Goal: Task Accomplishment & Management: Manage account settings

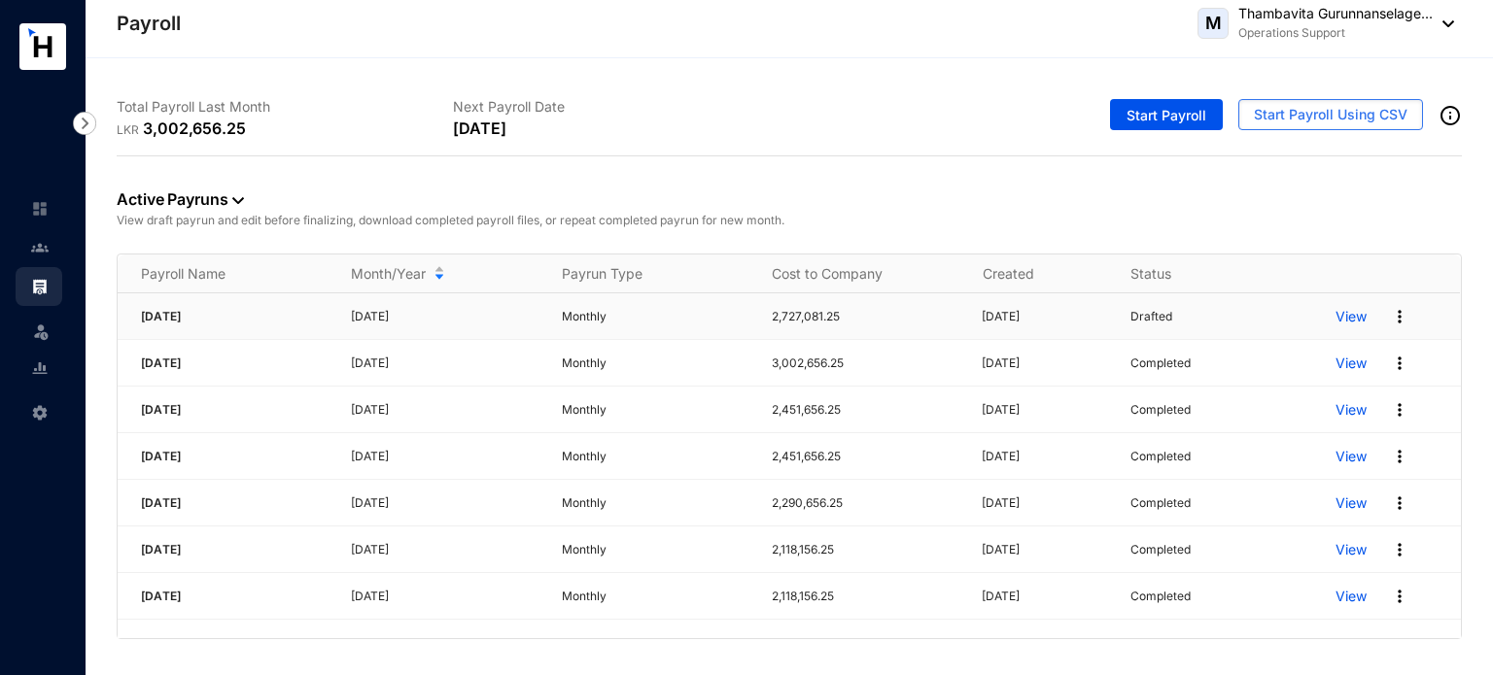
click at [1363, 319] on p "View" at bounding box center [1350, 316] width 31 height 19
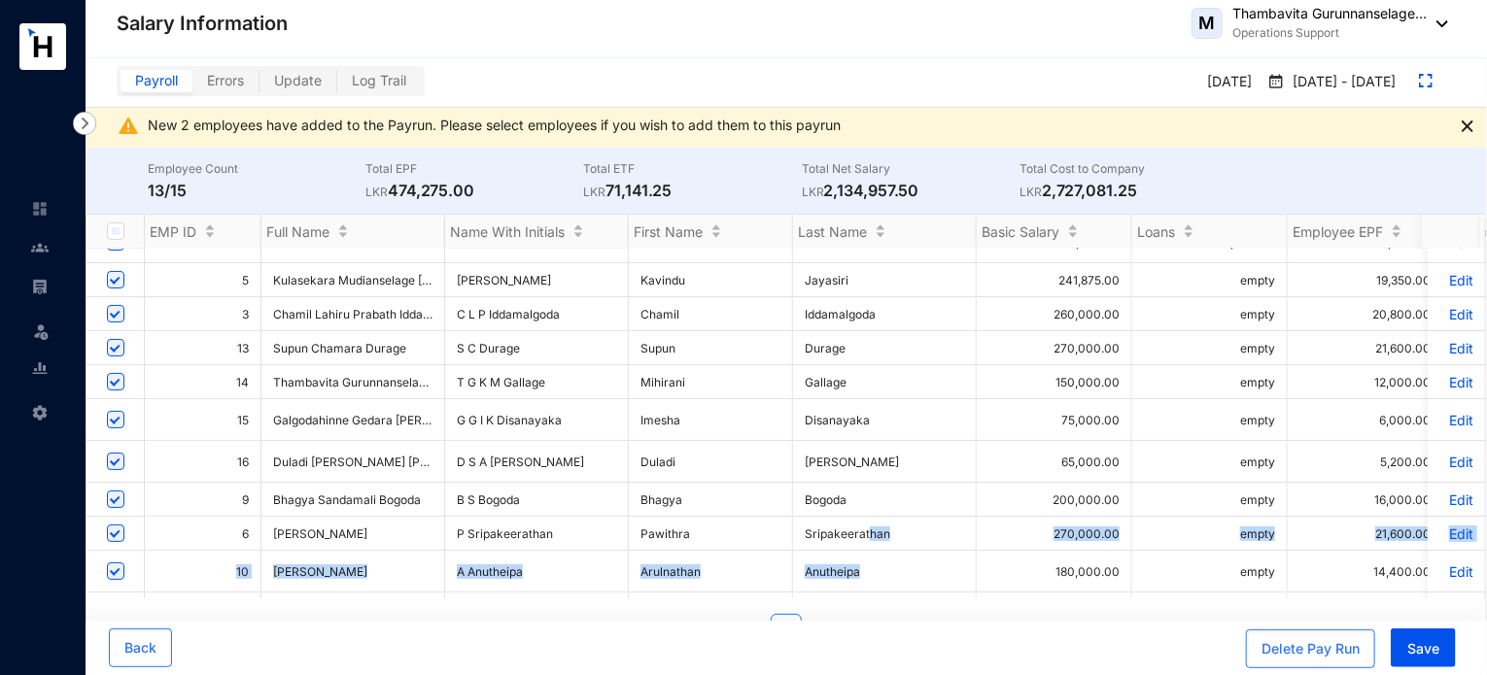
scroll to position [213, 0]
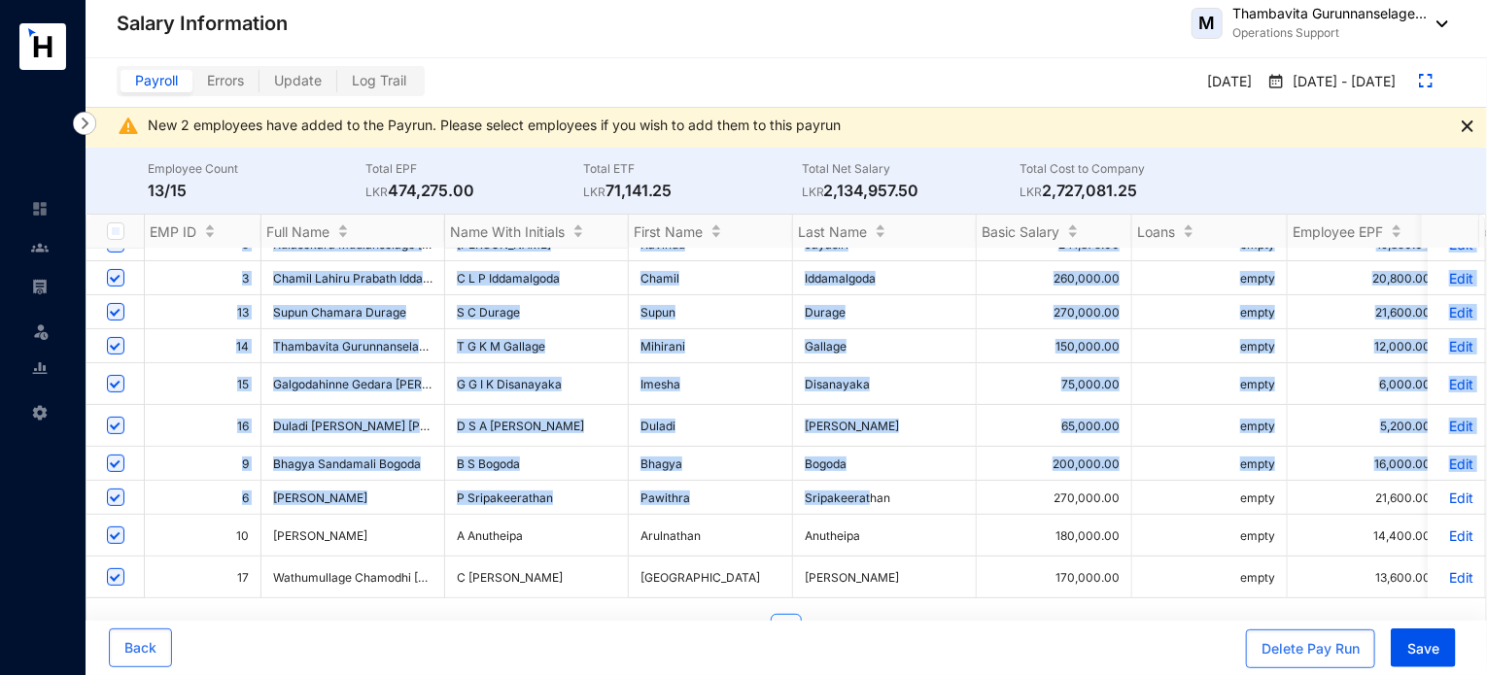
drag, startPoint x: 870, startPoint y: 582, endPoint x: 1006, endPoint y: 585, distance: 136.1
click at [1006, 585] on div "*** [PERSON_NAME] *** empty [PERSON_NAME] empty empty empty empty empty empty e…" at bounding box center [785, 424] width 1399 height 350
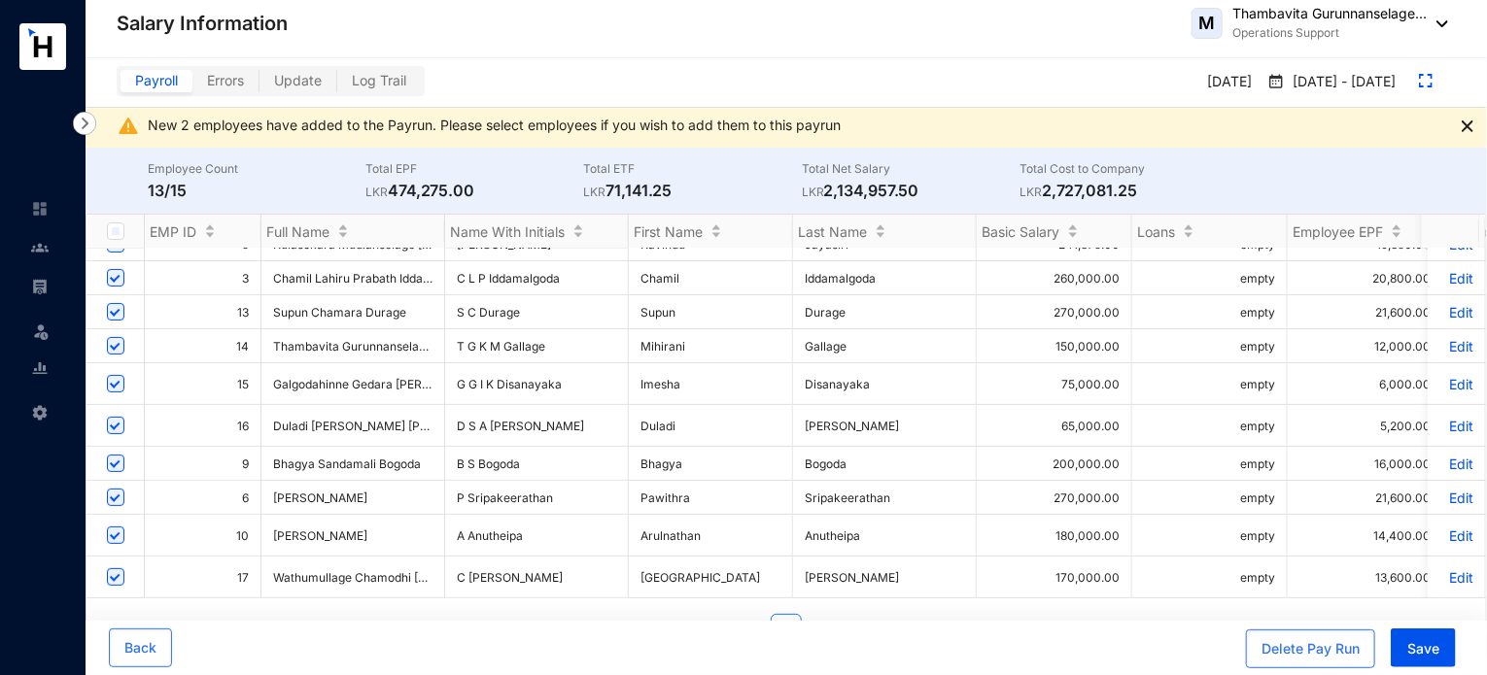
click at [996, 481] on td "270,000.00" at bounding box center [1054, 498] width 155 height 34
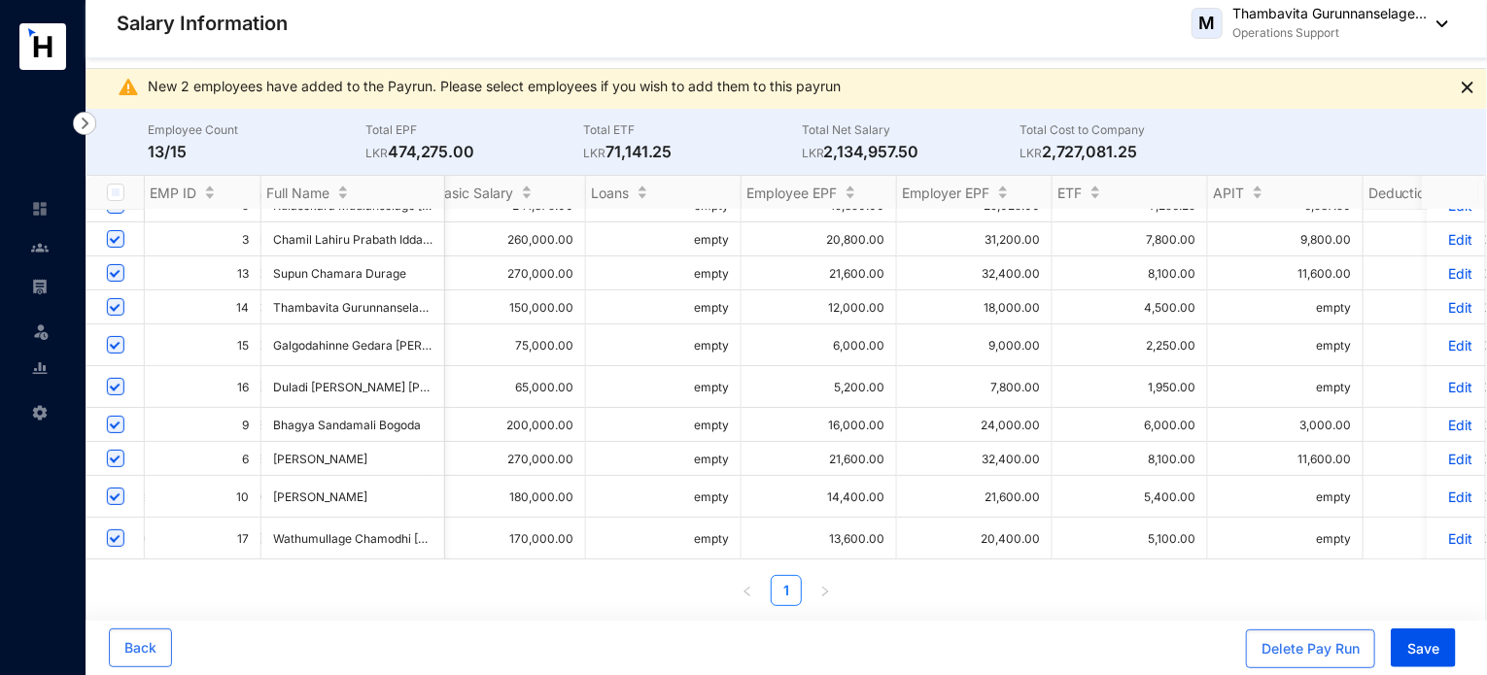
scroll to position [0, 0]
click at [1462, 485] on td "Edit" at bounding box center [1457, 497] width 58 height 42
click at [1446, 489] on p "Edit" at bounding box center [1456, 497] width 34 height 17
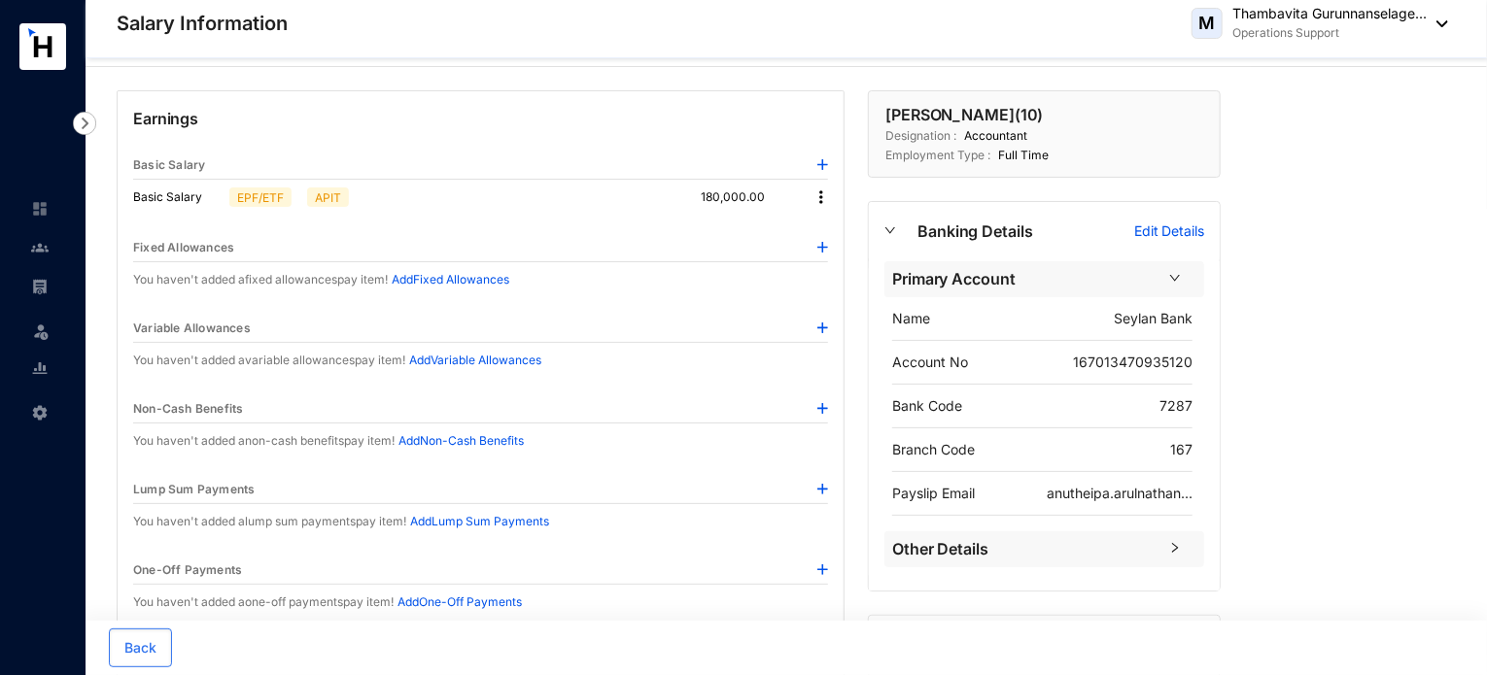
click at [820, 194] on img at bounding box center [820, 197] width 19 height 19
click at [832, 228] on span "Edit" at bounding box center [840, 229] width 24 height 21
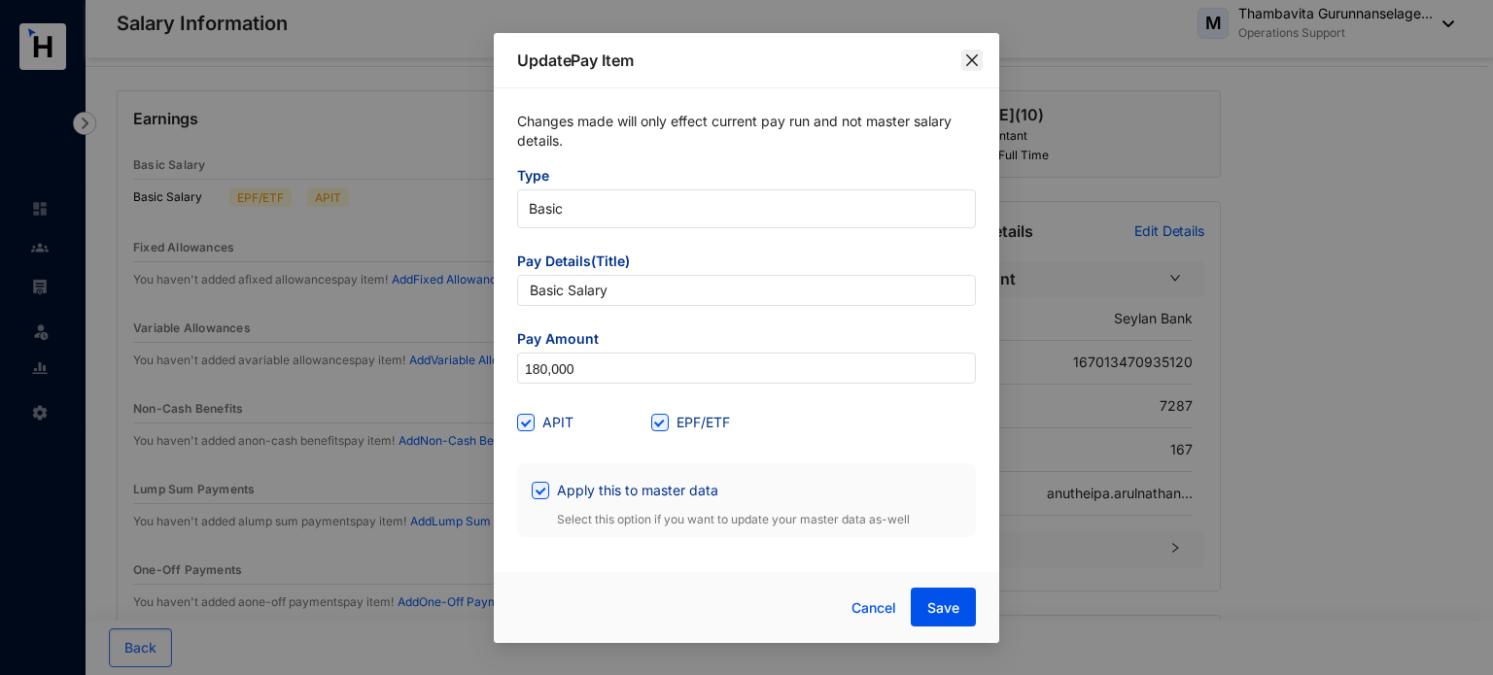
click at [963, 53] on span "Close" at bounding box center [971, 60] width 21 height 16
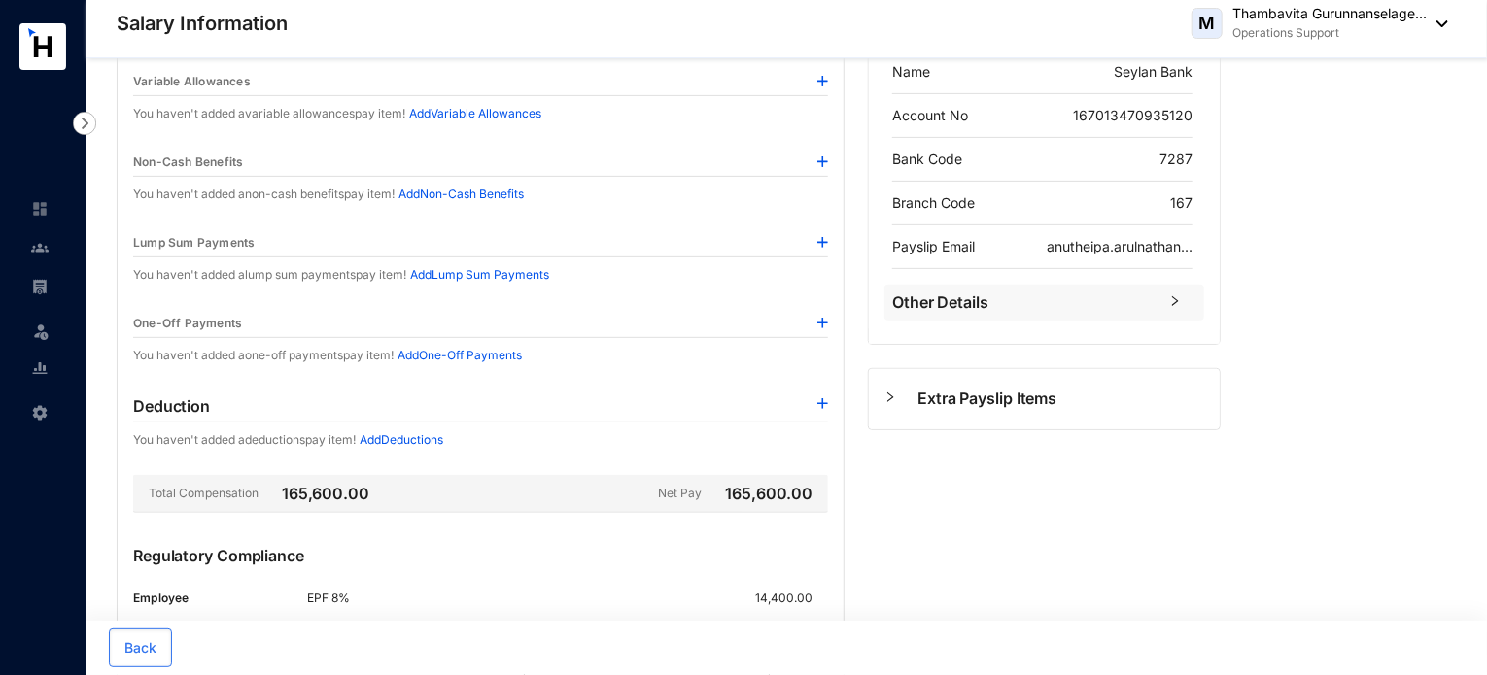
scroll to position [330, 0]
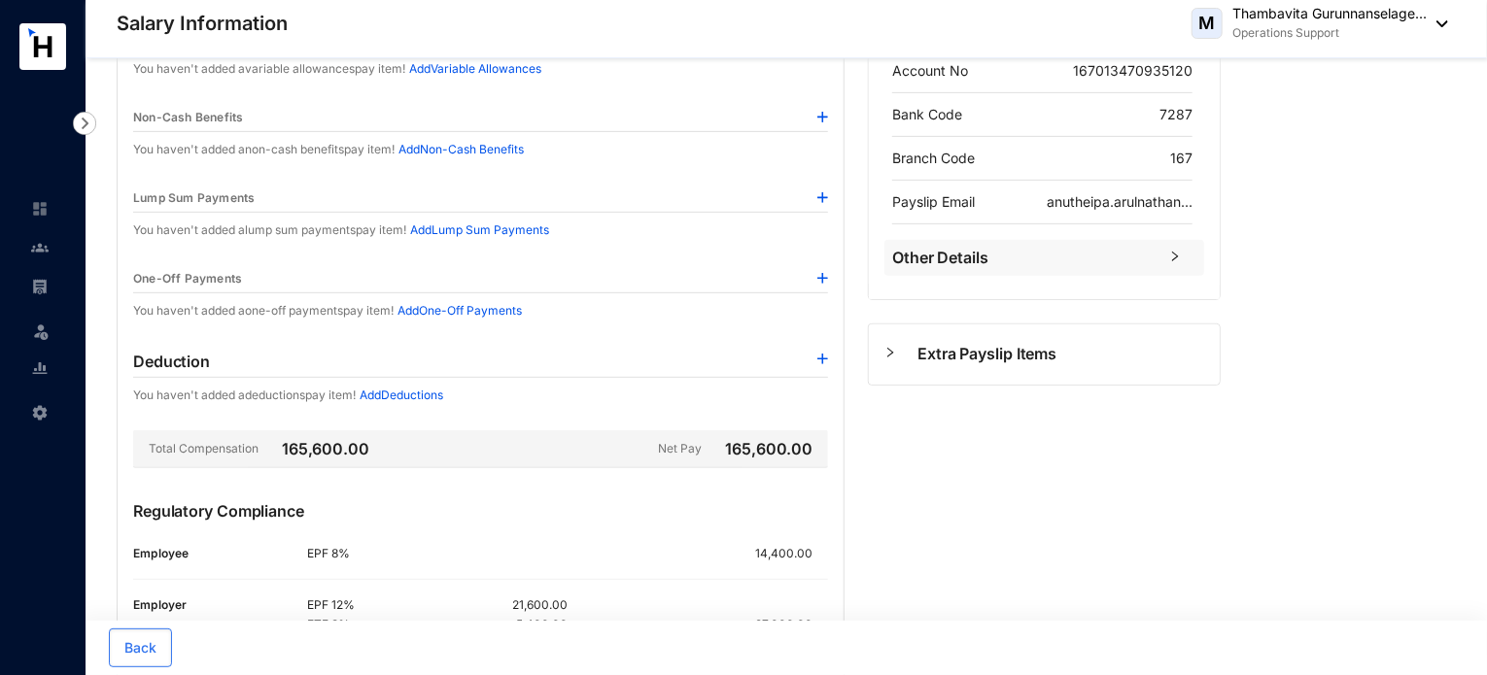
click at [381, 394] on p "Add Deductions" at bounding box center [402, 395] width 84 height 19
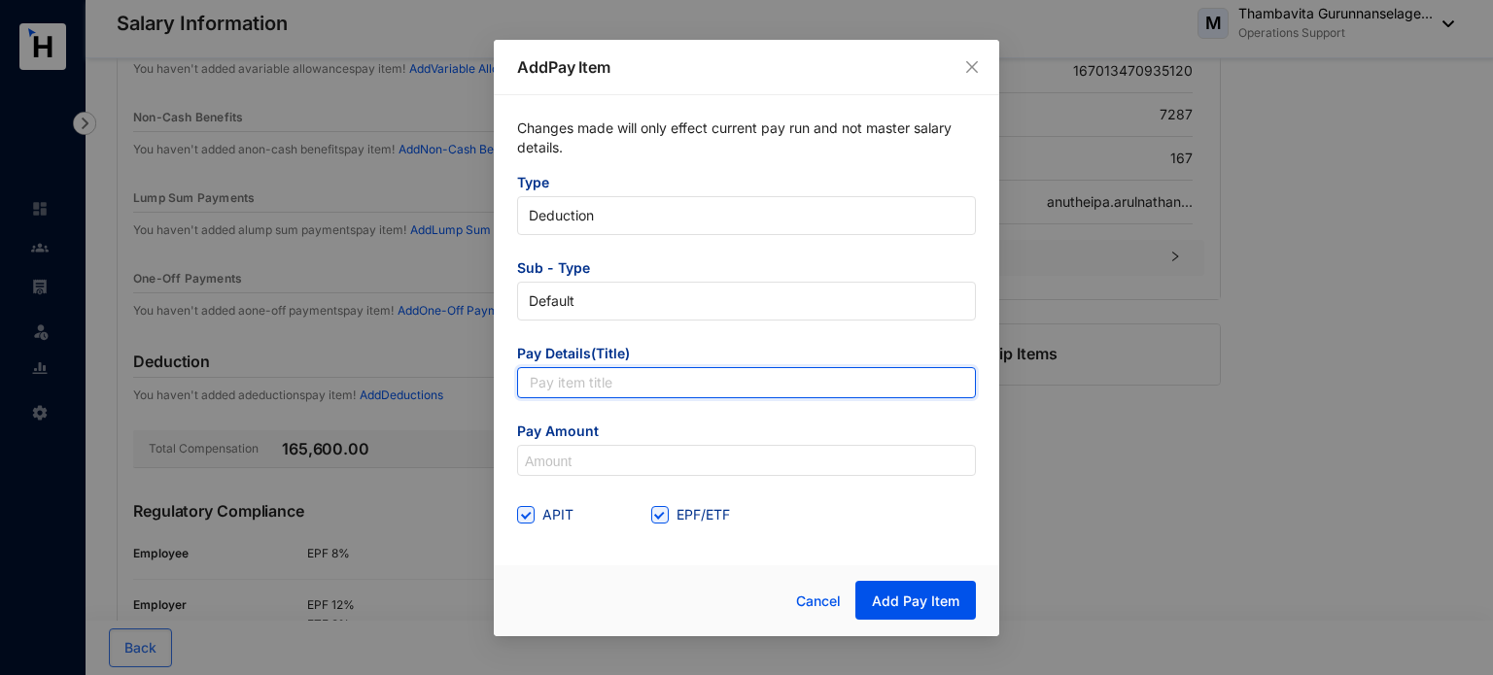
click at [577, 388] on input "text" at bounding box center [746, 382] width 459 height 31
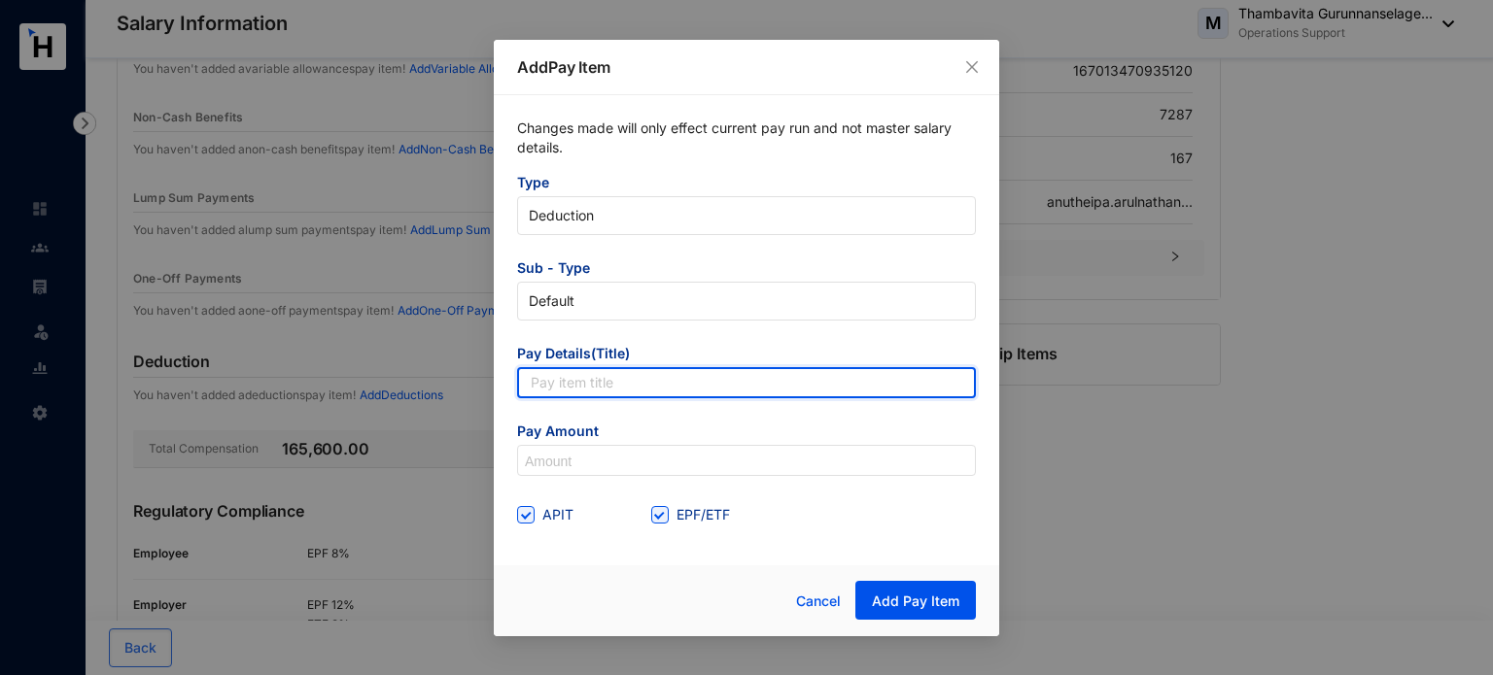
type input "Basic Salary"
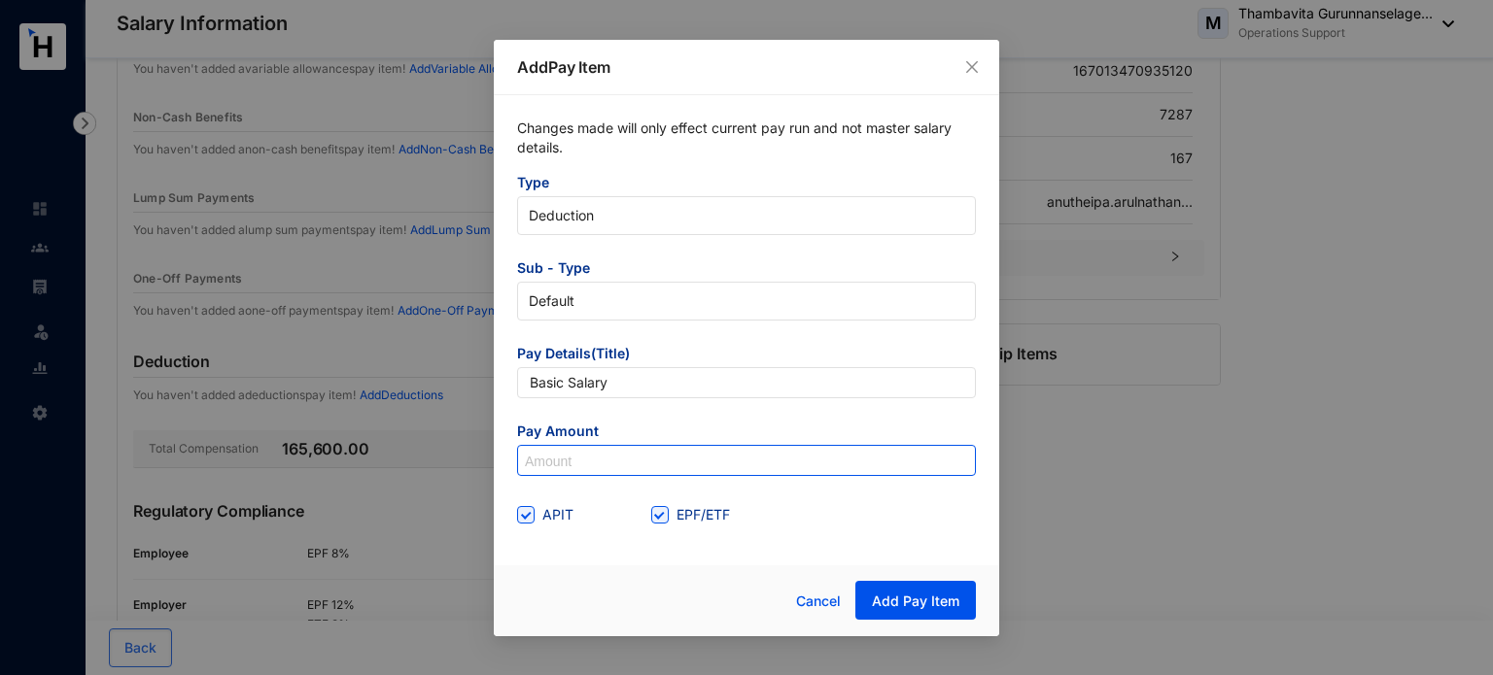
click at [625, 454] on input at bounding box center [746, 461] width 457 height 31
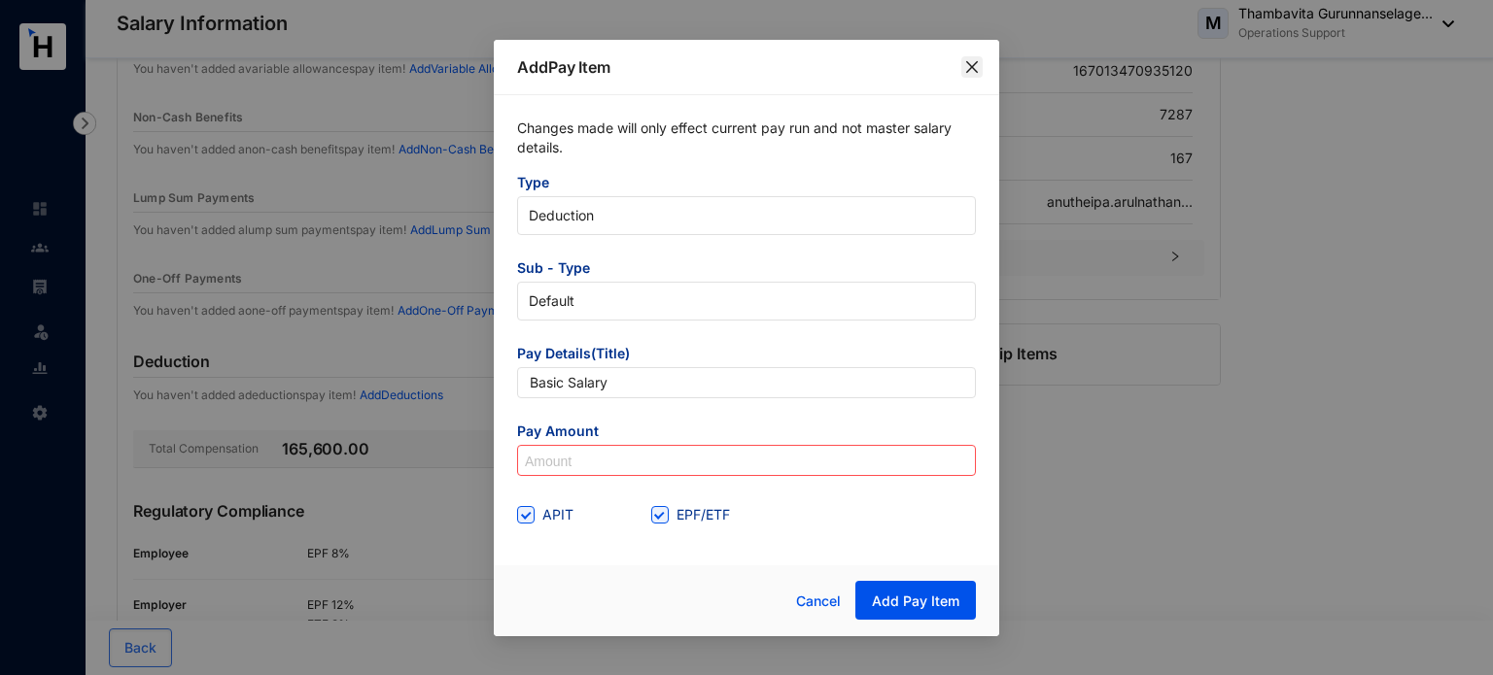
click at [972, 74] on button "Close" at bounding box center [971, 66] width 21 height 21
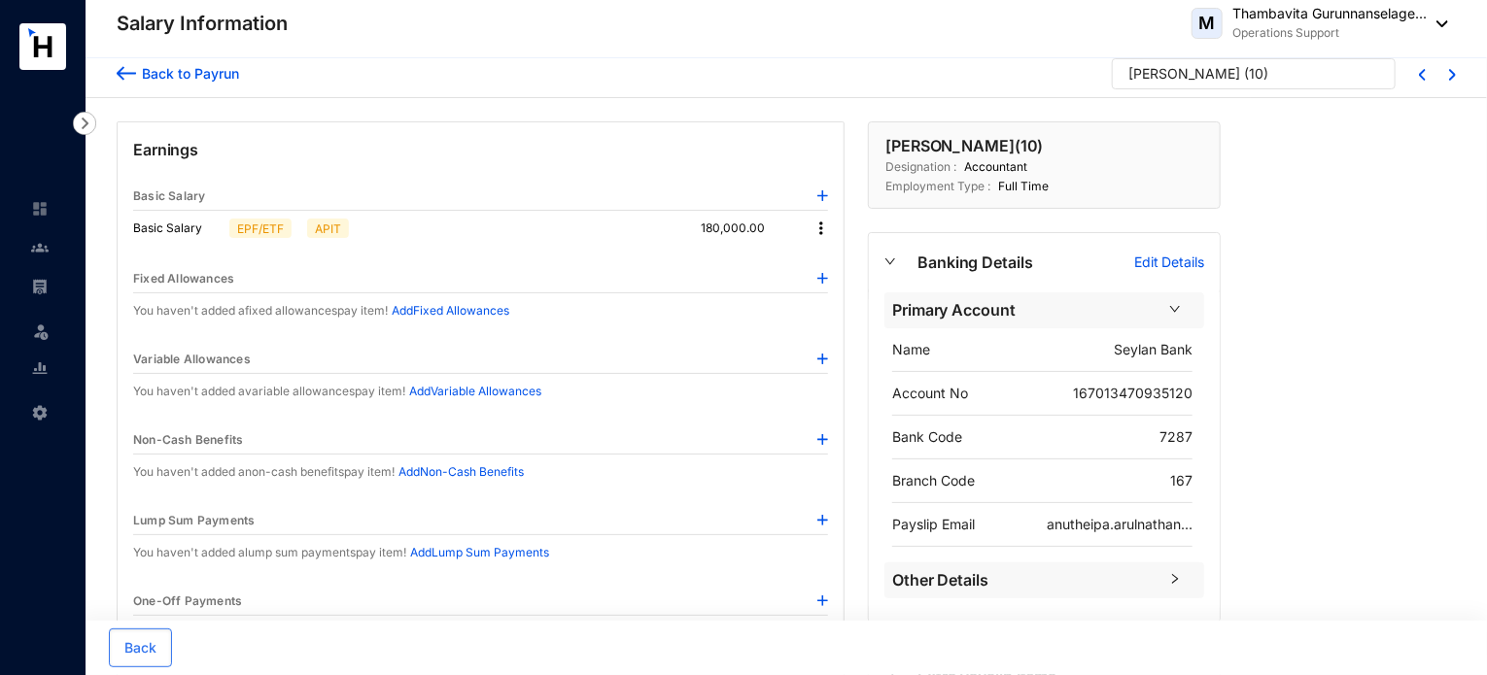
scroll to position [0, 0]
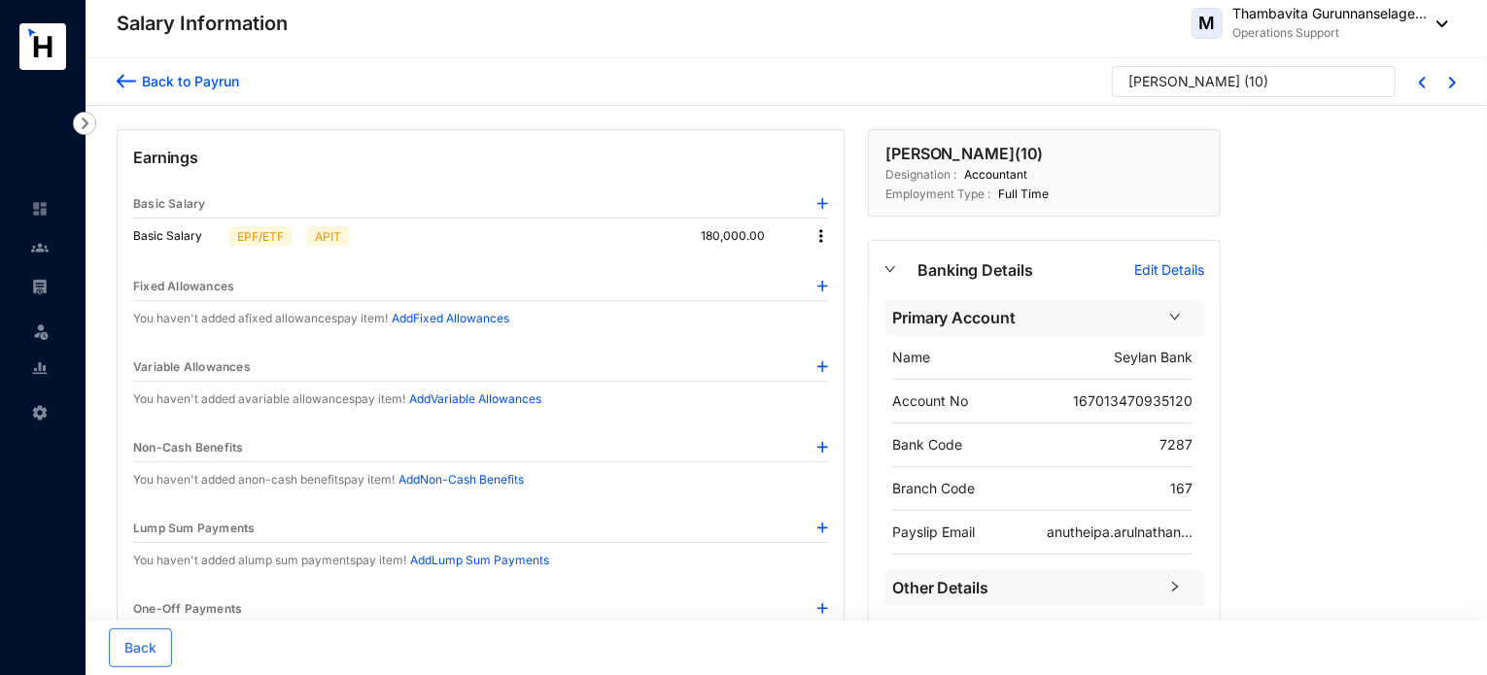
click at [121, 88] on img at bounding box center [126, 81] width 19 height 20
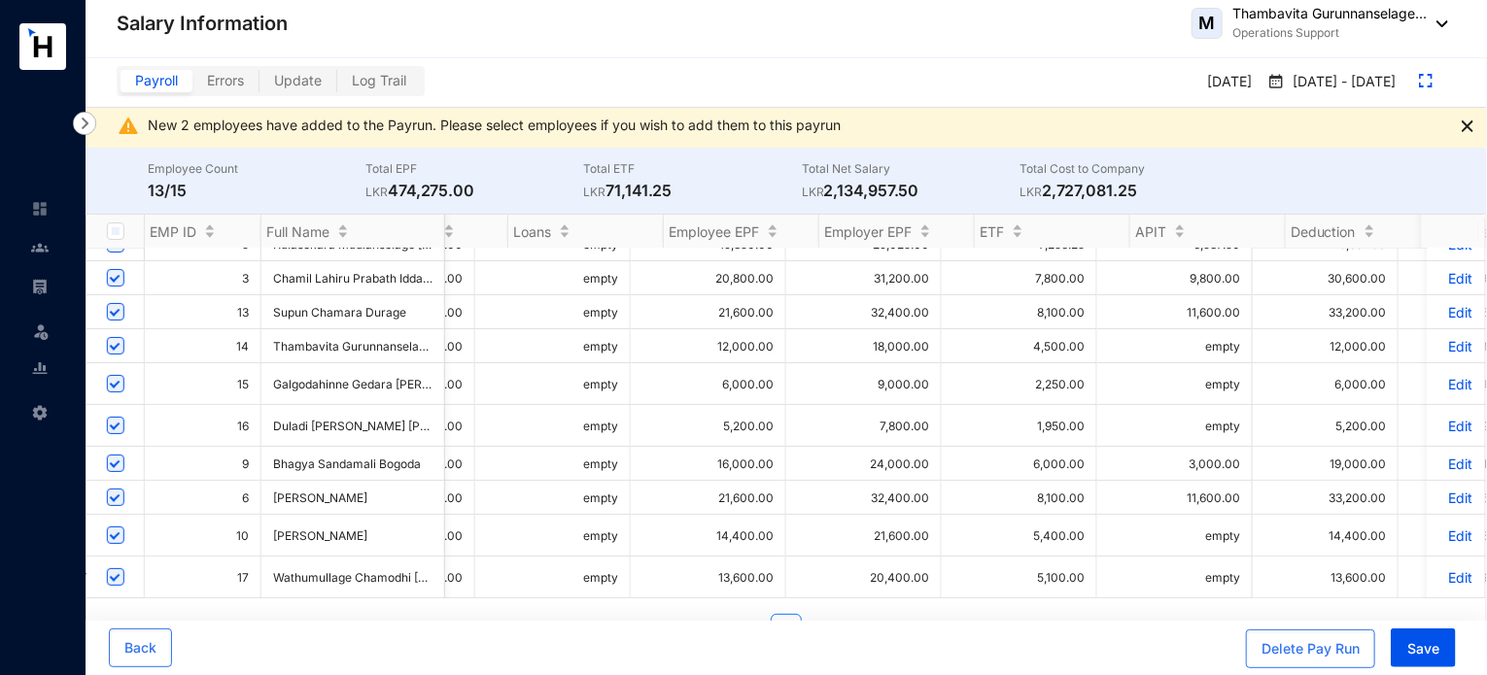
scroll to position [0, 657]
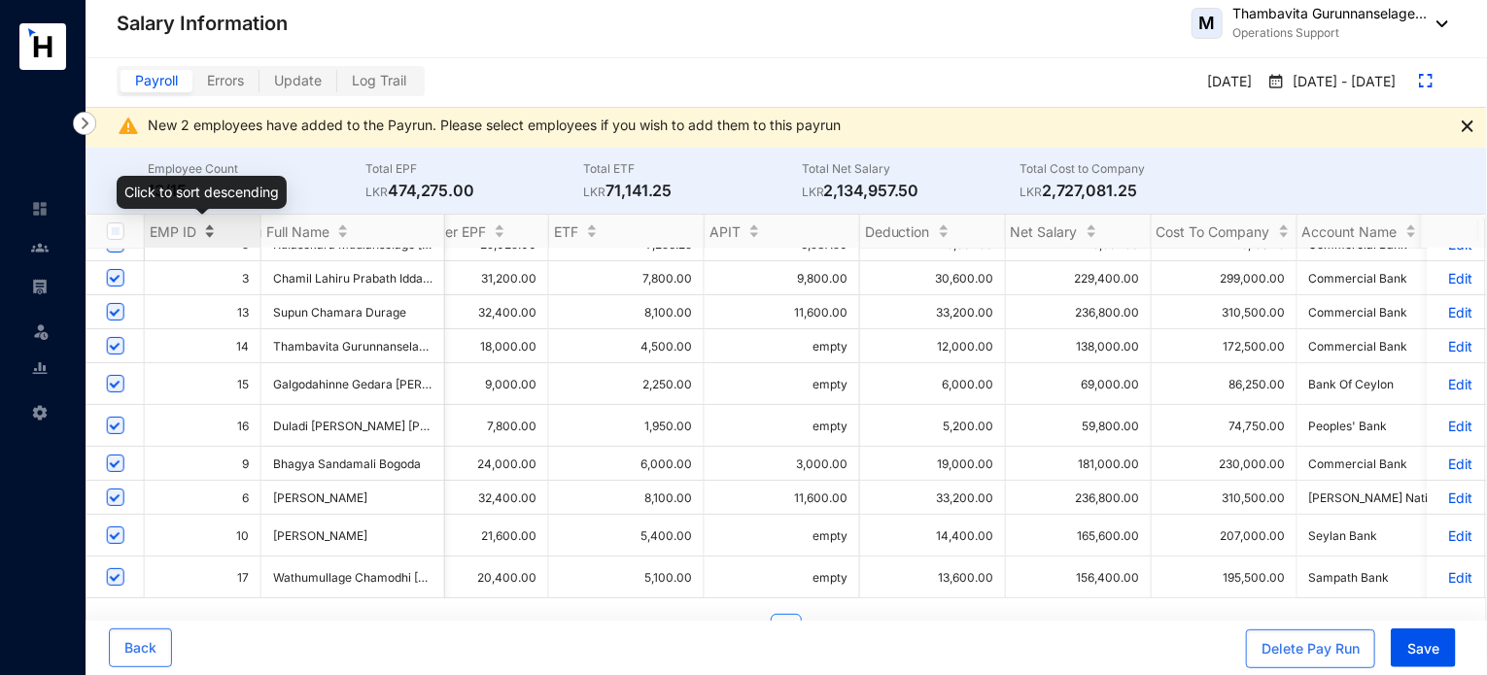
click at [202, 222] on div "EMP ID" at bounding box center [203, 231] width 116 height 19
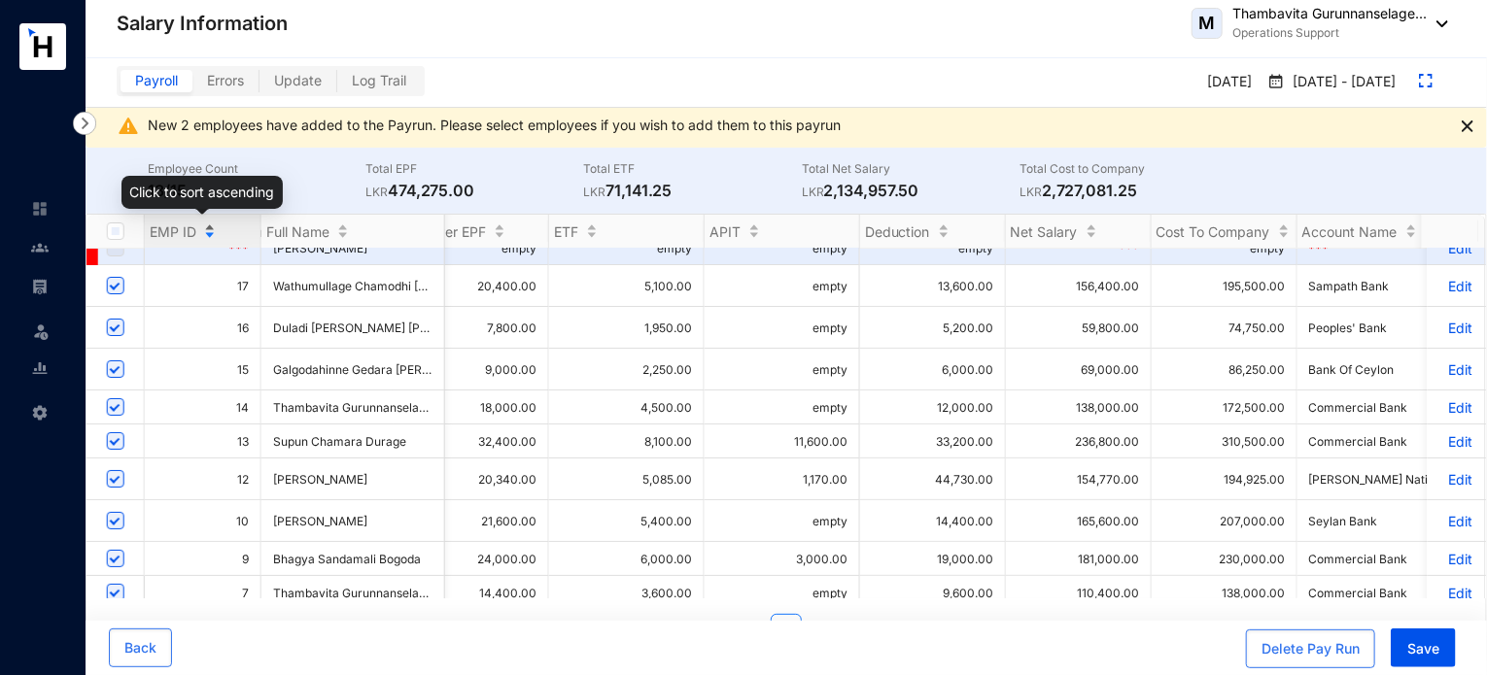
scroll to position [0, 1050]
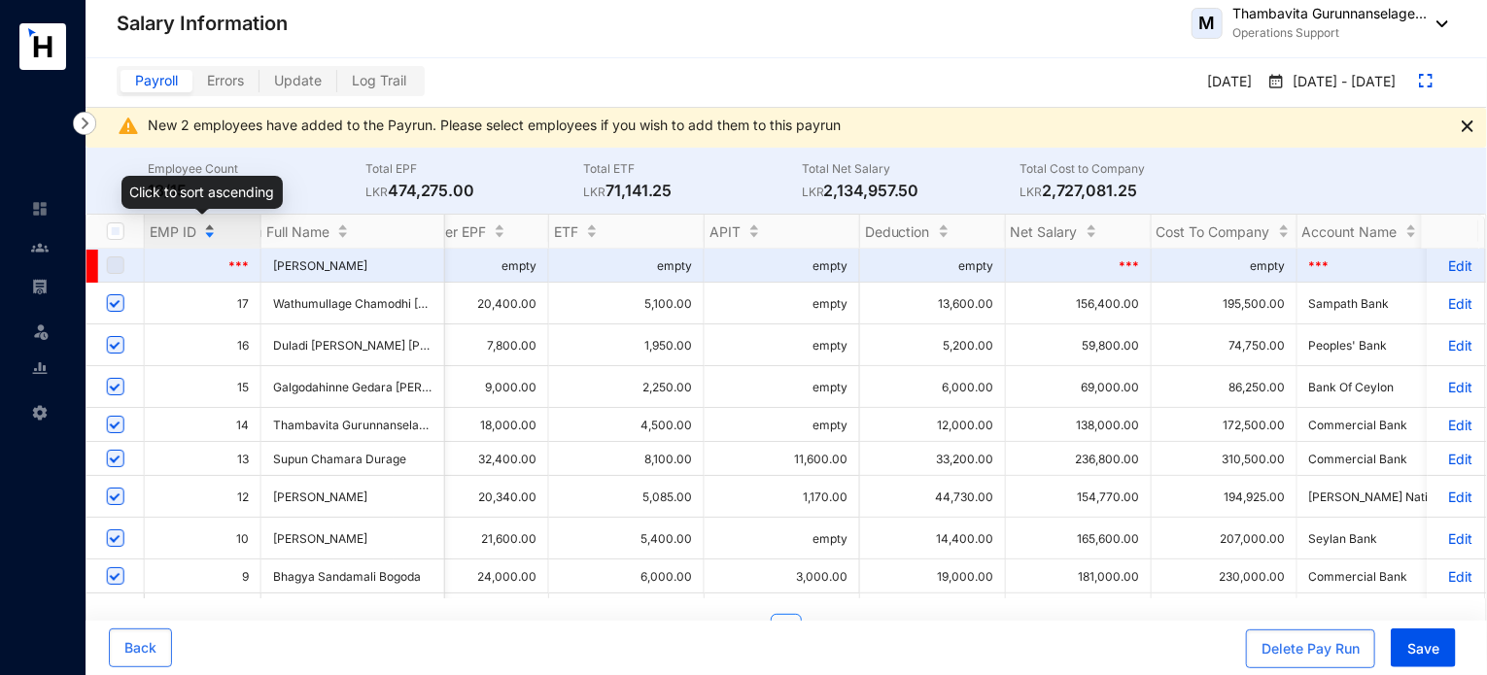
click at [202, 226] on div "EMP ID" at bounding box center [203, 231] width 116 height 19
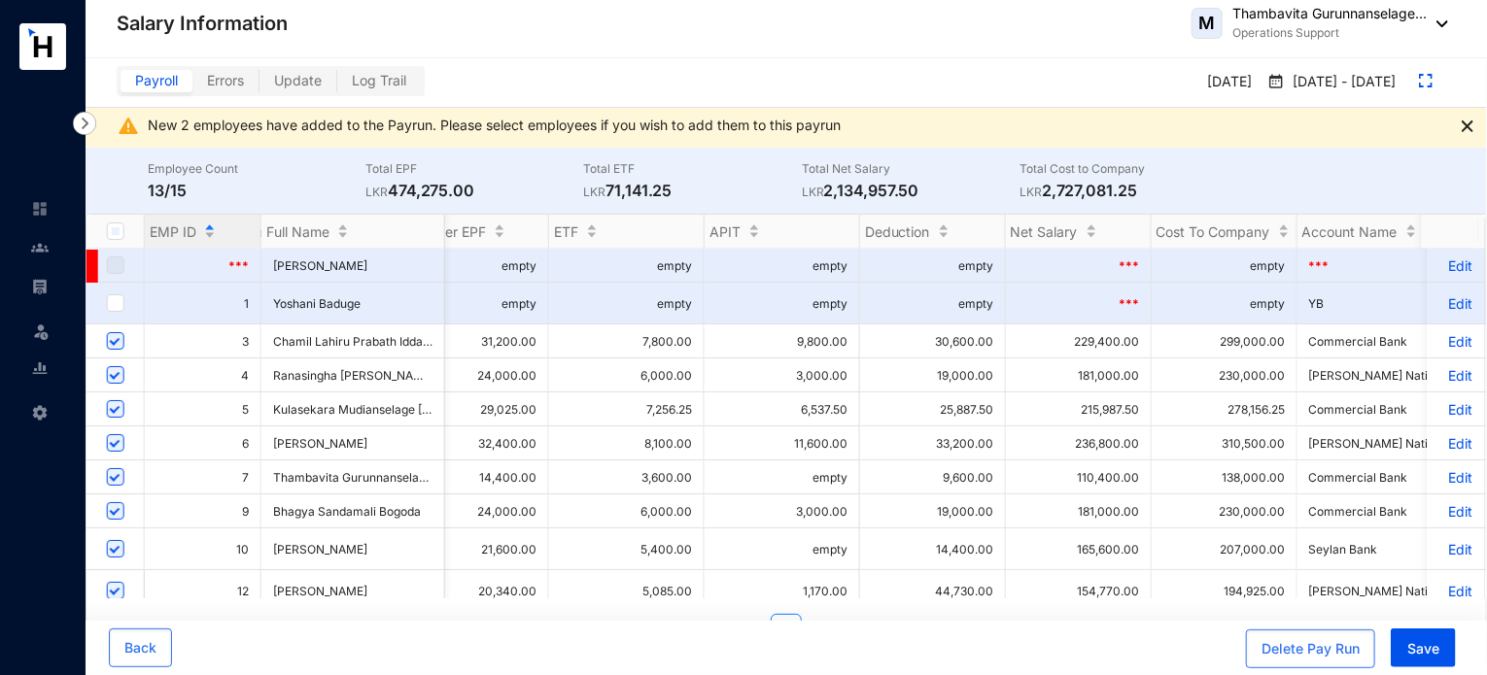
click at [1073, 506] on td "181,000.00" at bounding box center [1079, 512] width 146 height 34
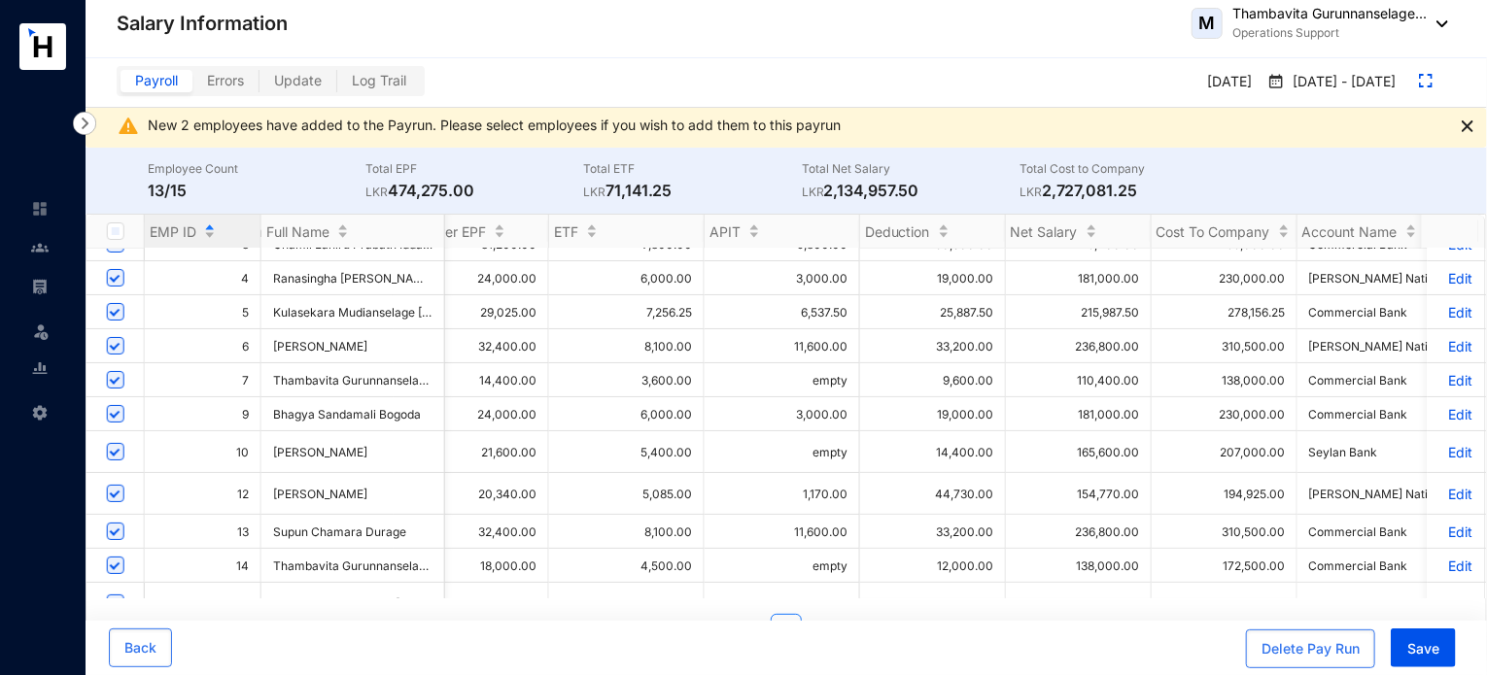
click at [1061, 454] on td "165,600.00" at bounding box center [1079, 452] width 146 height 42
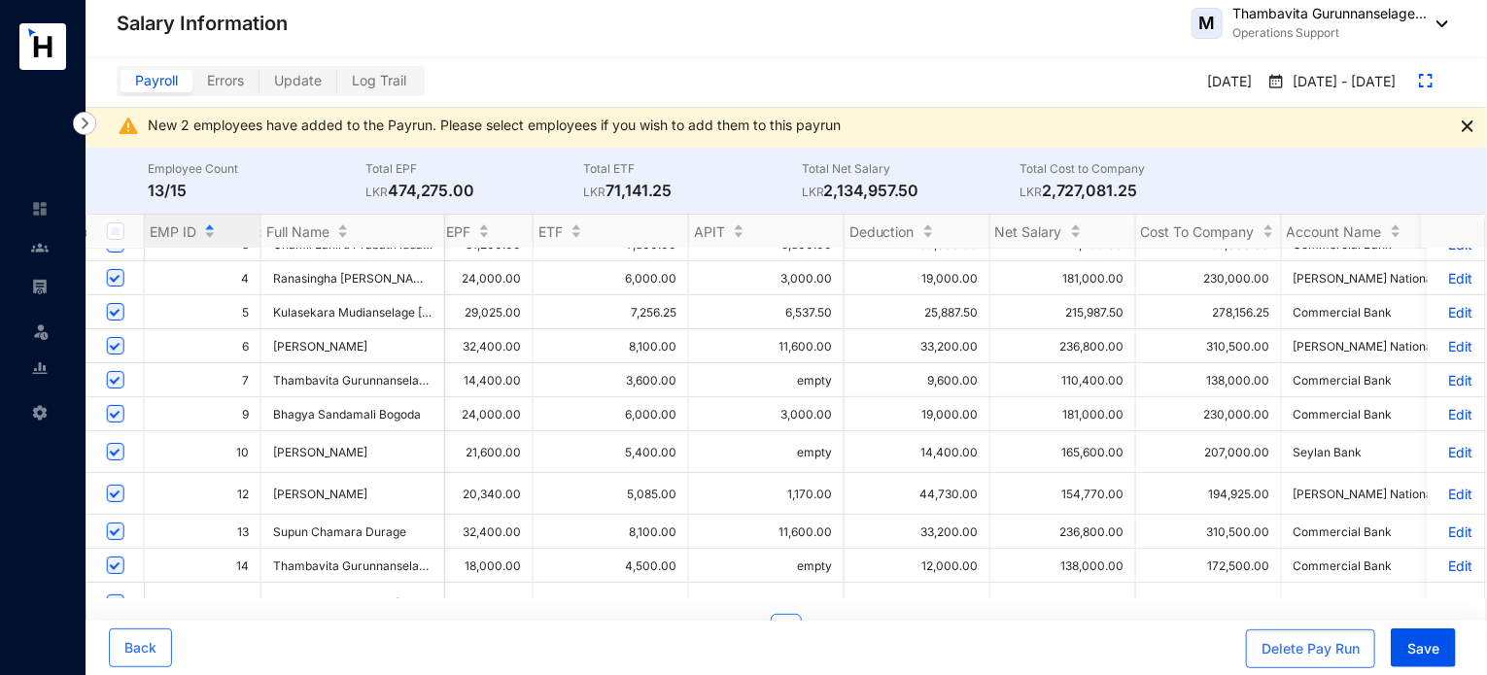
scroll to position [0, 1186]
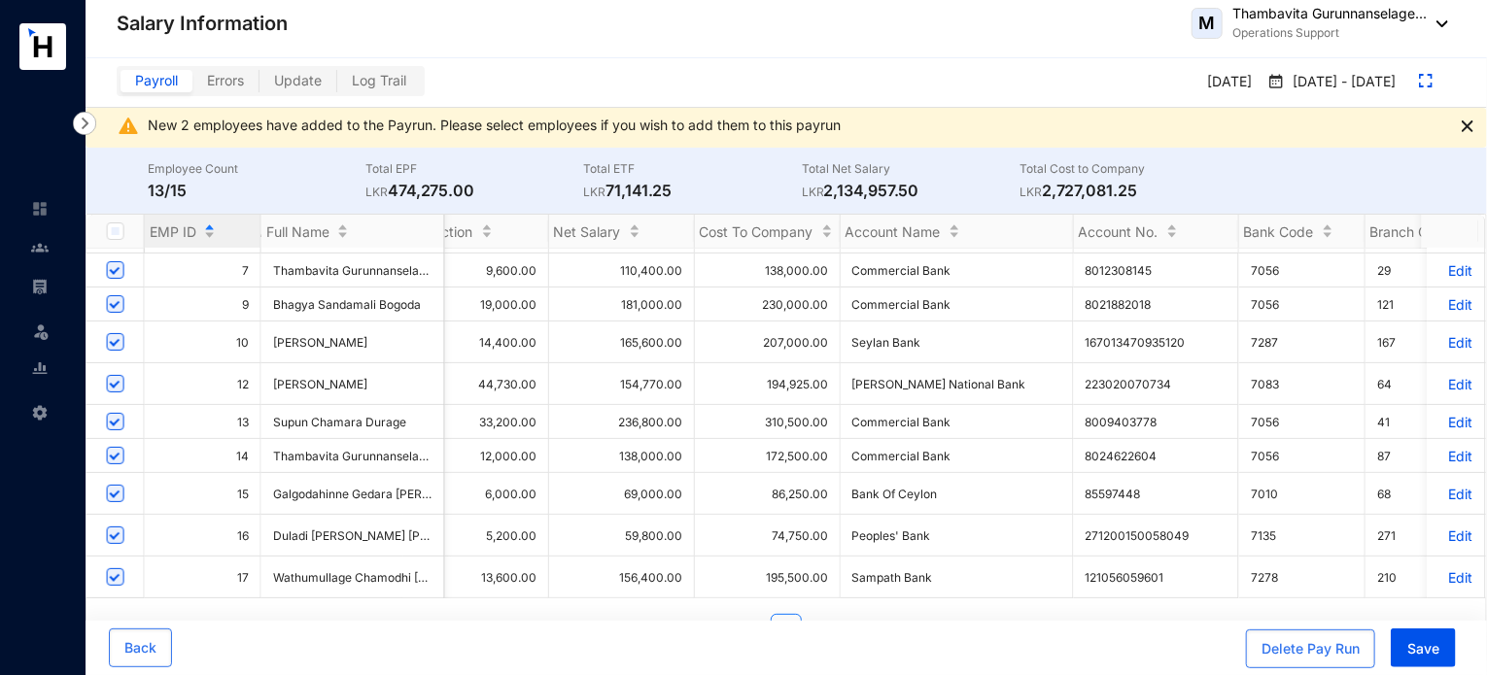
drag, startPoint x: 571, startPoint y: 439, endPoint x: 509, endPoint y: 440, distance: 62.2
click at [292, 617] on ul "1" at bounding box center [785, 629] width 1399 height 31
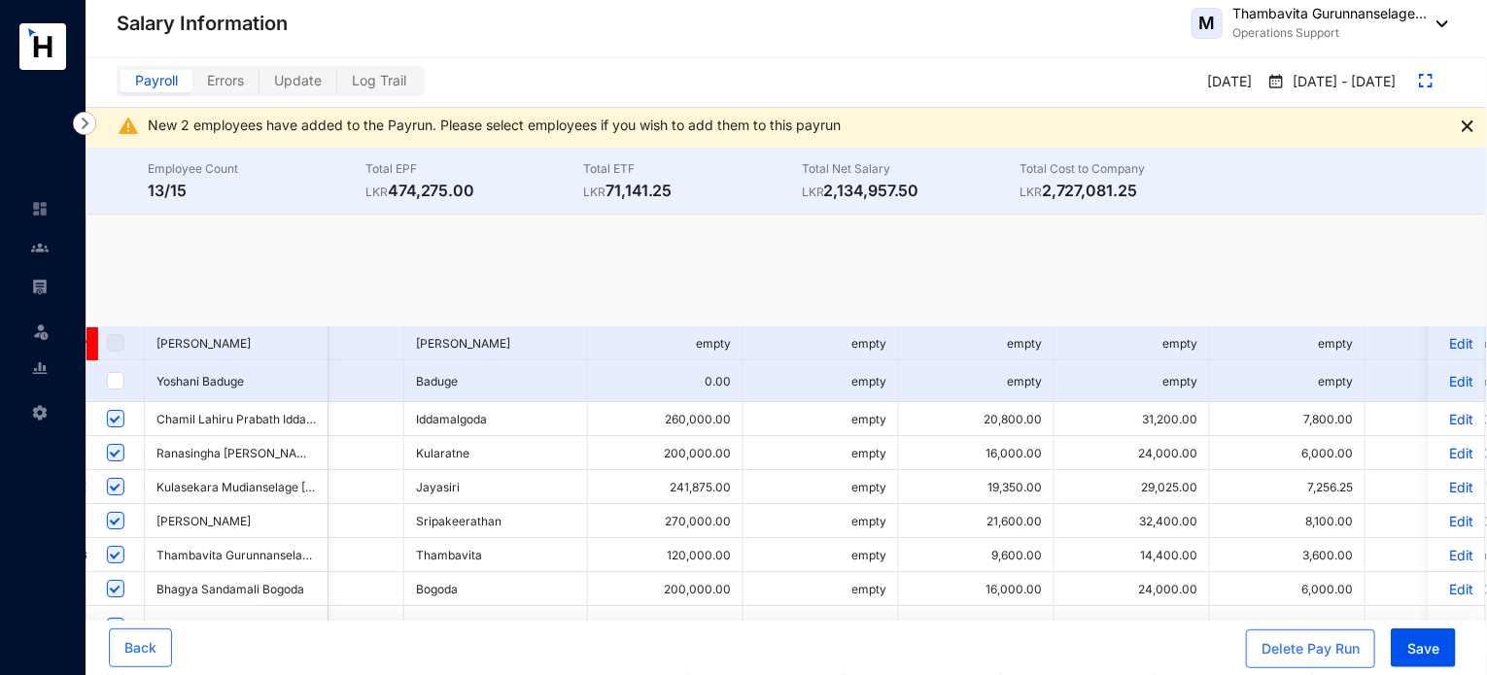
scroll to position [0, 0]
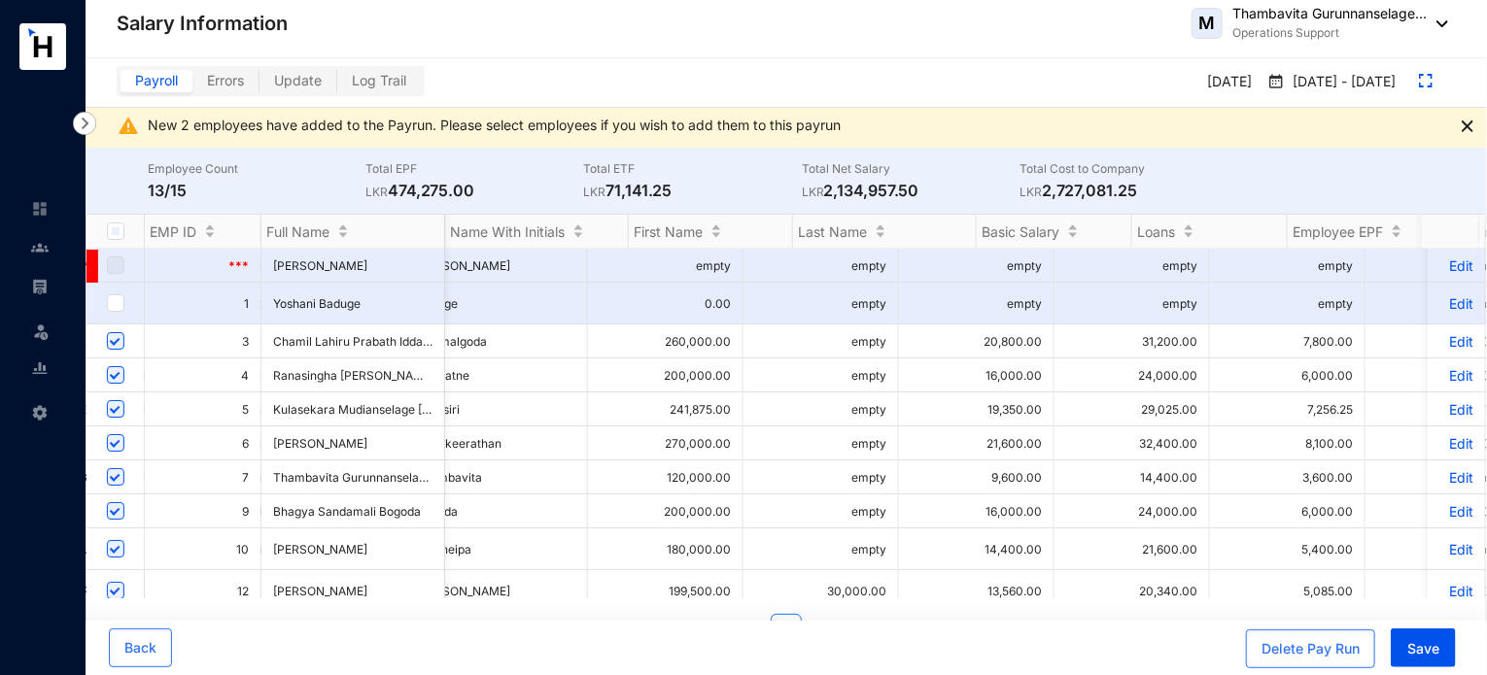
click at [614, 614] on ul "1" at bounding box center [785, 629] width 1399 height 31
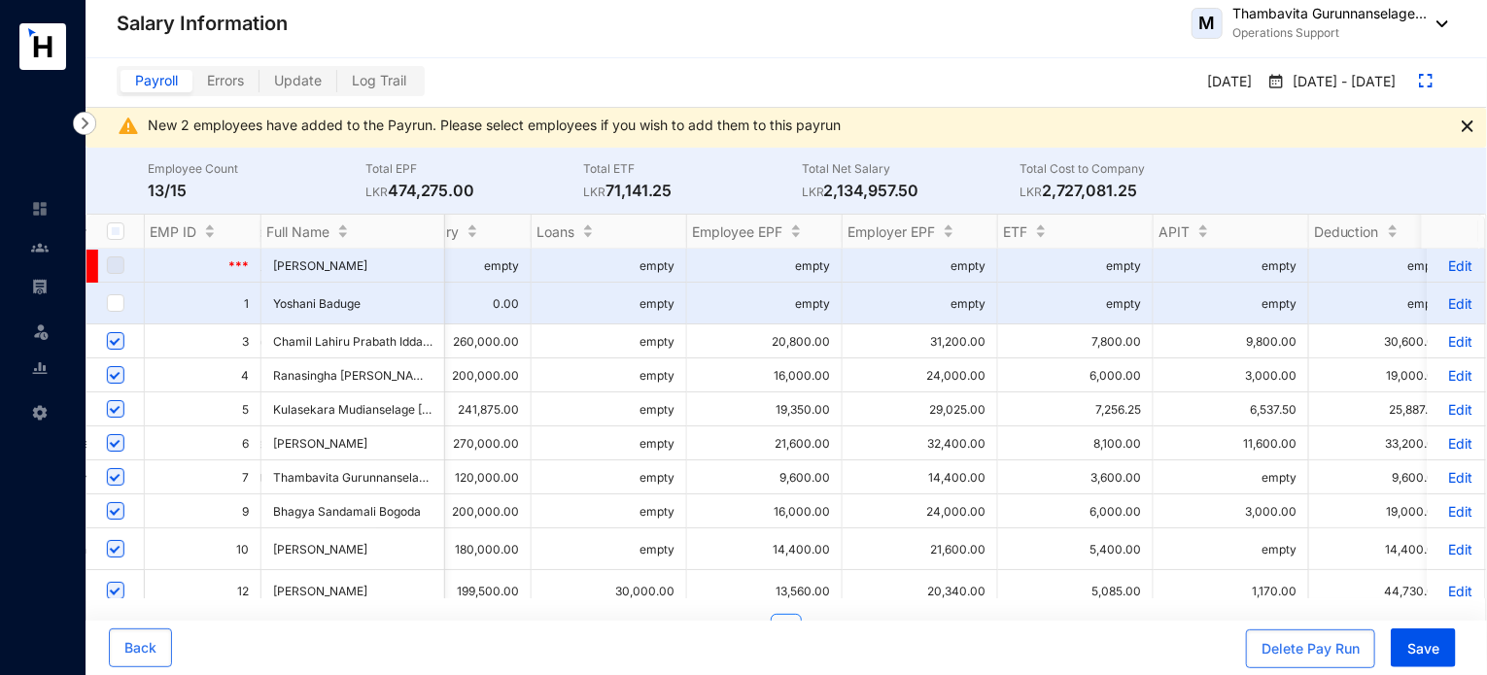
scroll to position [0, 647]
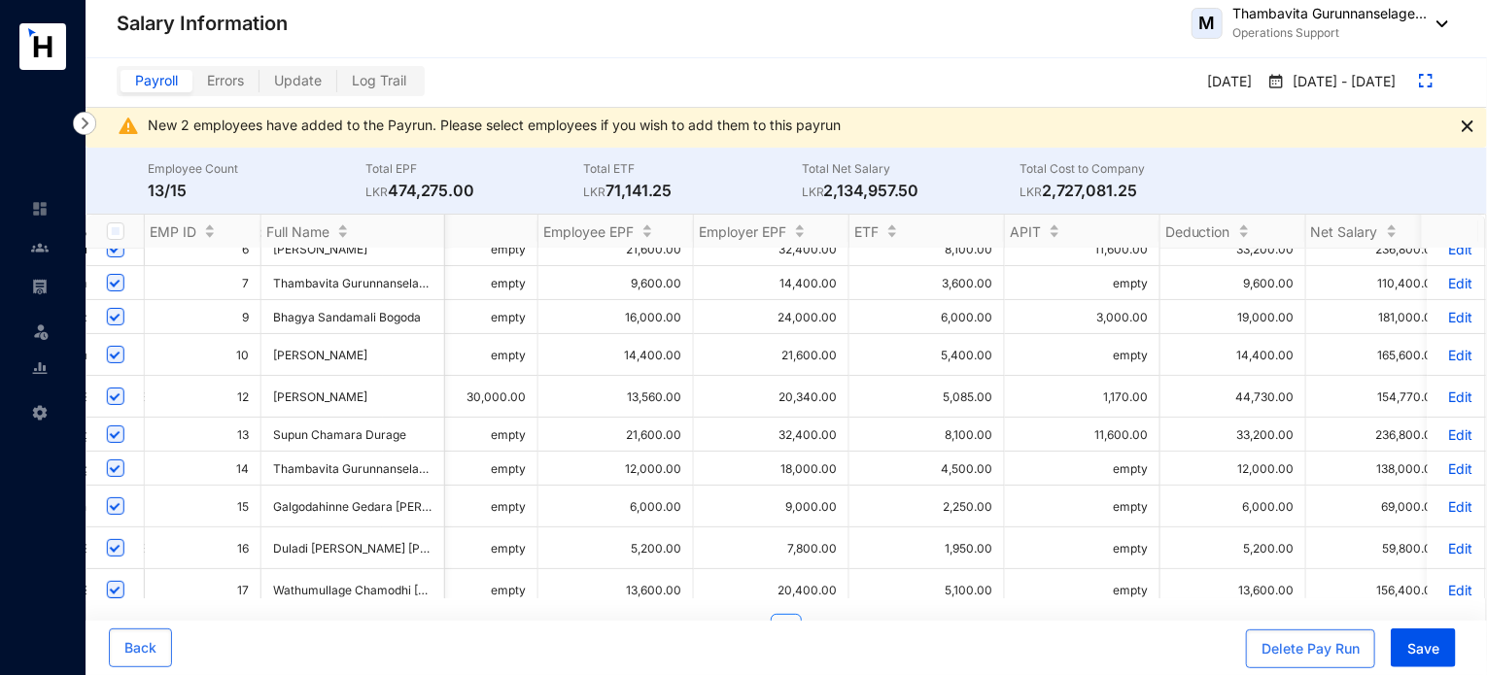
click at [1085, 396] on td "1,170.00" at bounding box center [1082, 397] width 155 height 42
click at [1443, 394] on p "Edit" at bounding box center [1456, 397] width 34 height 17
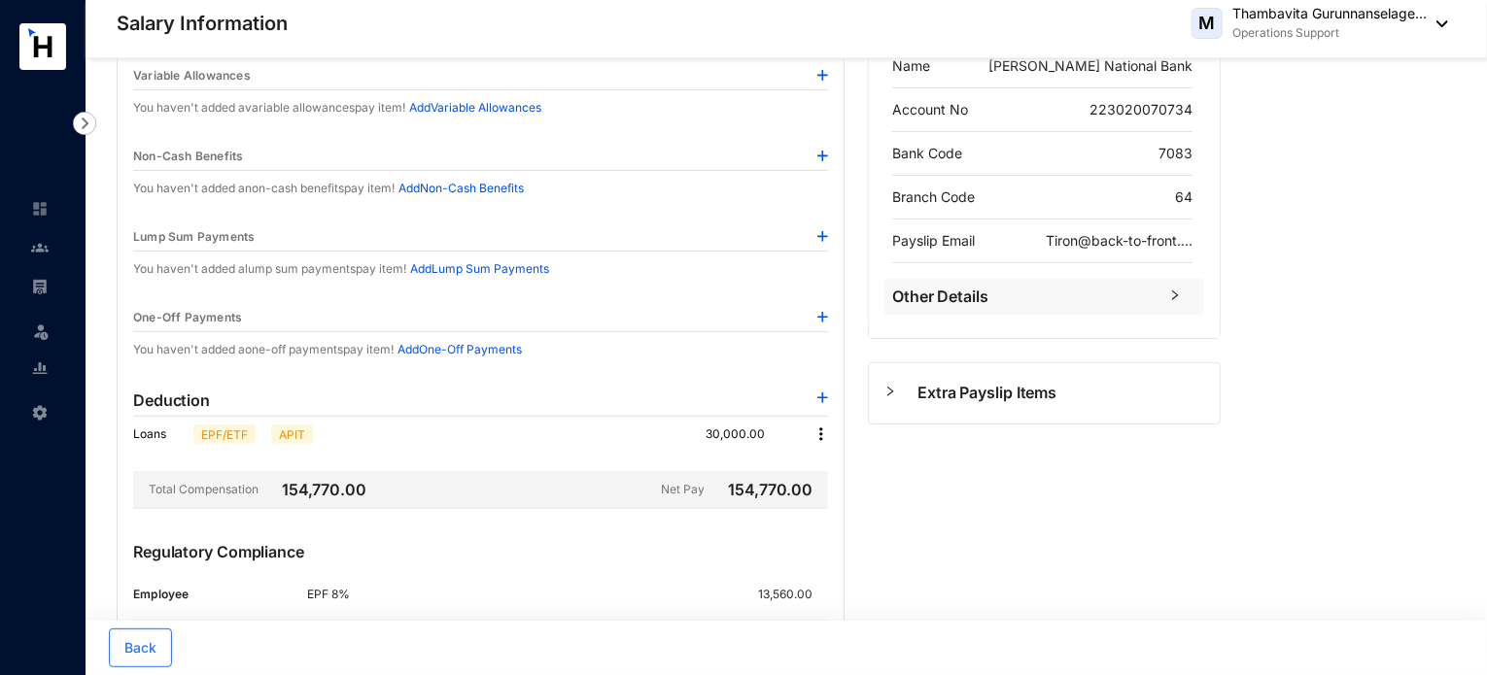
click at [812, 427] on img at bounding box center [820, 434] width 19 height 19
click at [838, 464] on span "Edit" at bounding box center [848, 465] width 41 height 21
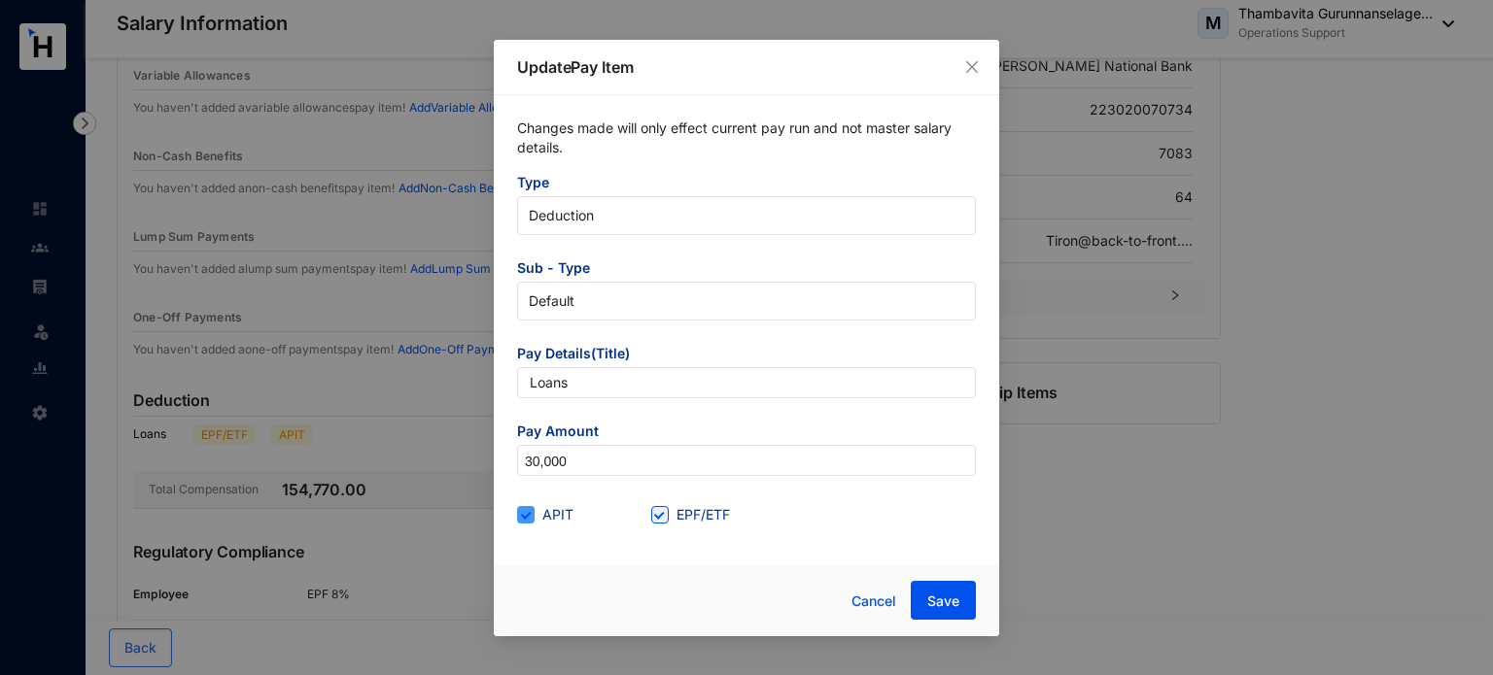
click at [530, 520] on span at bounding box center [525, 514] width 17 height 17
click at [530, 520] on input "APIT" at bounding box center [524, 513] width 14 height 14
checkbox input "false"
click at [925, 598] on button "Save" at bounding box center [943, 600] width 65 height 39
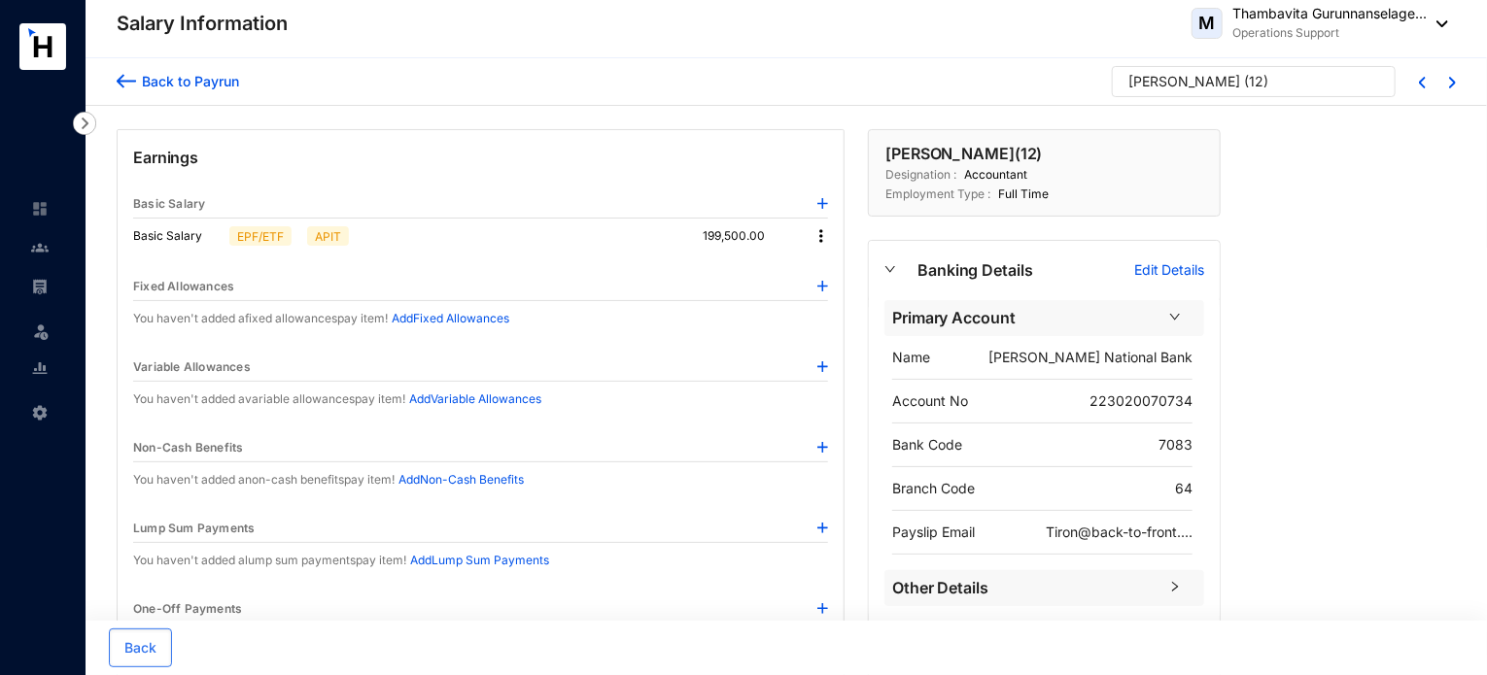
click at [122, 84] on img at bounding box center [126, 81] width 19 height 20
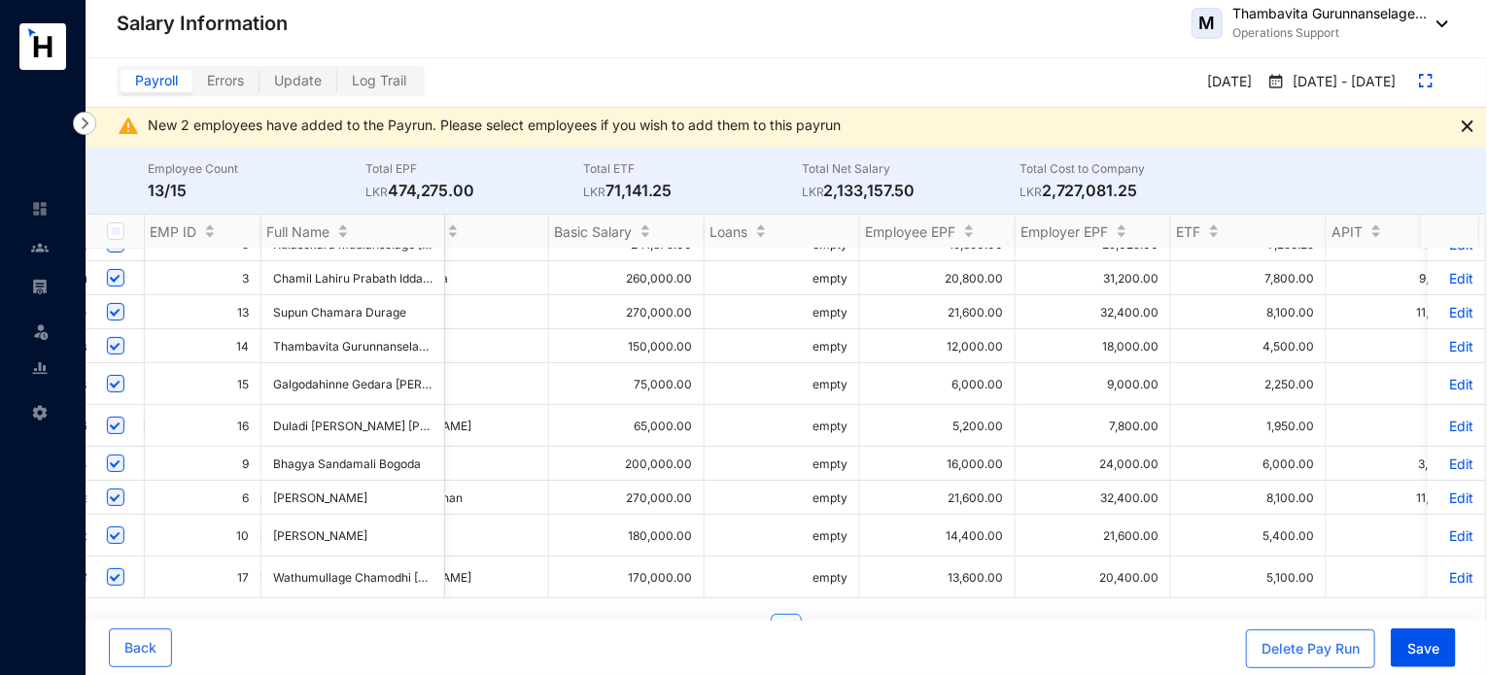
scroll to position [0, 447]
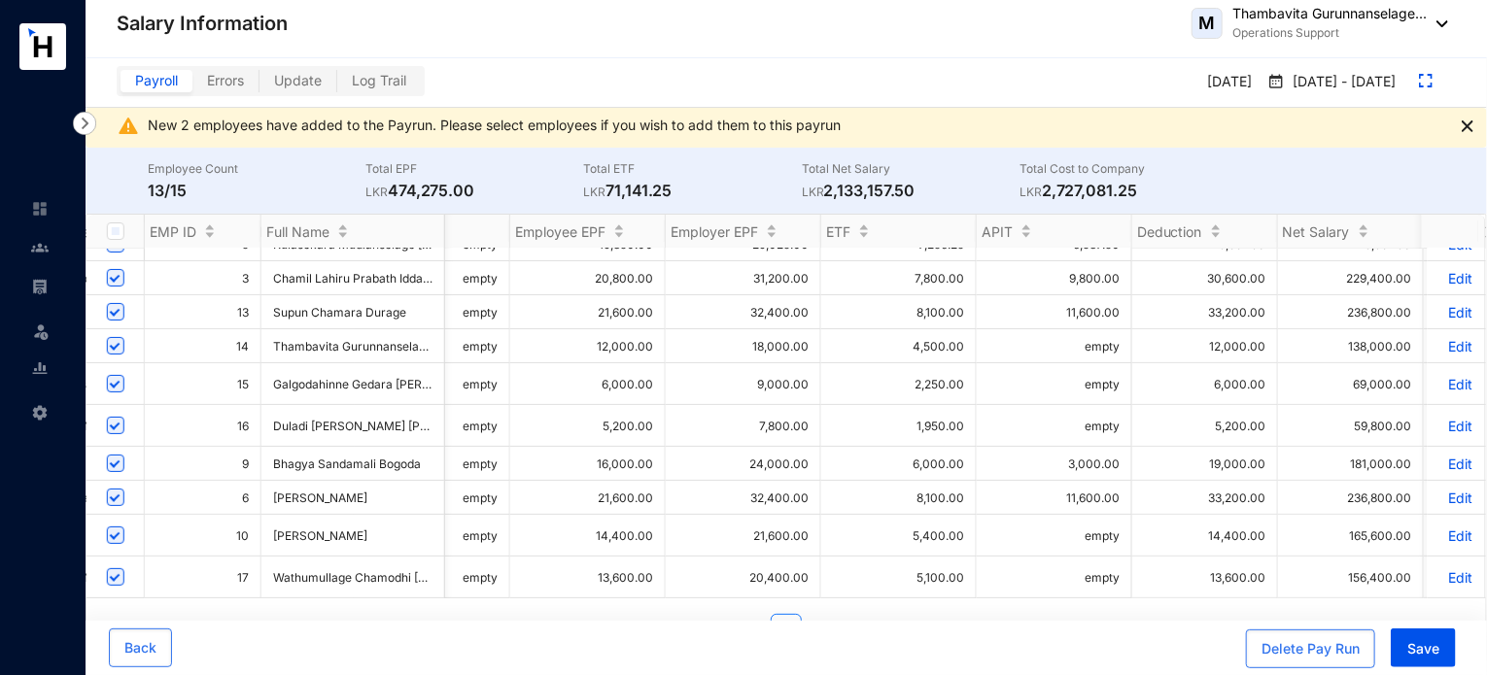
click at [1079, 559] on td "empty" at bounding box center [1054, 578] width 155 height 42
click at [1113, 566] on td "empty" at bounding box center [1054, 578] width 155 height 42
click at [835, 571] on td "5,100.00" at bounding box center [898, 578] width 155 height 42
click at [648, 557] on td "13,600.00" at bounding box center [587, 578] width 155 height 42
click at [1441, 569] on p "Edit" at bounding box center [1456, 577] width 34 height 17
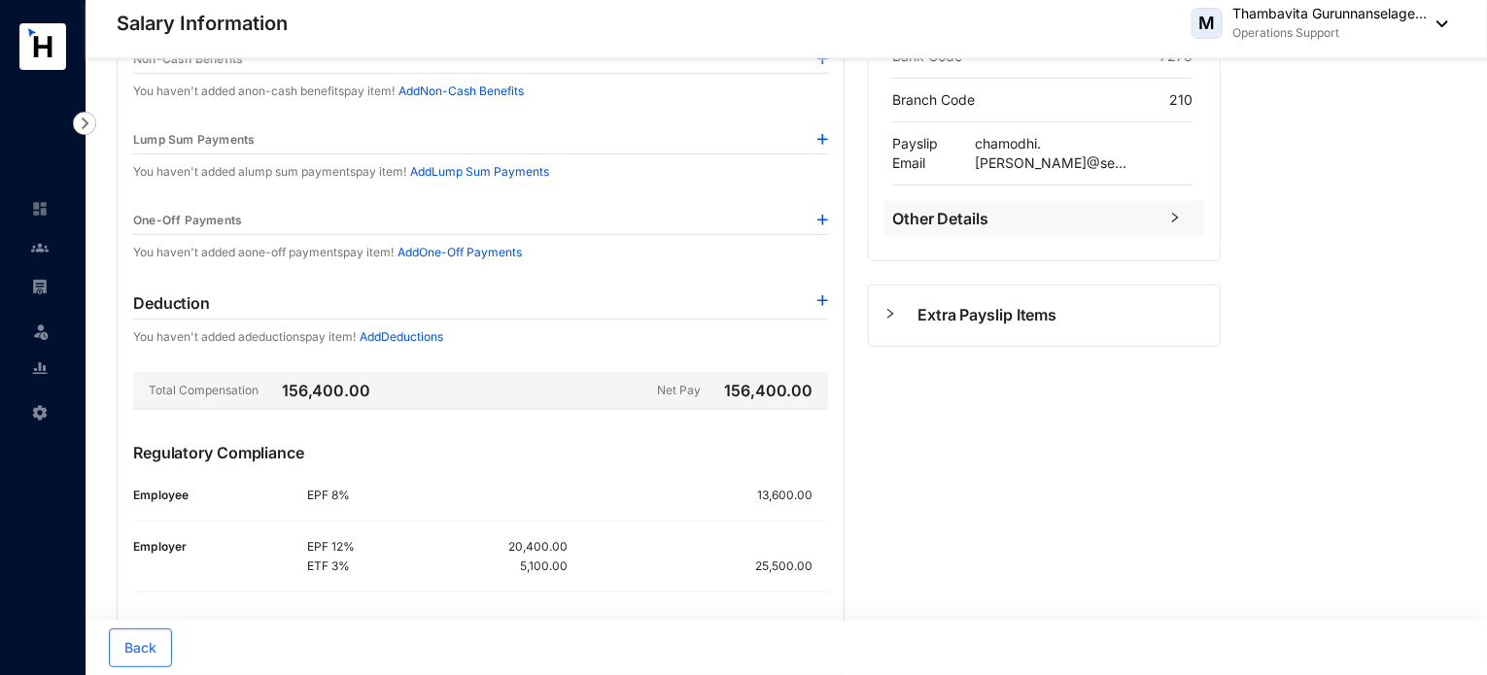
click at [638, 393] on div "Total Compensation 156,400.00 Net Pay 156,400.00" at bounding box center [480, 391] width 695 height 38
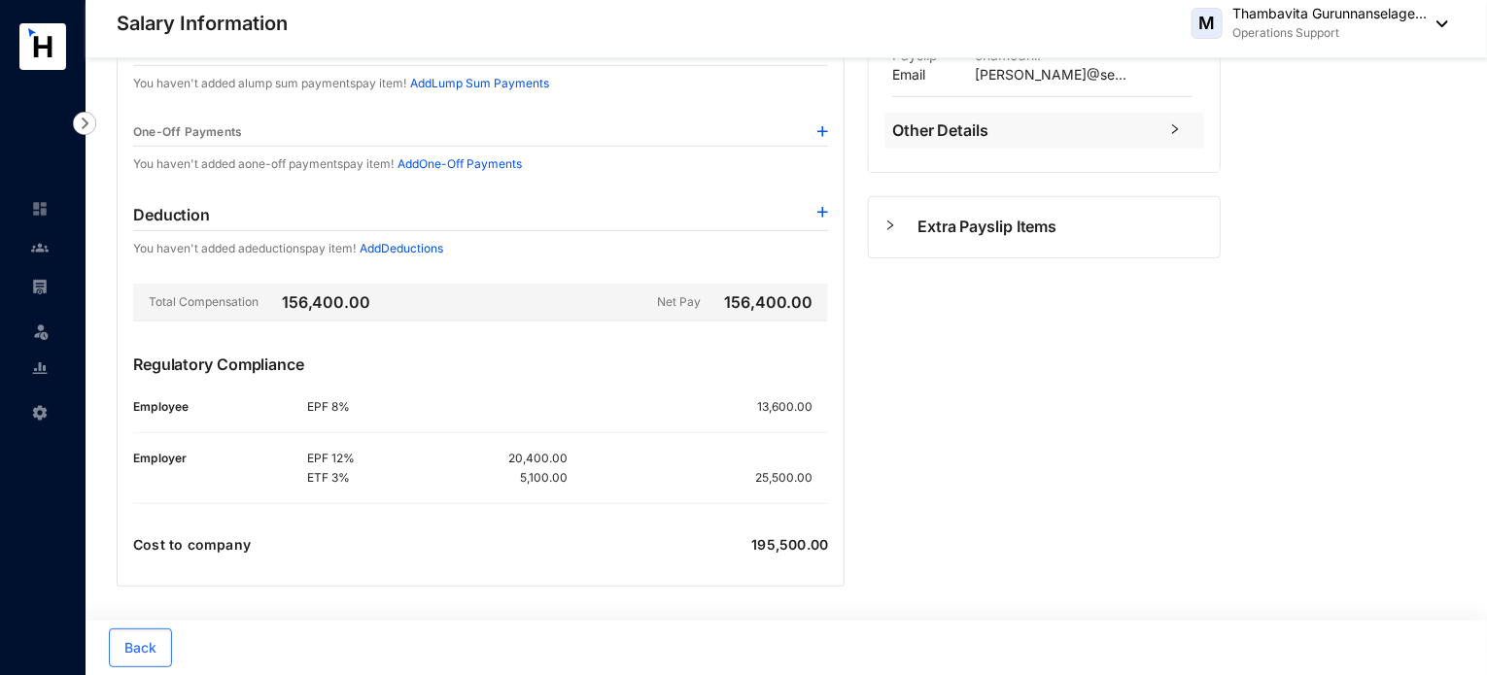
click at [583, 450] on div "EPF 12% 20,400.00 ETF 3% 5,100.00 25,500.00" at bounding box center [567, 468] width 521 height 39
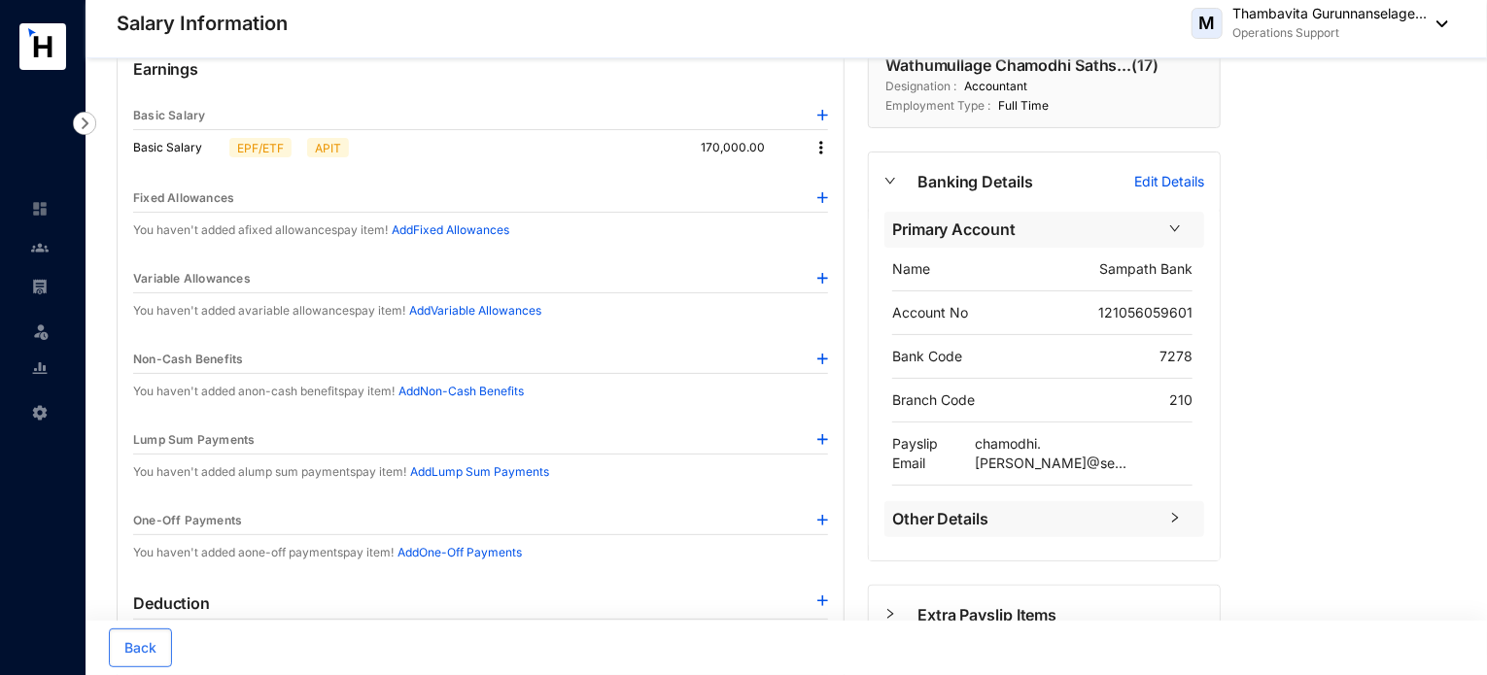
click at [822, 156] on div "Basic Salary EPF/ETF APIT 170,000.00" at bounding box center [480, 147] width 695 height 35
click at [822, 153] on img at bounding box center [820, 147] width 19 height 19
click at [838, 177] on span "Edit" at bounding box center [840, 179] width 24 height 21
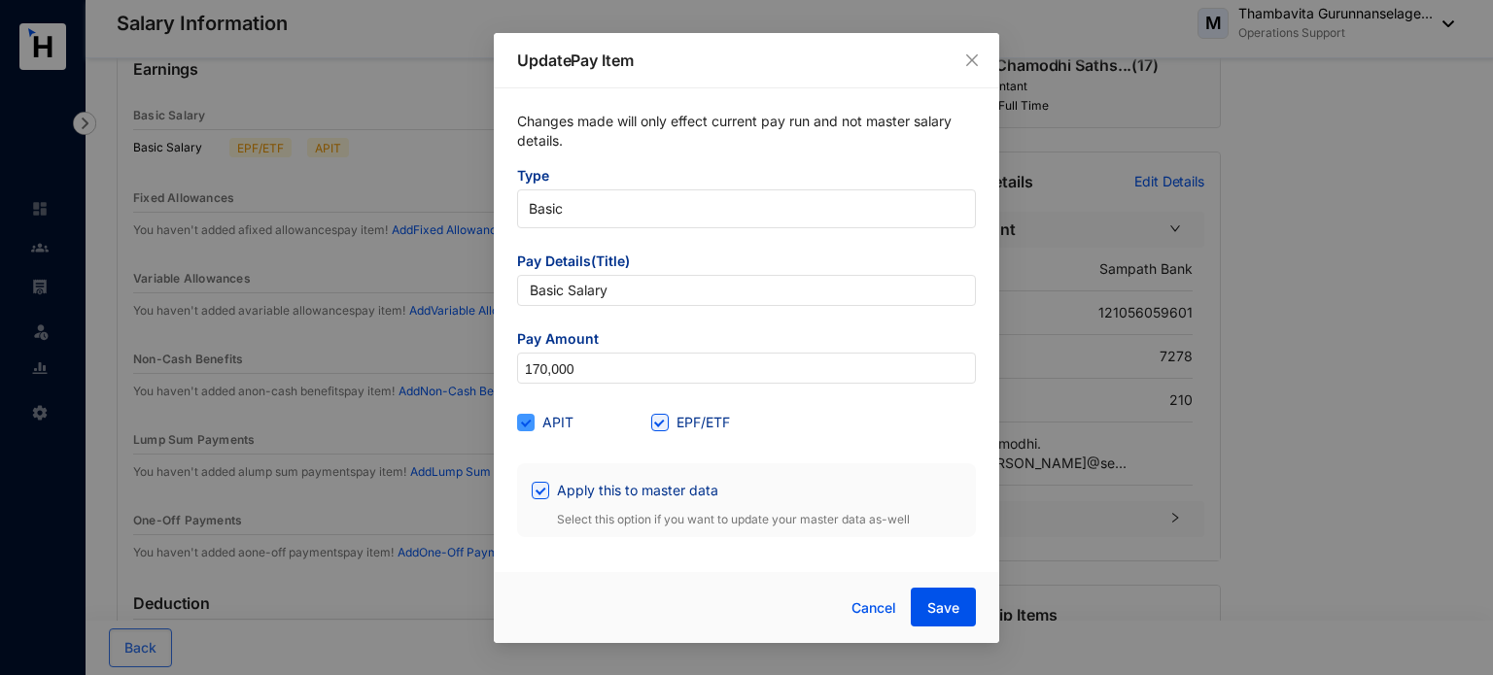
click at [533, 423] on span at bounding box center [525, 422] width 17 height 17
click at [531, 423] on input "APIT" at bounding box center [524, 421] width 14 height 14
checkbox input "false"
click at [933, 599] on span "Save" at bounding box center [943, 608] width 32 height 19
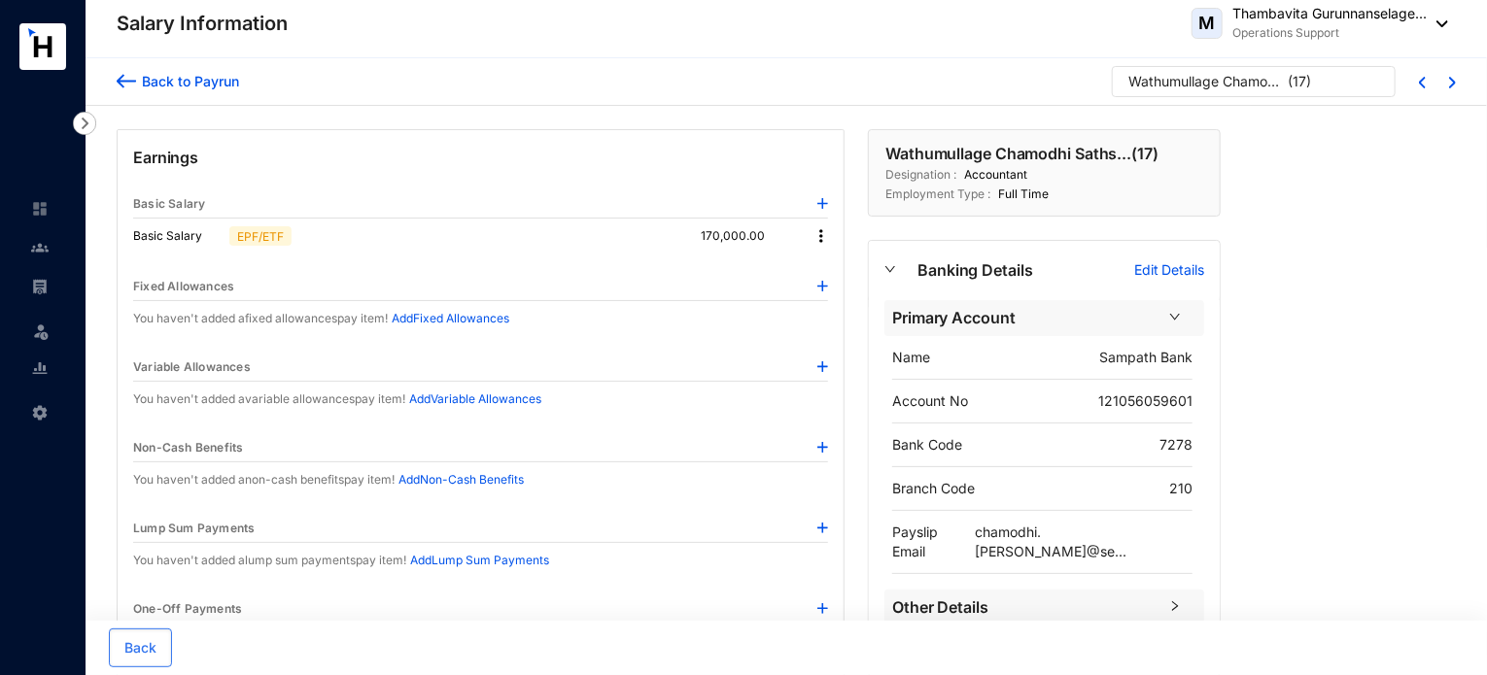
click at [822, 228] on img at bounding box center [820, 235] width 19 height 19
click at [831, 265] on span "Edit" at bounding box center [840, 268] width 24 height 21
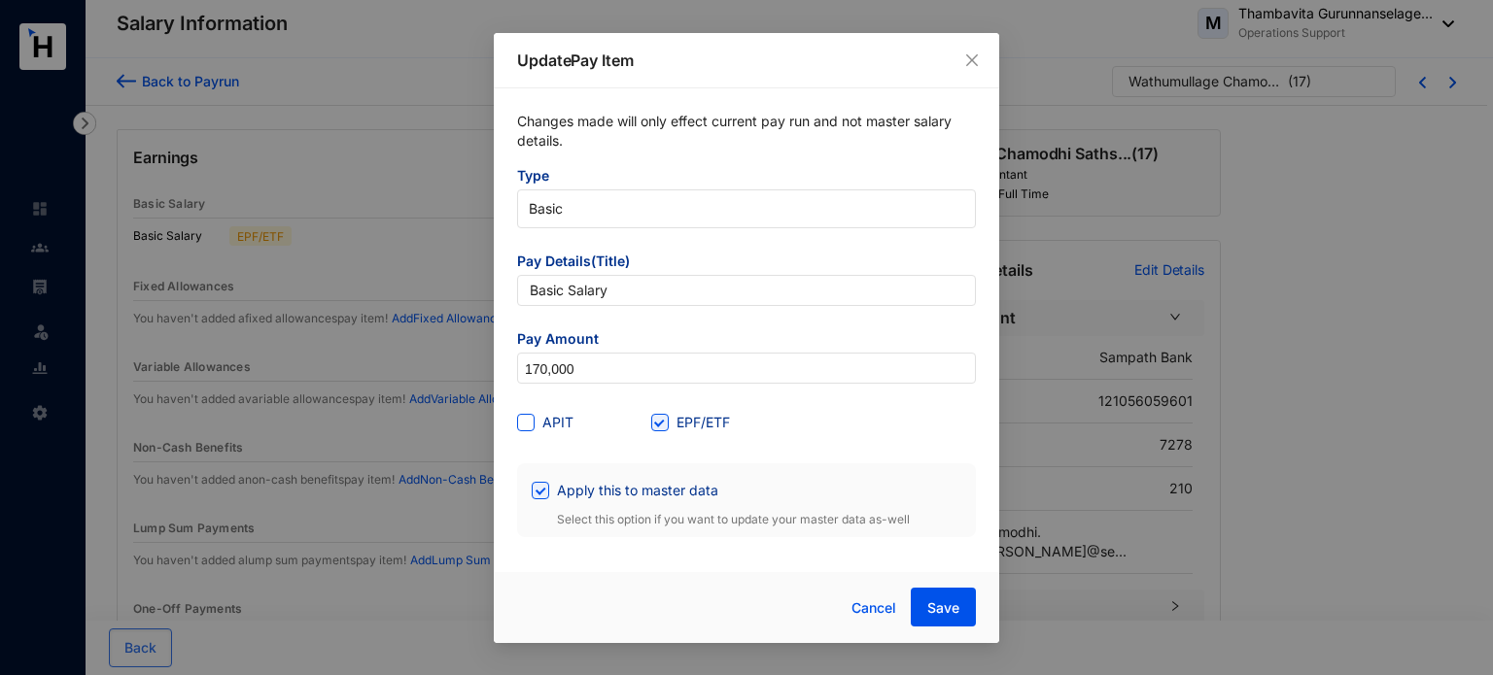
click at [533, 418] on span at bounding box center [525, 422] width 17 height 17
click at [531, 418] on input "APIT" at bounding box center [524, 421] width 14 height 14
checkbox input "true"
click at [955, 607] on span "Save" at bounding box center [943, 608] width 32 height 19
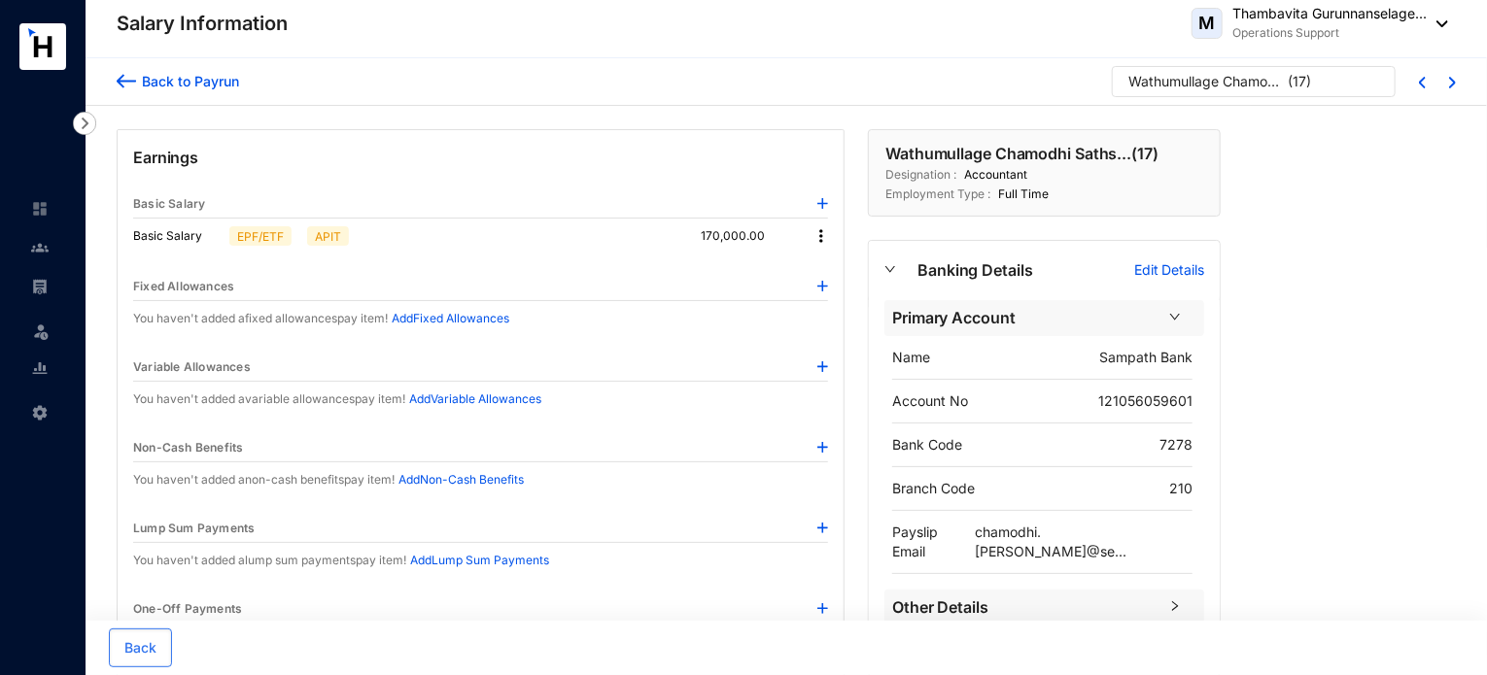
click at [825, 202] on img at bounding box center [822, 203] width 11 height 11
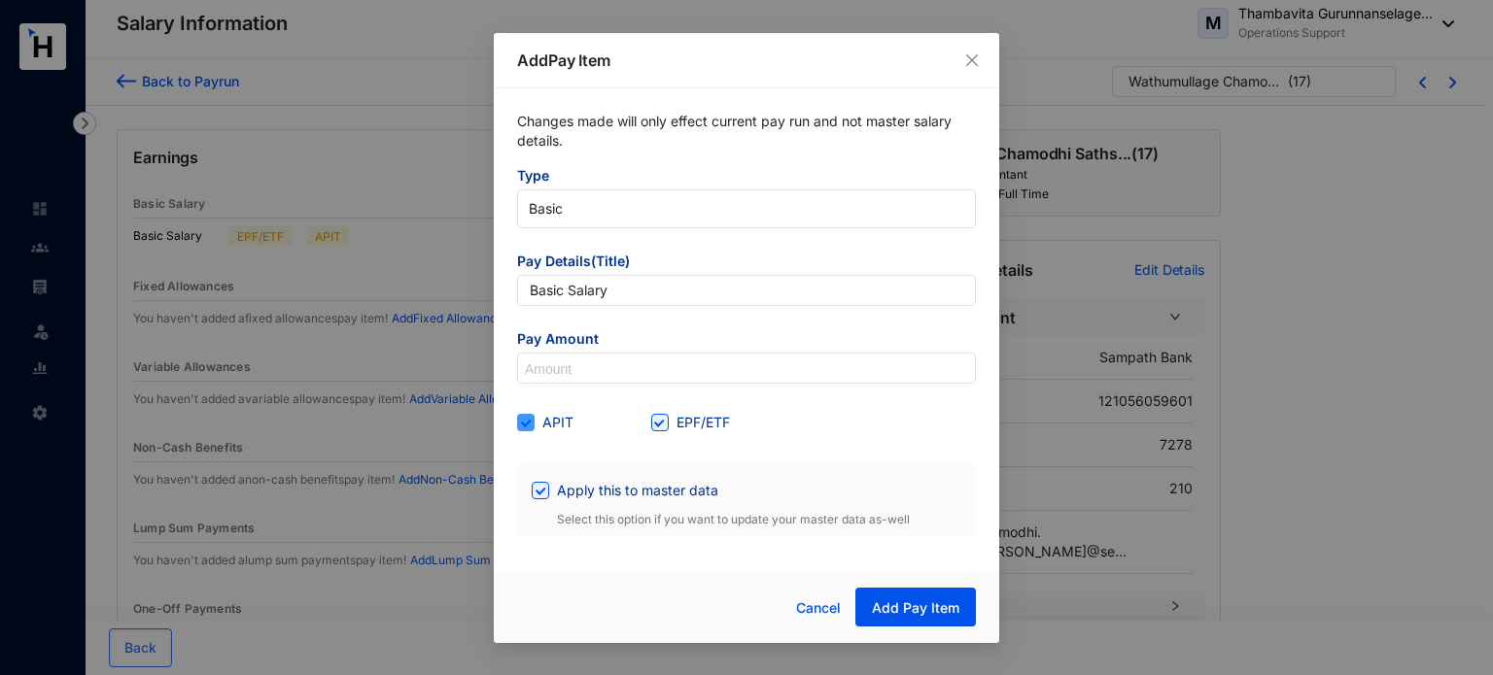
click at [522, 427] on span at bounding box center [525, 422] width 17 height 17
click at [522, 427] on input "APIT" at bounding box center [524, 421] width 14 height 14
checkbox input "false"
click at [875, 591] on button "Add Pay Item" at bounding box center [915, 607] width 121 height 39
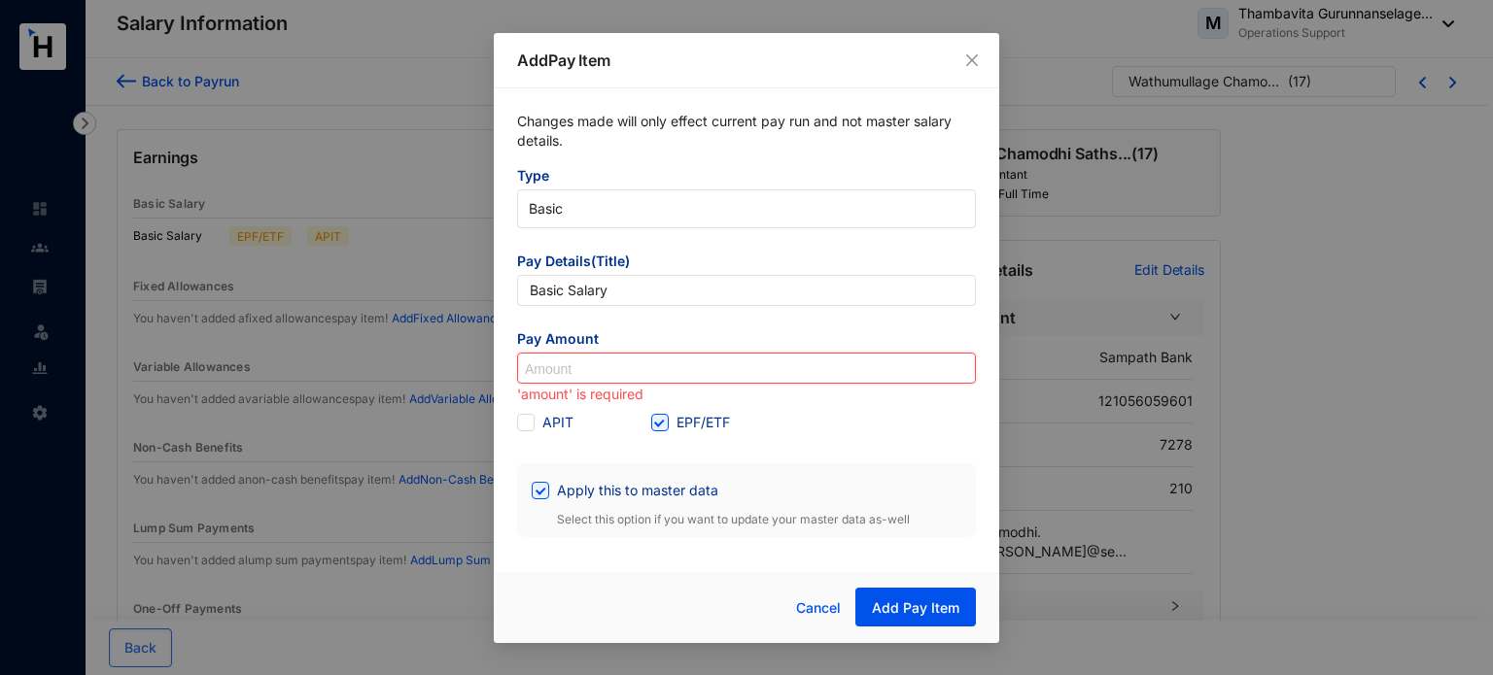
click at [635, 364] on input at bounding box center [746, 369] width 457 height 31
click at [635, 364] on input "170,000" at bounding box center [746, 369] width 457 height 31
type input "170,000"
click at [810, 406] on div "'amount' is required" at bounding box center [746, 395] width 459 height 23
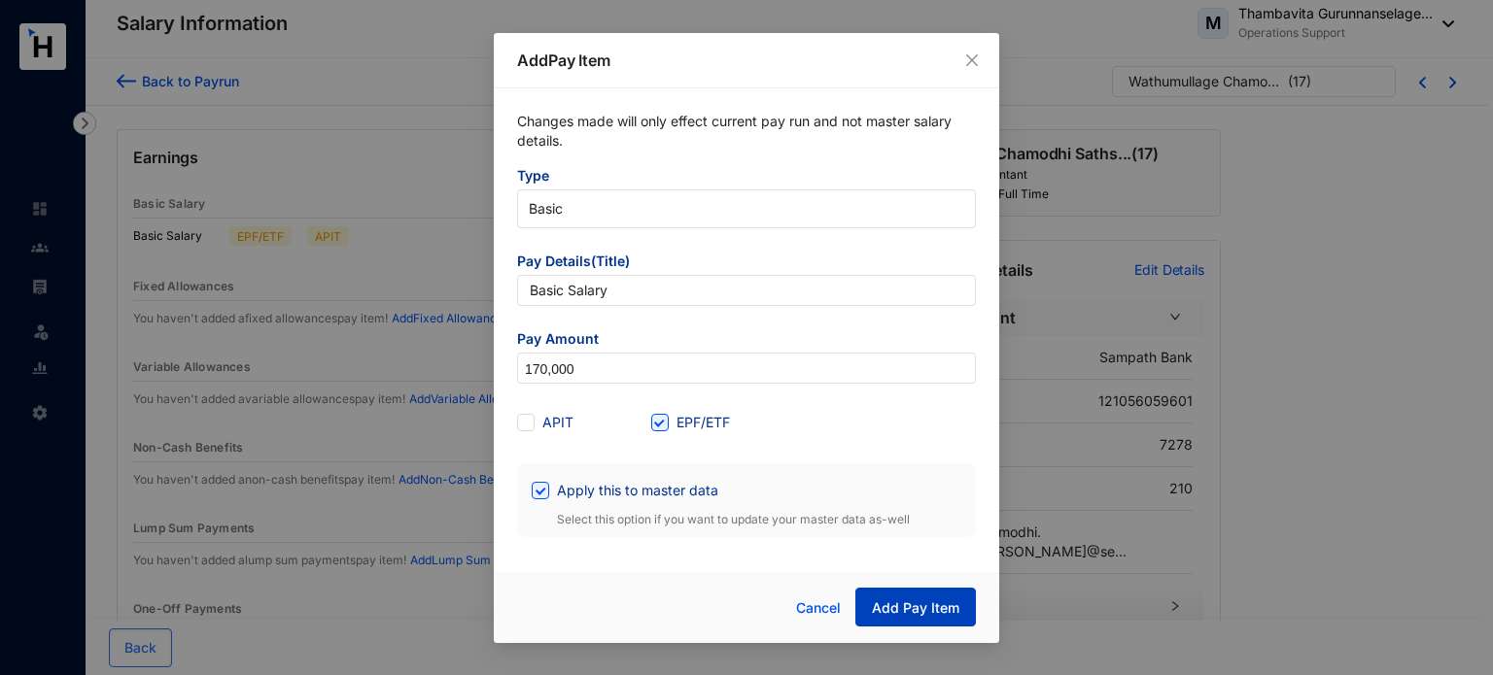
click at [882, 616] on span "Add Pay Item" at bounding box center [915, 608] width 87 height 19
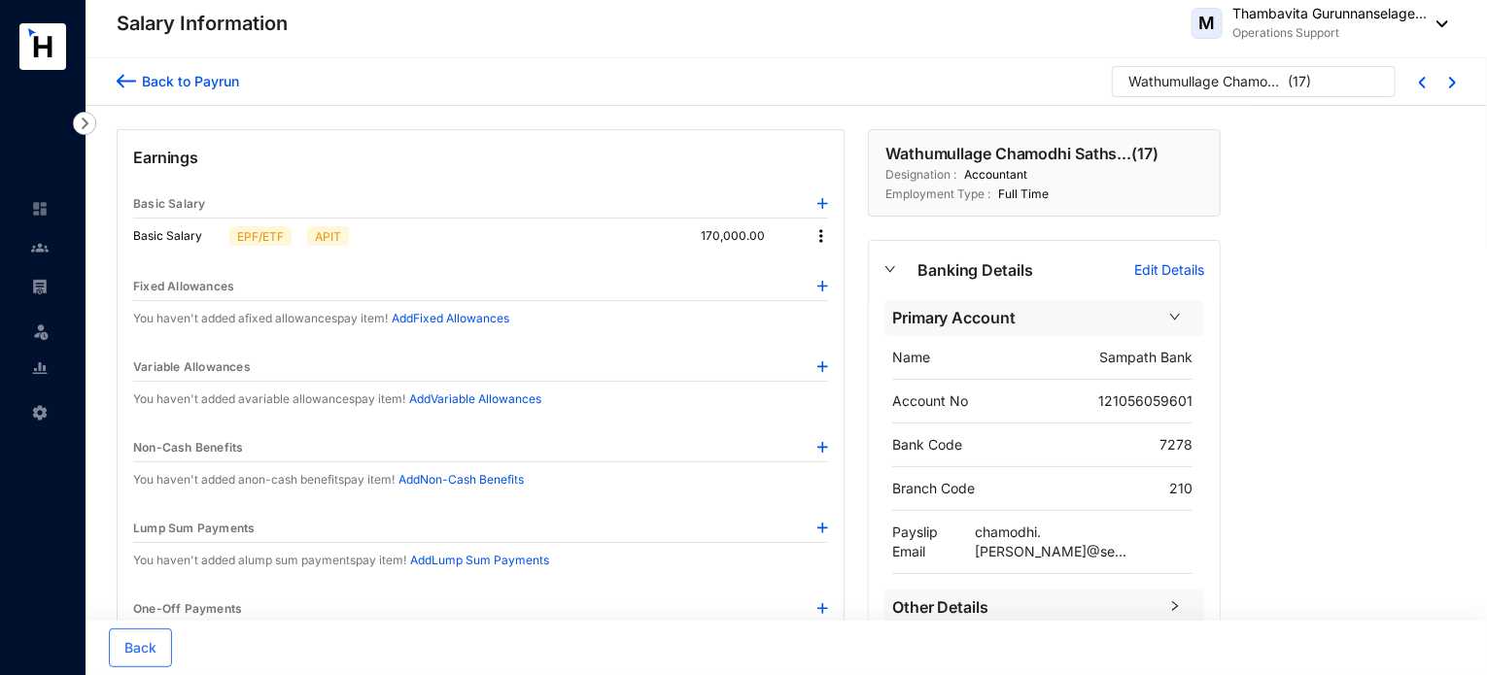
click at [816, 230] on img at bounding box center [820, 235] width 19 height 19
click at [758, 239] on p "170,000.00" at bounding box center [748, 235] width 95 height 19
click at [821, 287] on img at bounding box center [822, 286] width 11 height 11
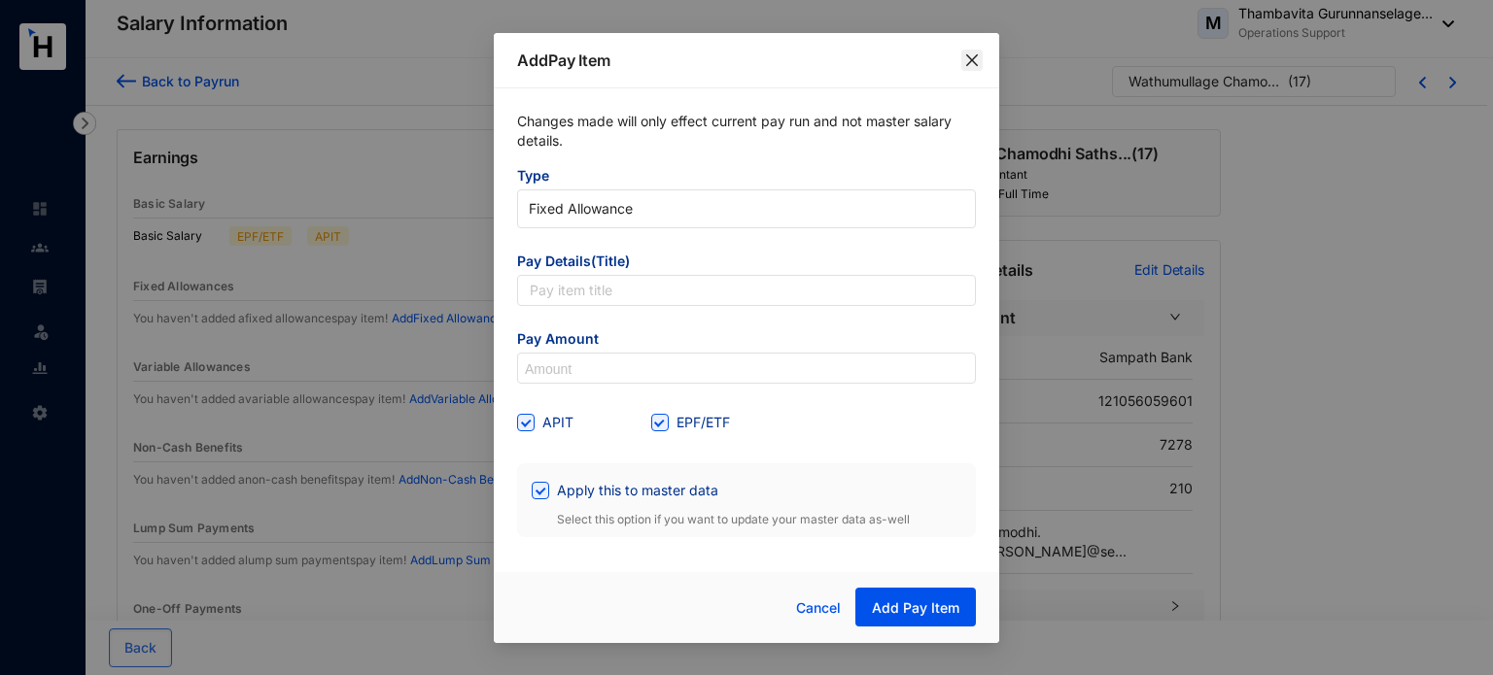
click at [966, 52] on icon "close" at bounding box center [972, 60] width 16 height 16
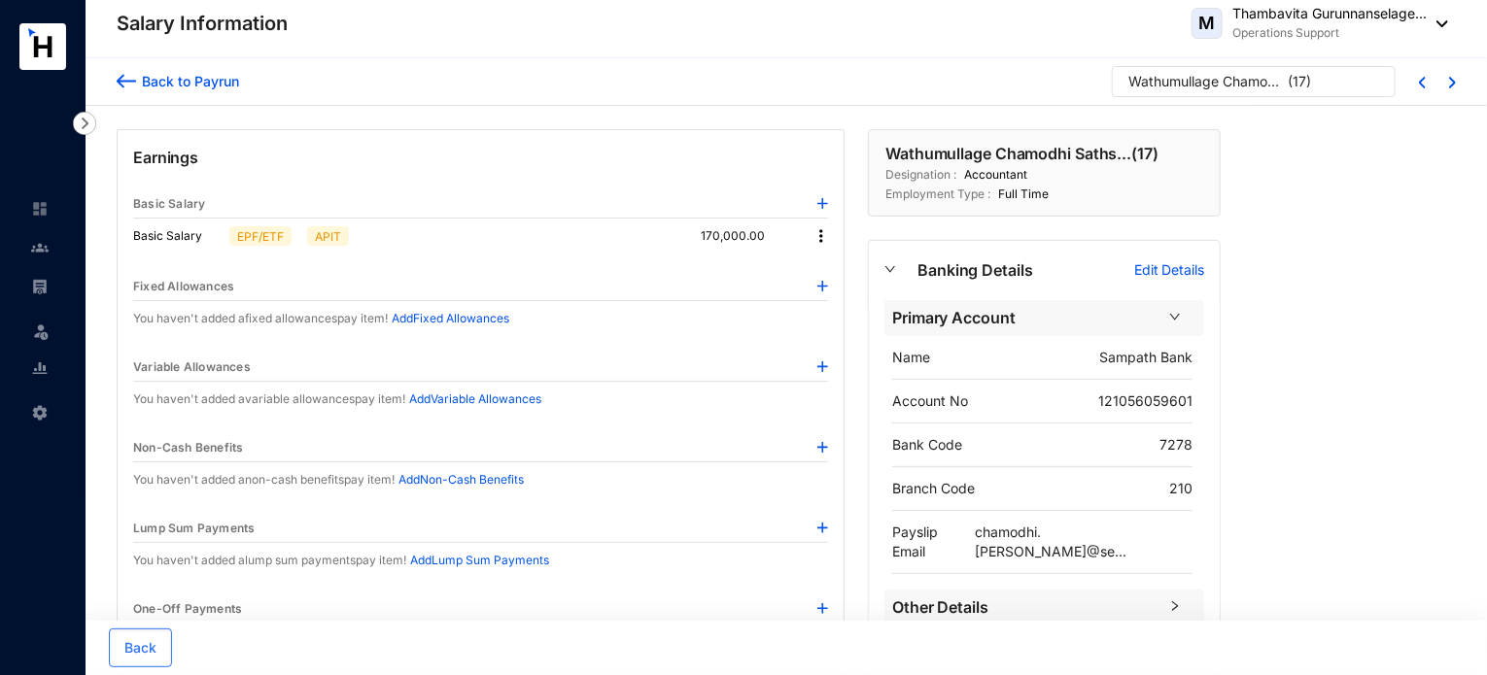
click at [815, 239] on img at bounding box center [820, 235] width 19 height 19
click at [844, 265] on span "Edit" at bounding box center [840, 268] width 24 height 21
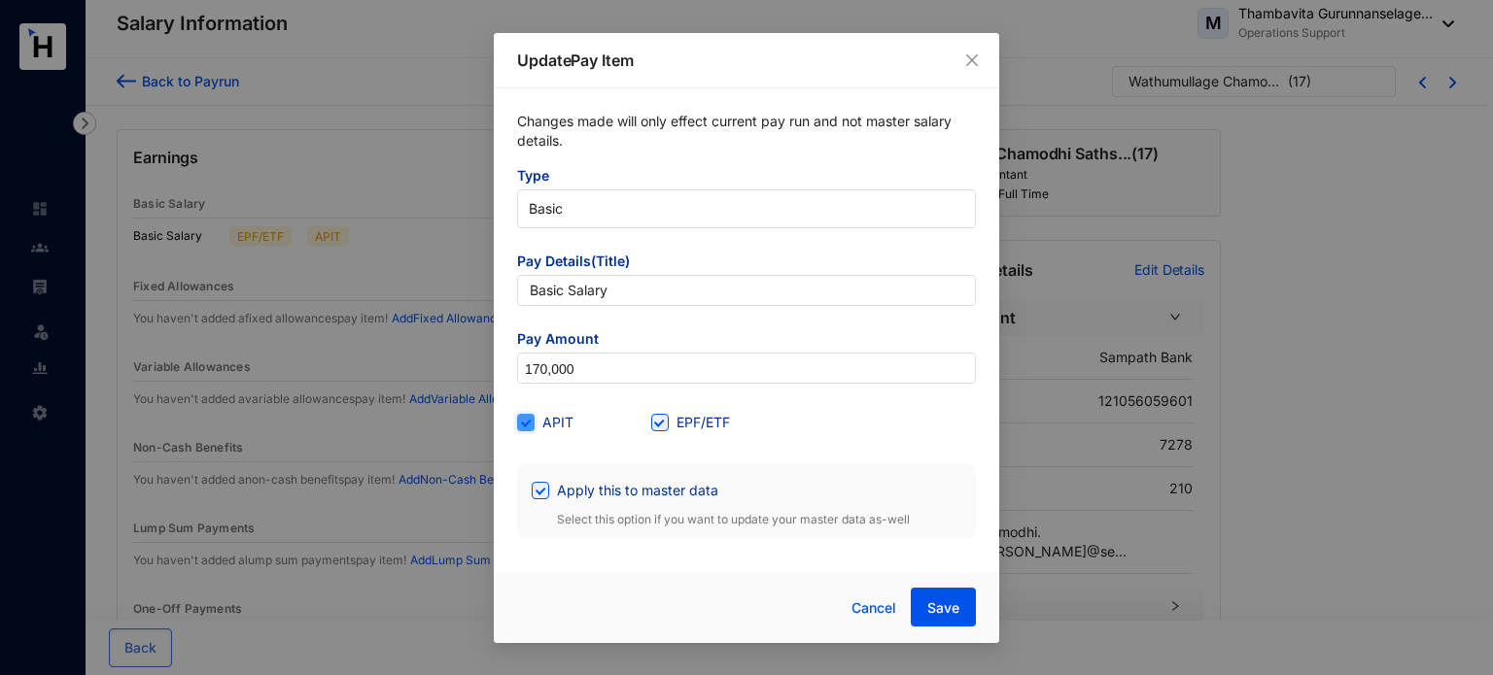
click at [520, 423] on input "APIT" at bounding box center [524, 421] width 14 height 14
checkbox input "false"
click at [937, 602] on span "Save" at bounding box center [943, 608] width 32 height 19
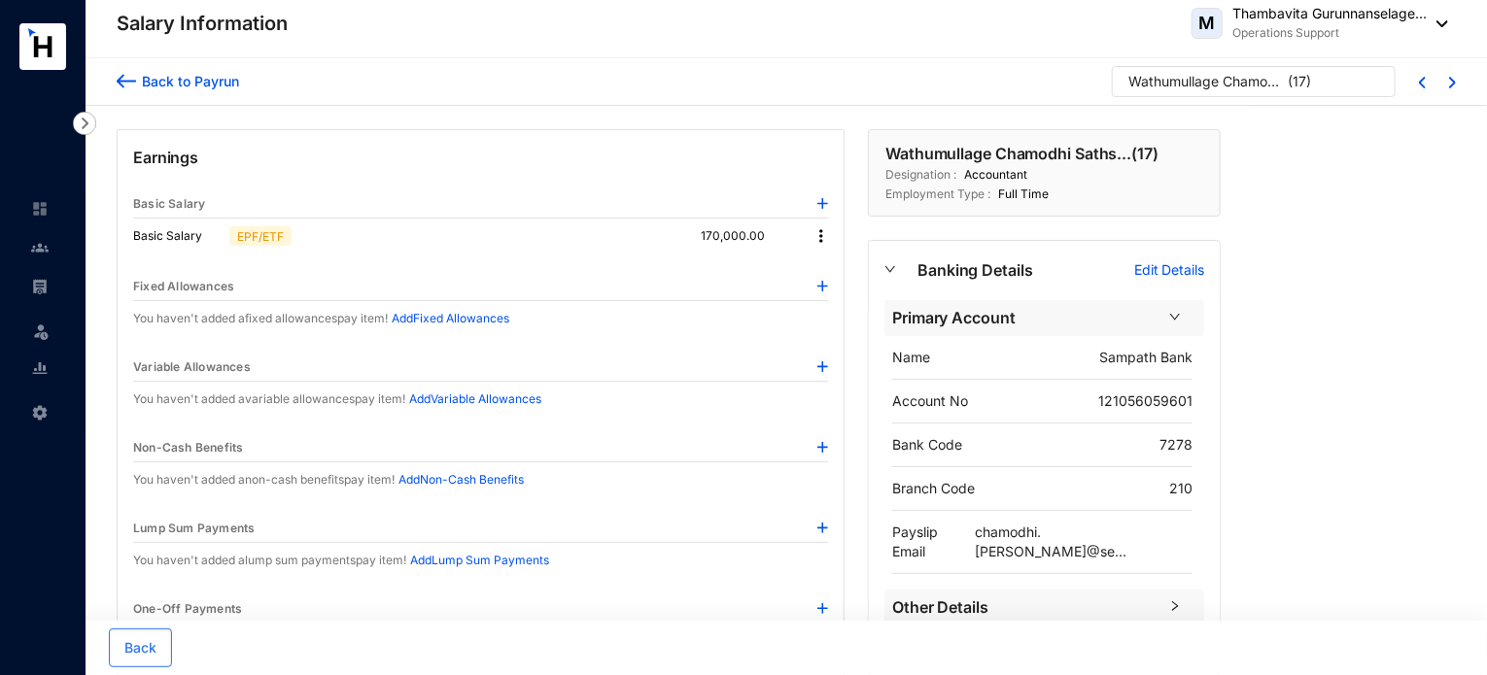
click at [607, 201] on div "Basic Salary" at bounding box center [480, 204] width 695 height 28
click at [645, 158] on p "Earnings" at bounding box center [480, 168] width 695 height 45
click at [657, 92] on div "Back to Payrun Wathumullage Chamodhi Saths... ( 17 )" at bounding box center [786, 81] width 1339 height 31
click at [637, 171] on p "Earnings" at bounding box center [480, 168] width 695 height 45
click at [818, 233] on img at bounding box center [820, 235] width 19 height 19
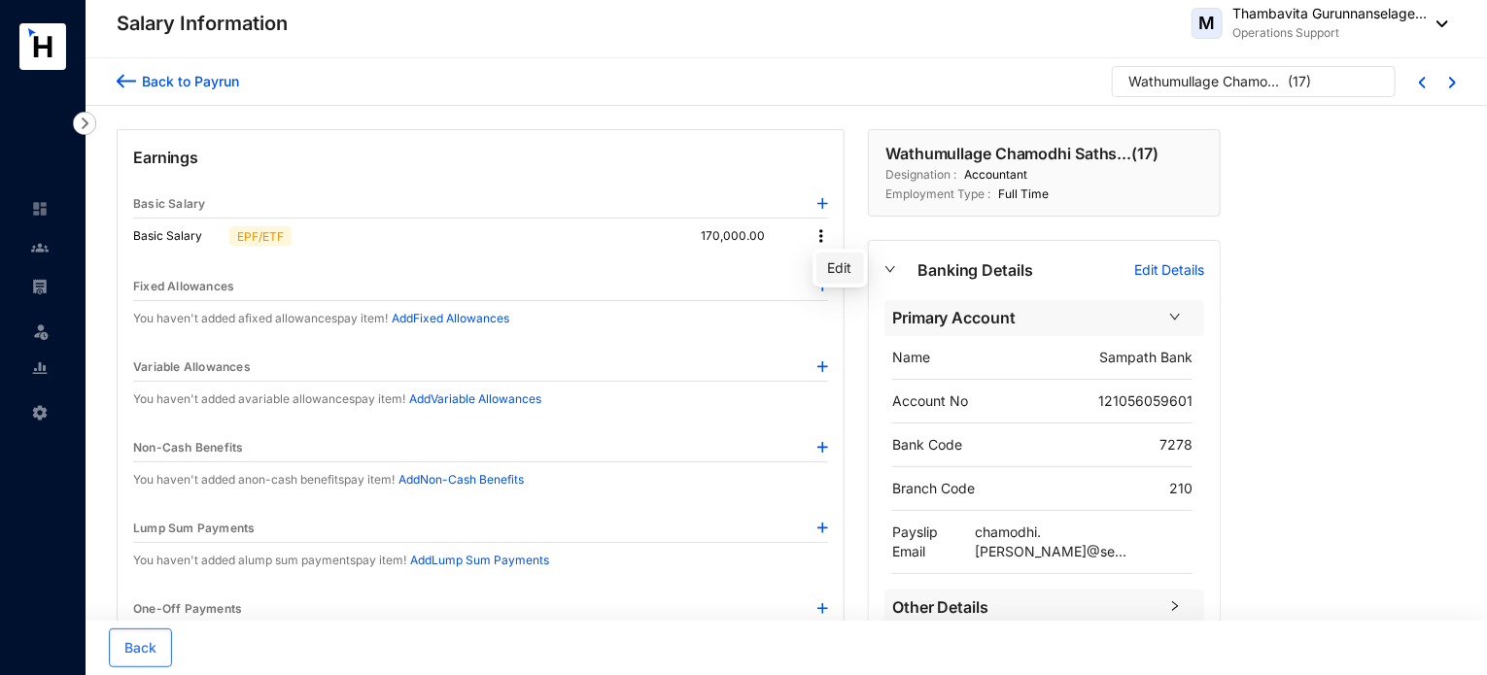
click at [832, 274] on span "Edit" at bounding box center [840, 268] width 24 height 21
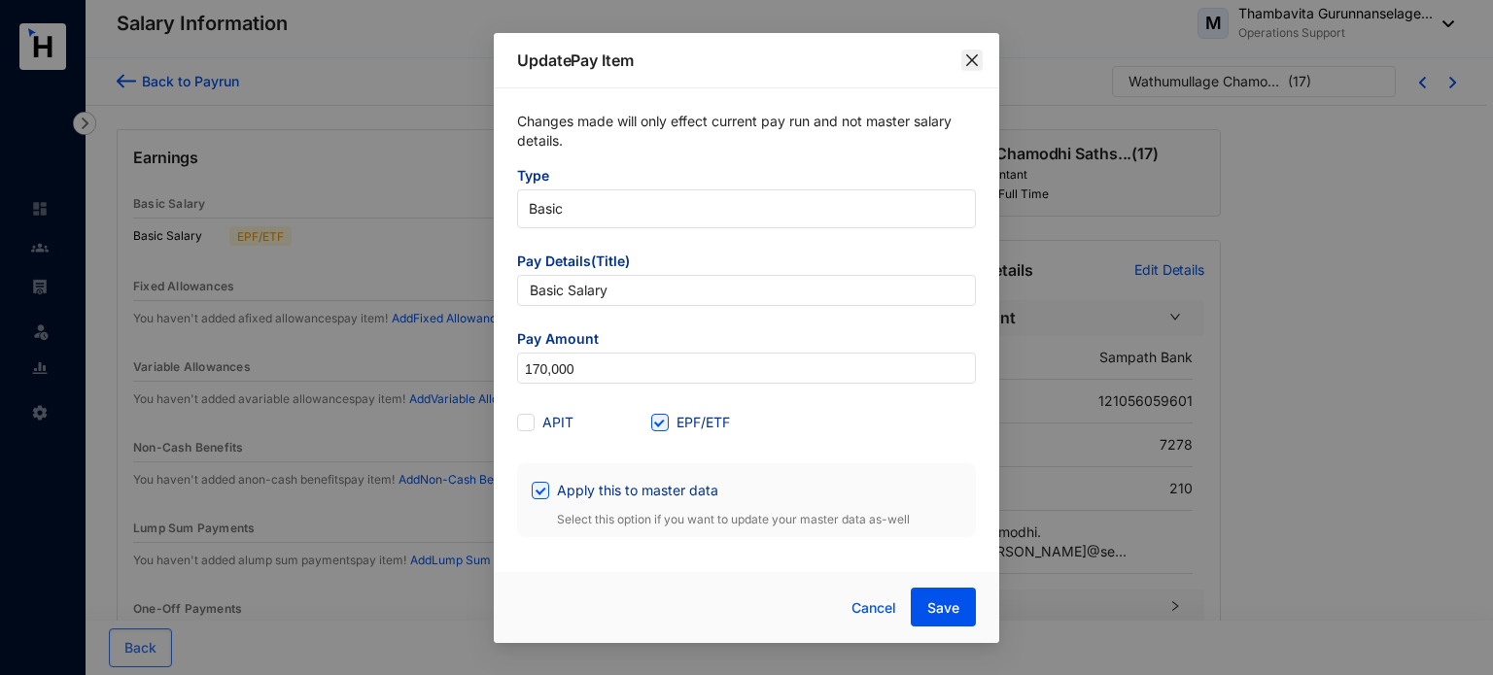
click at [965, 63] on icon "close" at bounding box center [972, 60] width 16 height 16
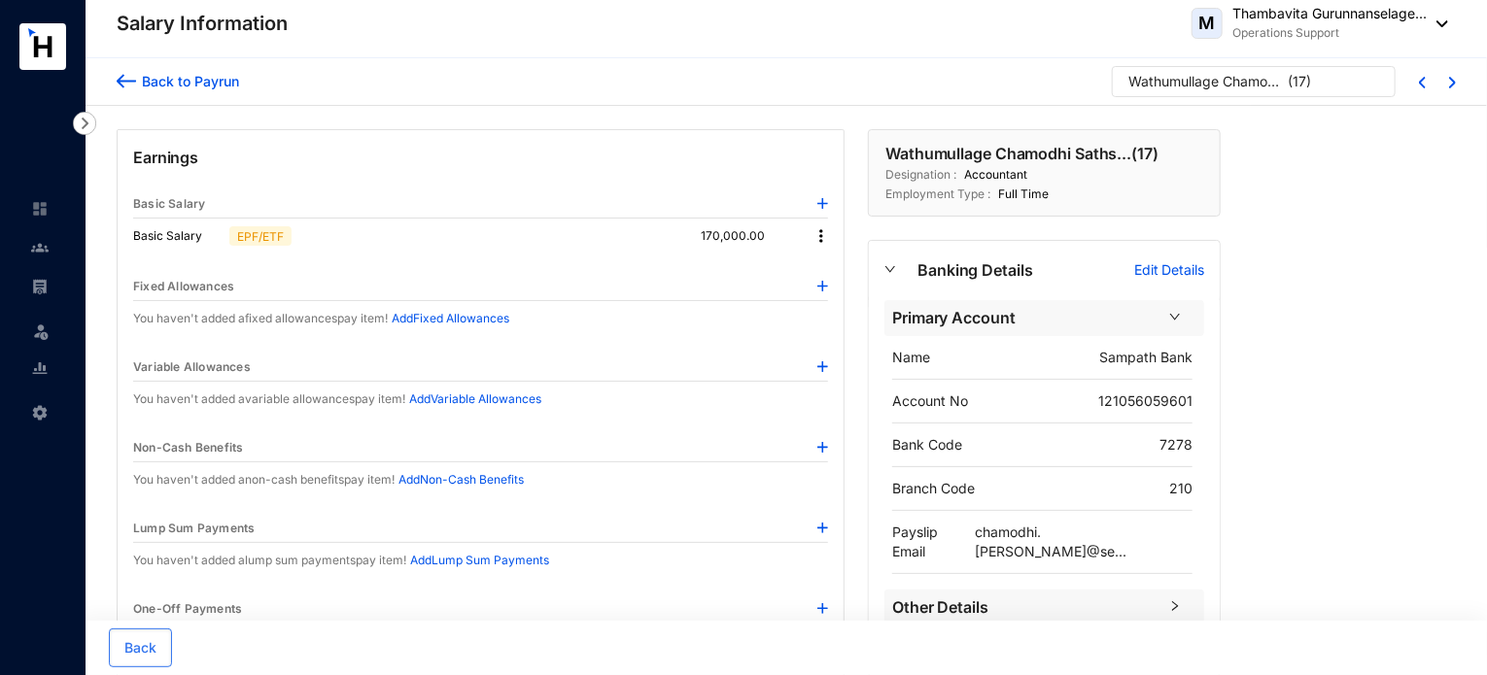
click at [723, 66] on div "Back to Payrun Wathumullage Chamodhi Saths... ( 17 )" at bounding box center [786, 81] width 1339 height 31
click at [121, 86] on img at bounding box center [126, 81] width 19 height 20
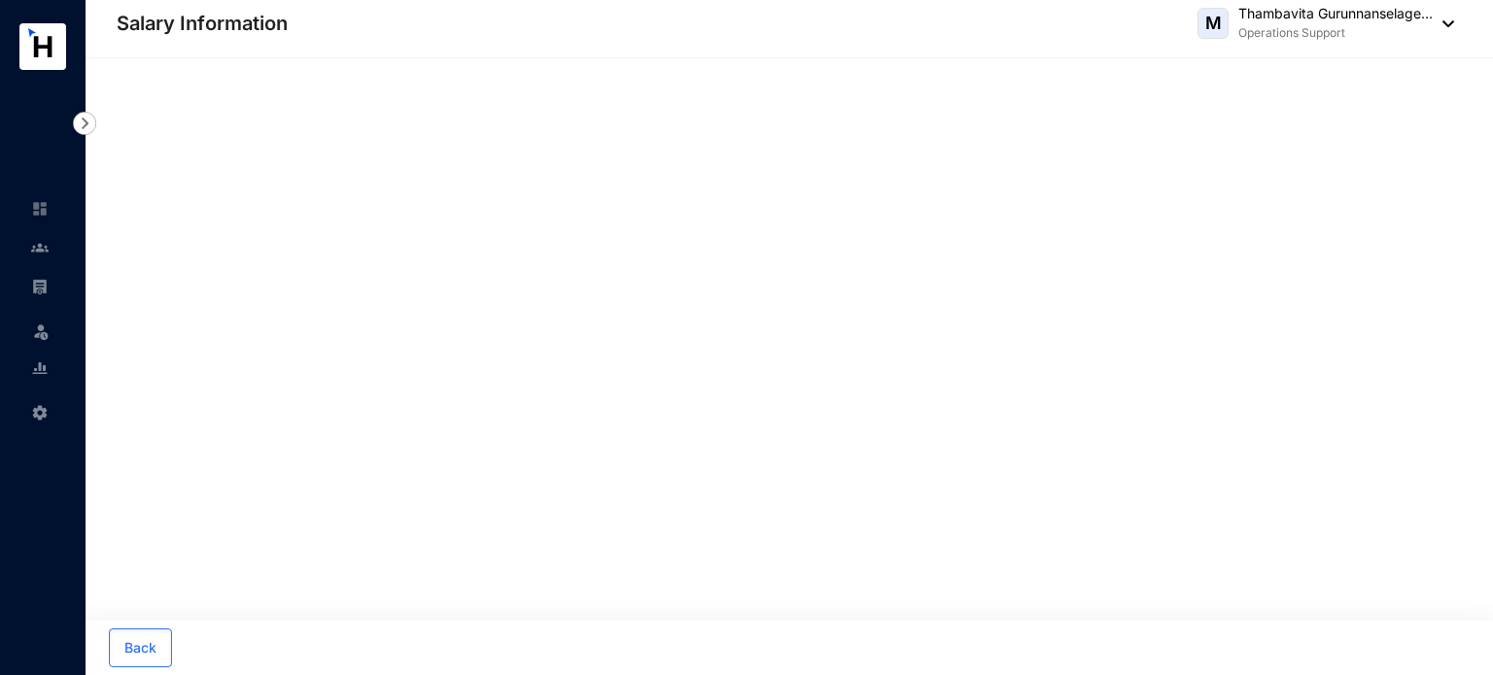
click at [799, 508] on main "Back" at bounding box center [789, 366] width 1407 height 617
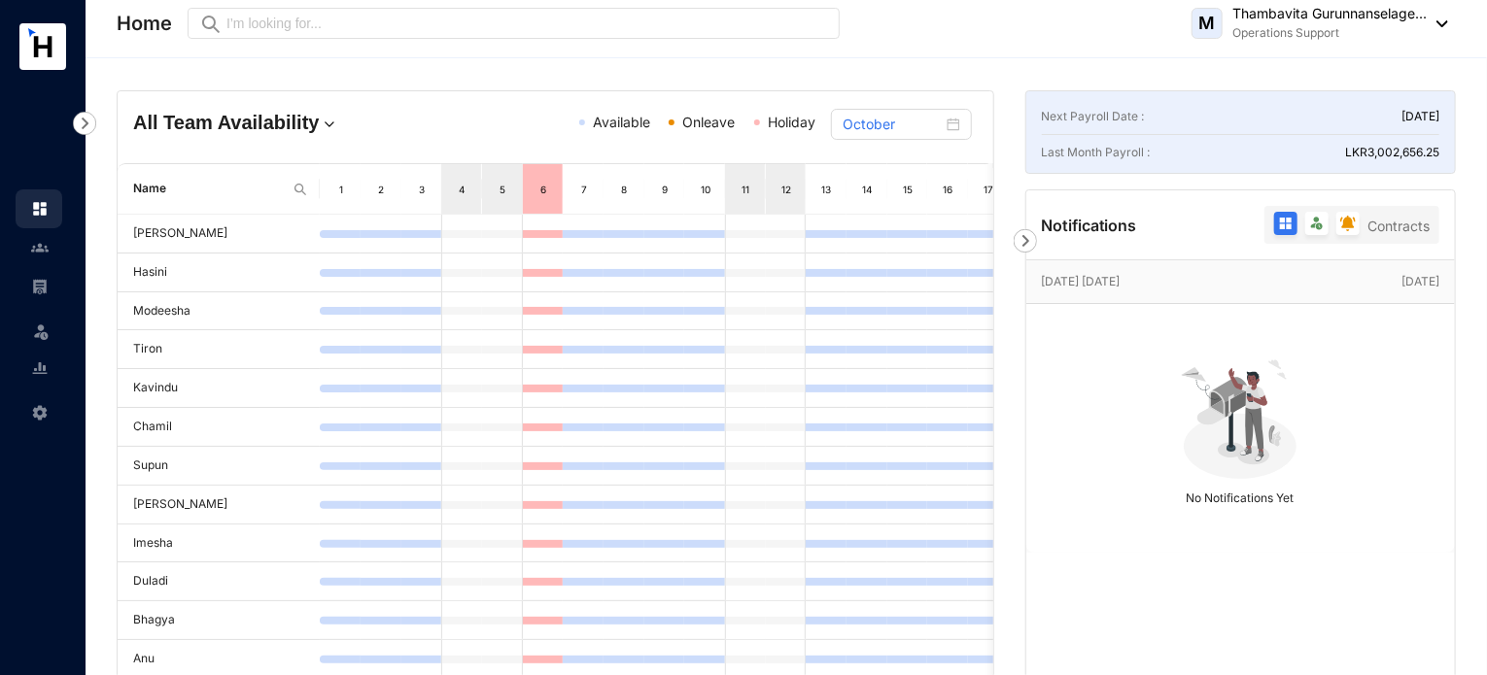
click at [1159, 570] on div "Oct 15th Wednesday Today No Notifications Yet" at bounding box center [1240, 560] width 429 height 603
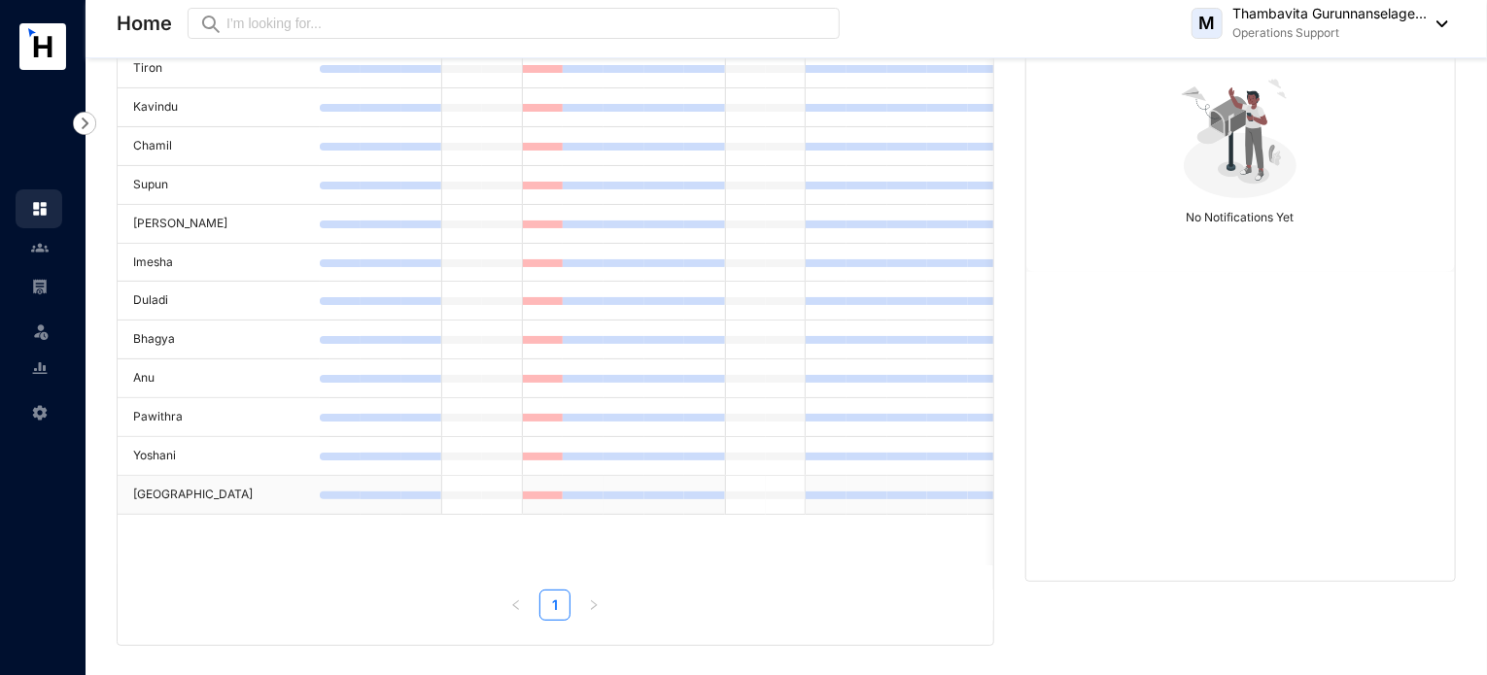
click at [180, 493] on td "[GEOGRAPHIC_DATA]" at bounding box center [219, 495] width 202 height 39
click at [233, 490] on td "[GEOGRAPHIC_DATA]" at bounding box center [219, 495] width 202 height 39
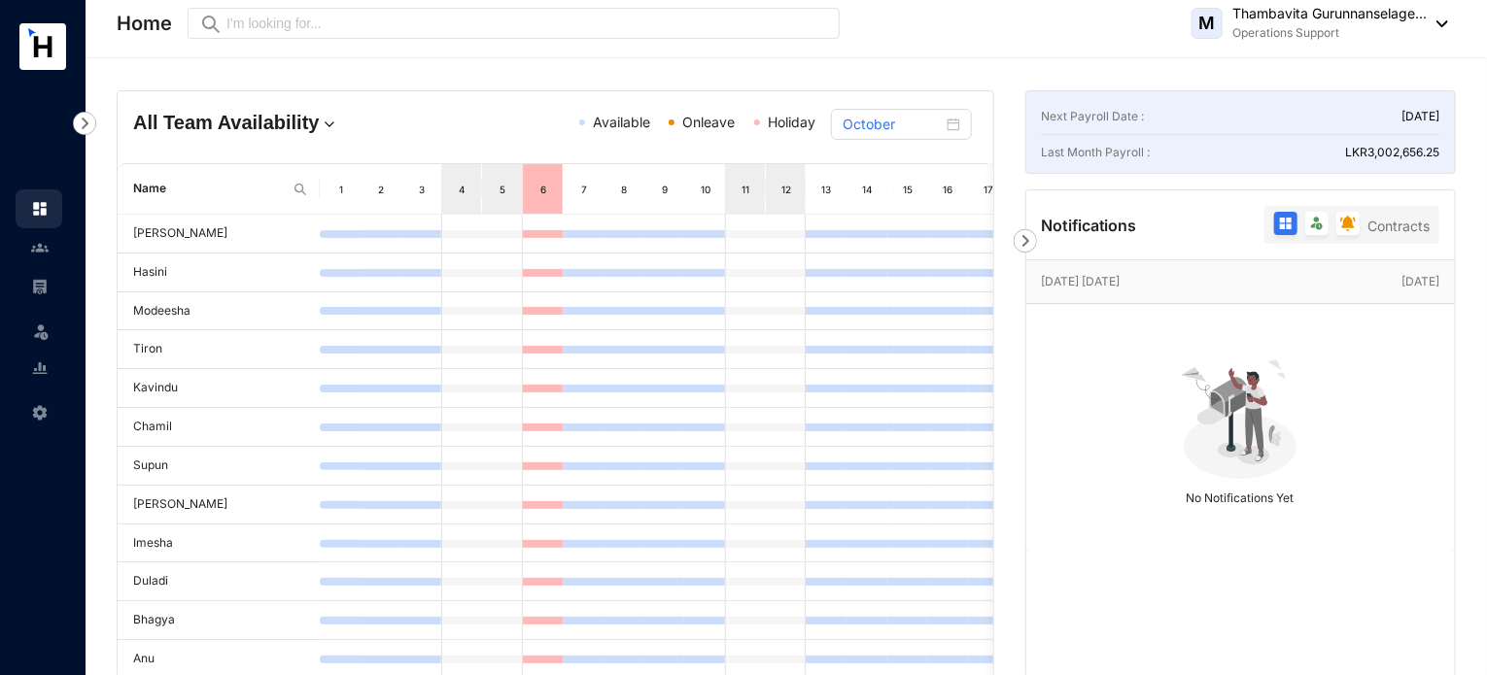
click at [362, 96] on div "All Team Availability Available Onleave Holiday October" at bounding box center [556, 127] width 876 height 72
click at [362, 68] on div "All Team Availability Available Onleave Holiday October Name 1 2 3 4 5 6 7 8 9 …" at bounding box center [786, 512] width 1401 height 908
click at [893, 46] on header "Home Preview M Thambavita Gurunnanselage... Operations Support" at bounding box center [786, 29] width 1401 height 58
click at [894, 35] on div "Home Preview M Thambavita Gurunnanselage... Operations Support" at bounding box center [782, 23] width 1331 height 39
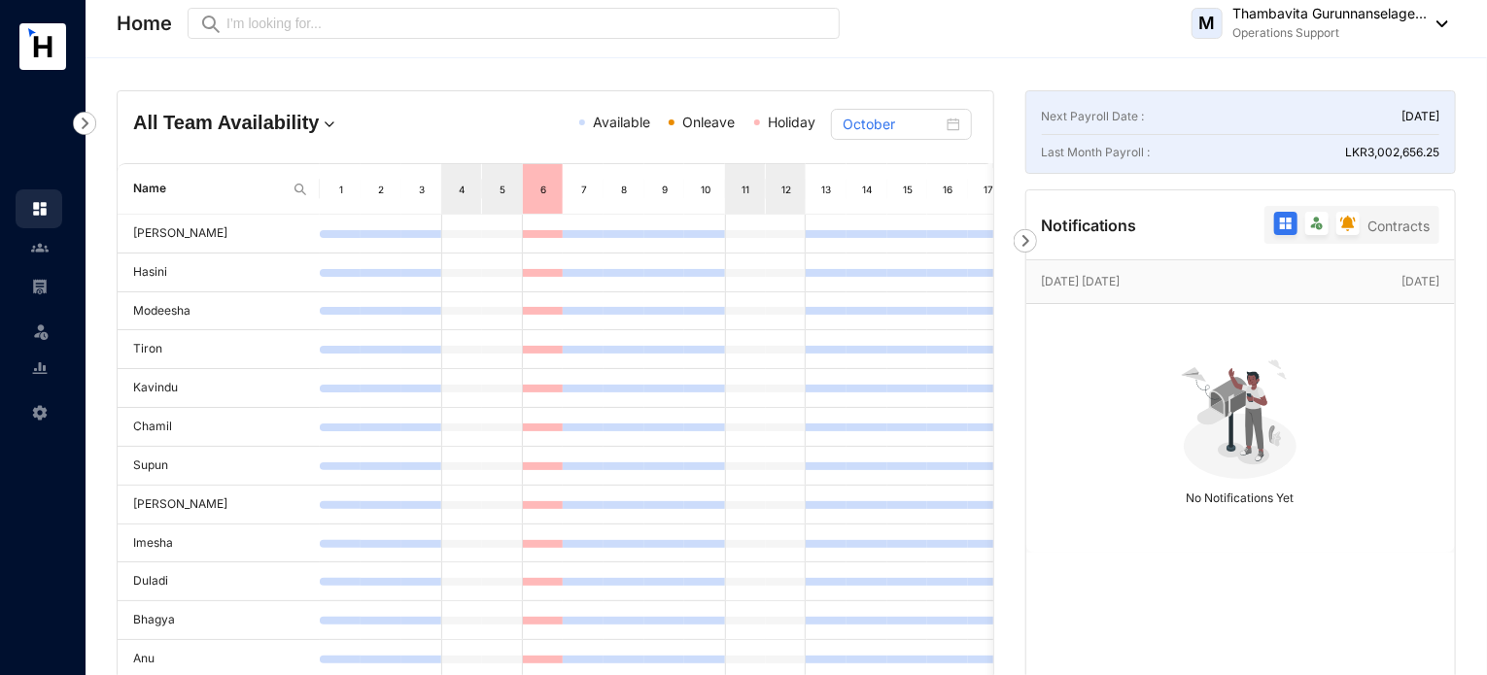
click at [926, 43] on header "Home Preview M Thambavita Gurunnanselage... Operations Support" at bounding box center [786, 29] width 1401 height 58
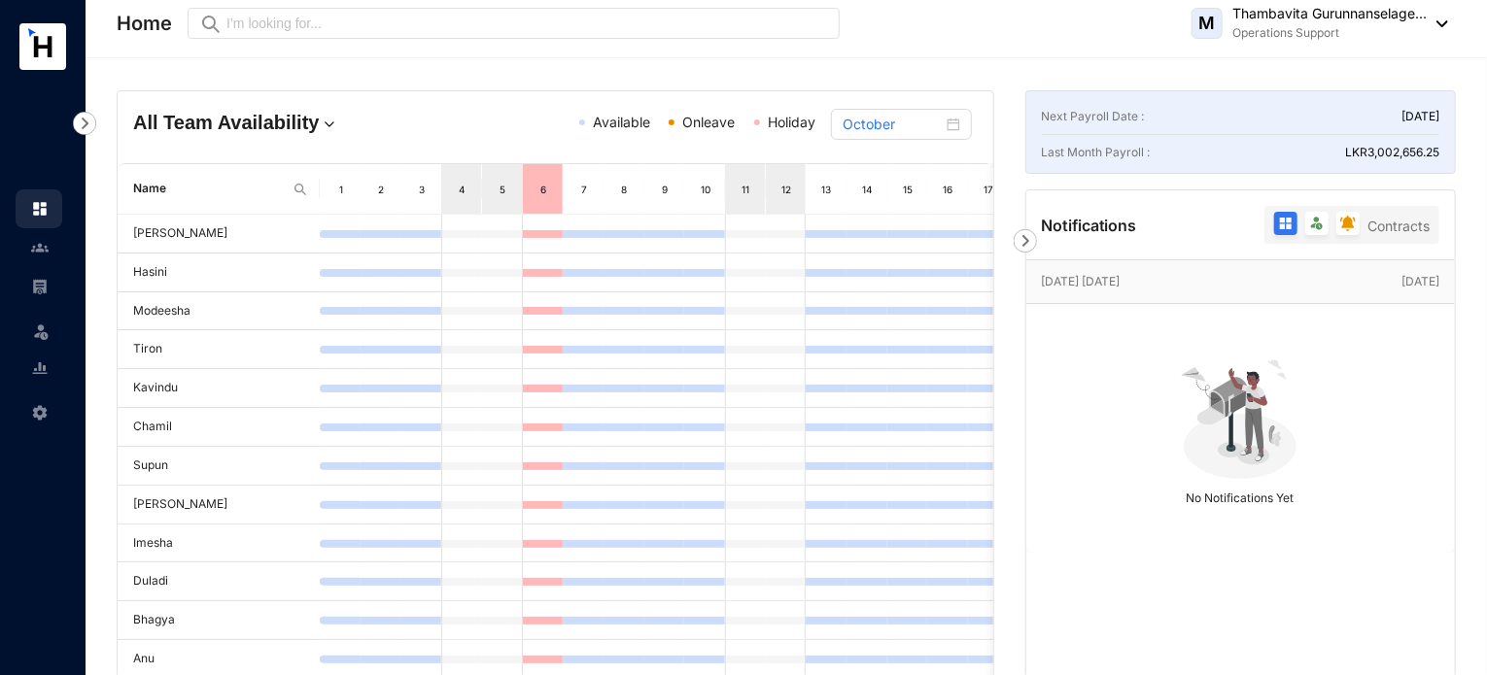
click at [926, 43] on header "Home Preview M Thambavita Gurunnanselage... Operations Support" at bounding box center [786, 29] width 1401 height 58
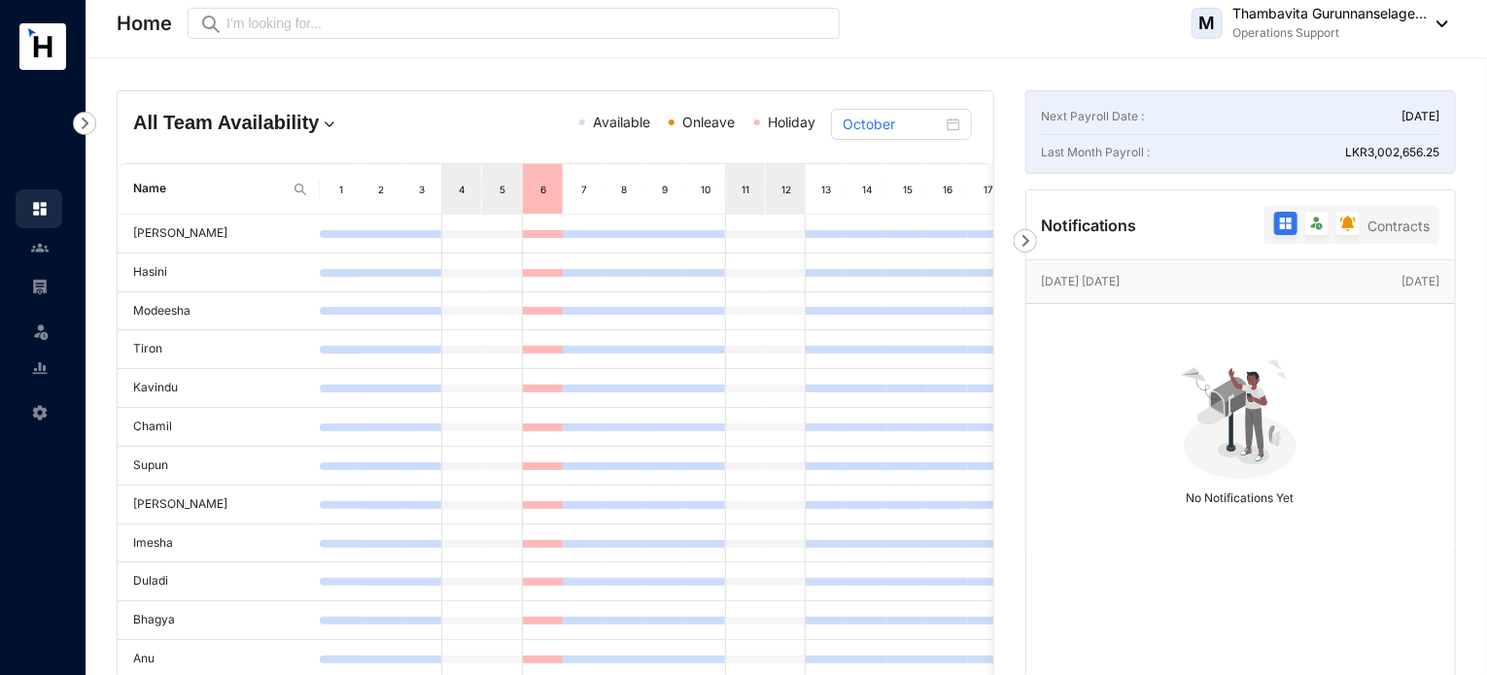
click at [926, 43] on header "Home Preview M Thambavita Gurunnanselage... Operations Support" at bounding box center [786, 29] width 1401 height 58
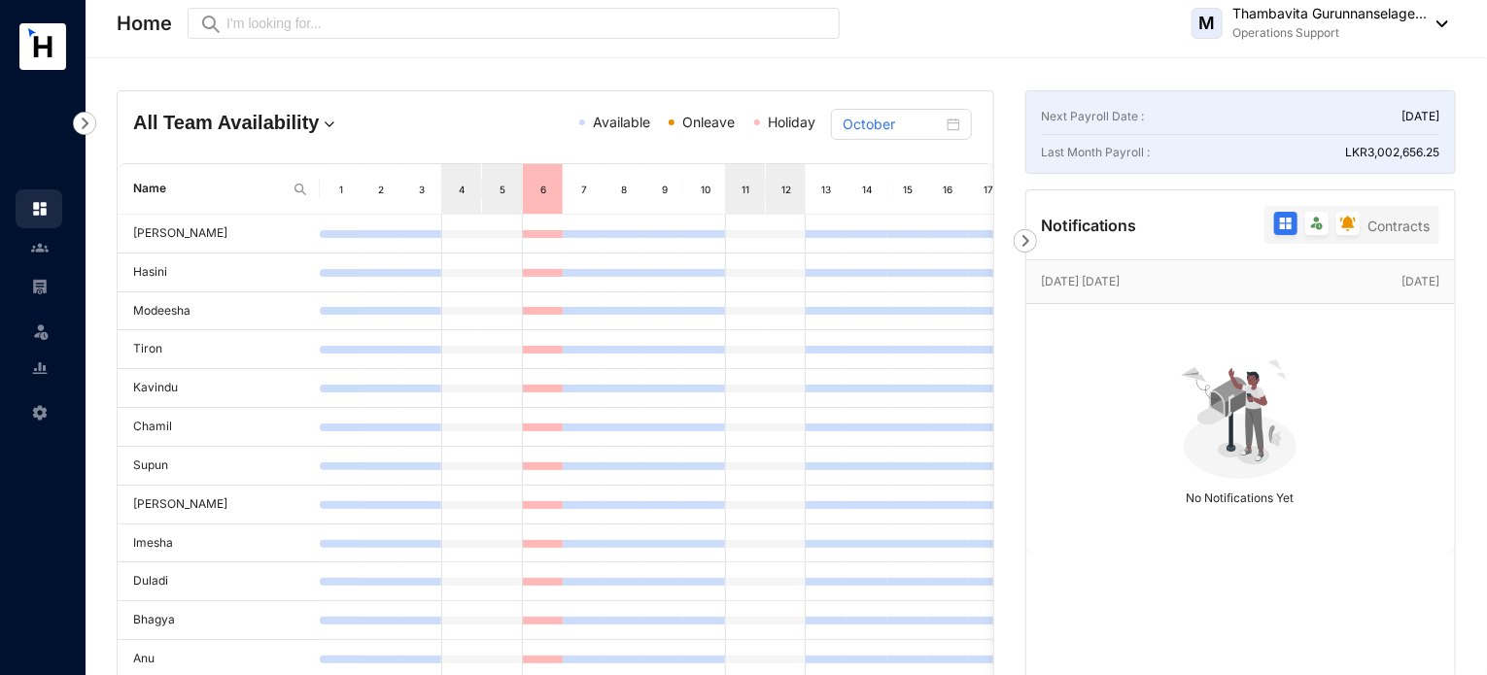
click at [926, 43] on header "Home Preview M Thambavita Gurunnanselage... Operations Support" at bounding box center [786, 29] width 1401 height 58
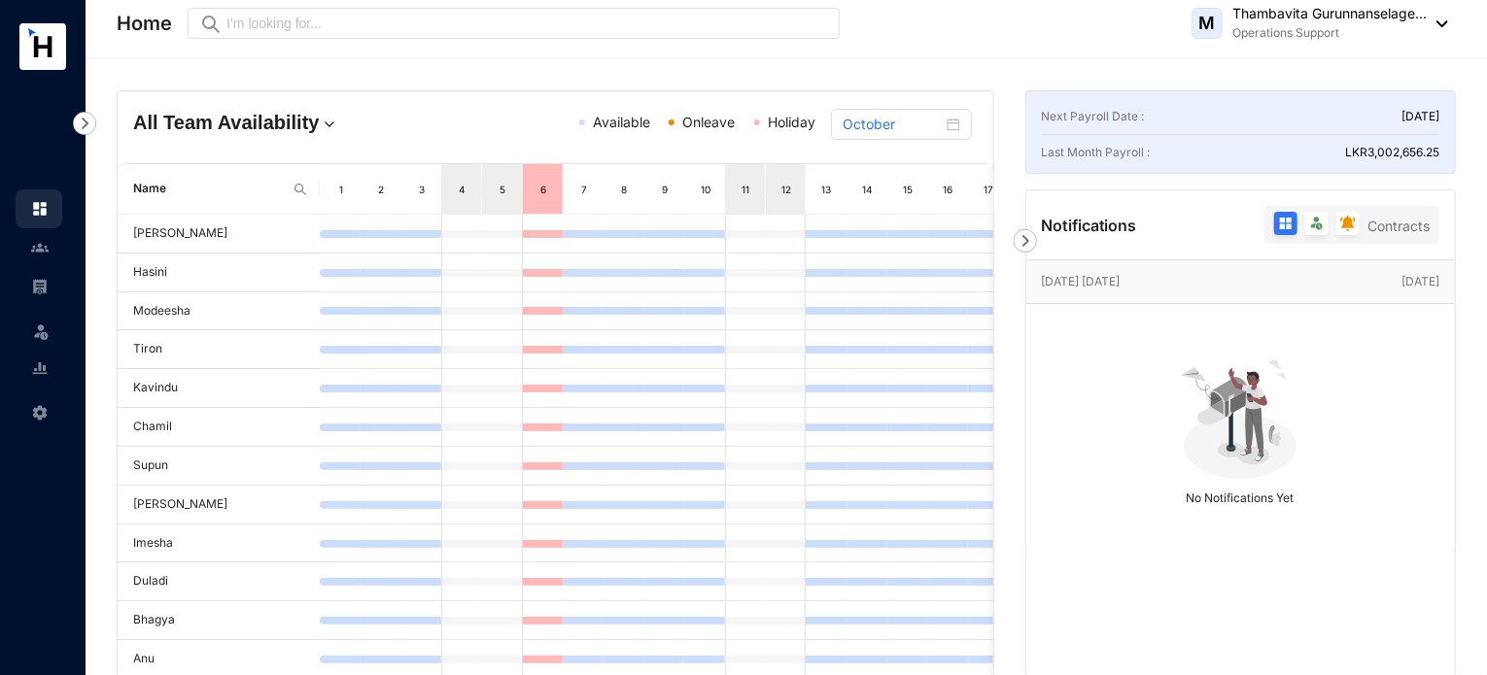
click at [926, 43] on header "Home Preview M Thambavita Gurunnanselage... Operations Support" at bounding box center [786, 29] width 1401 height 58
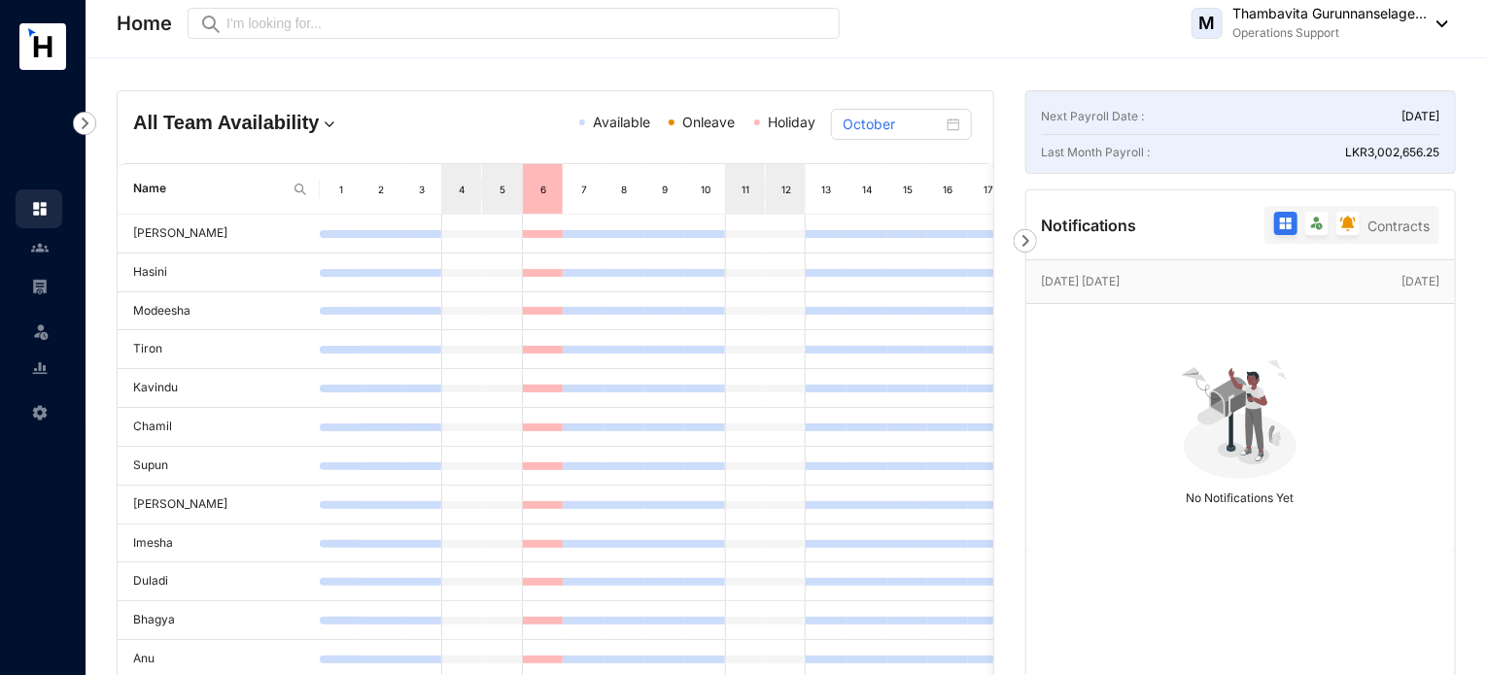
click at [880, 34] on div "Home Preview M Thambavita Gurunnanselage... Operations Support" at bounding box center [782, 23] width 1331 height 39
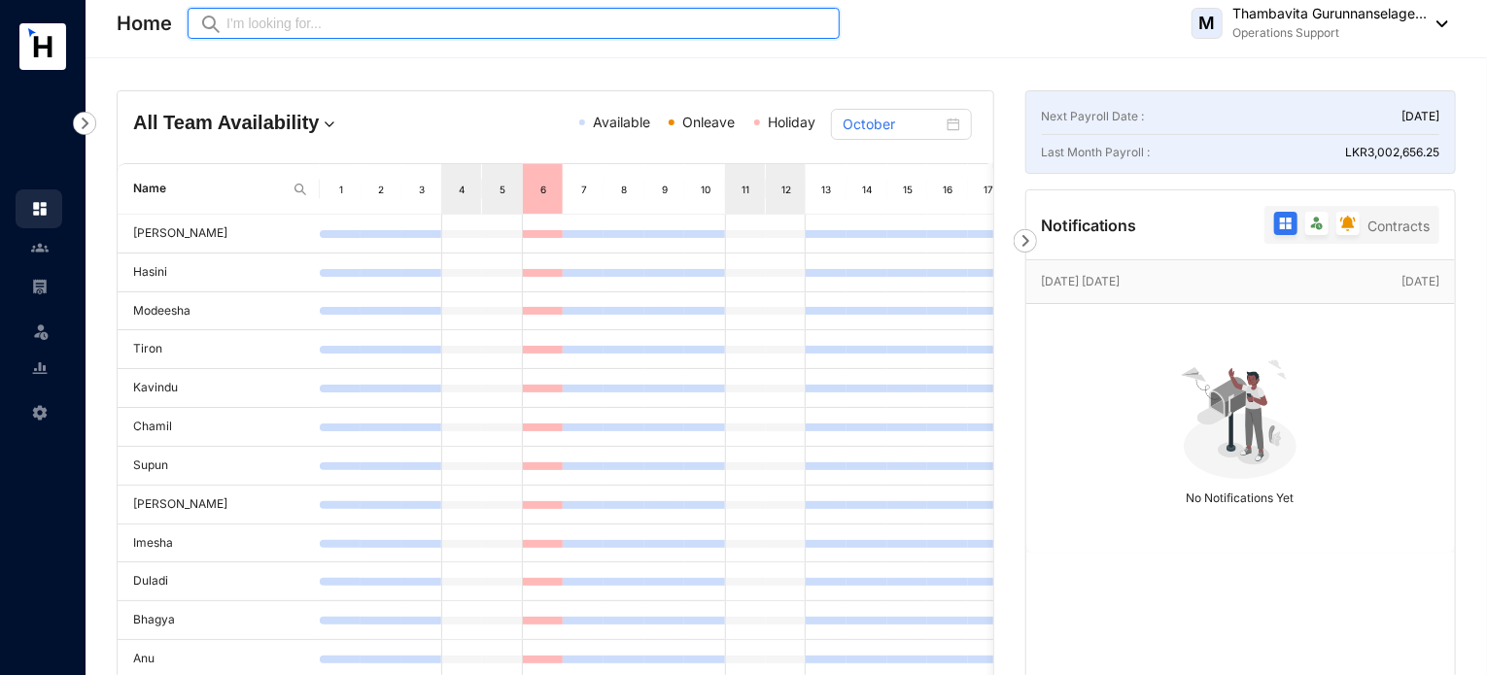
click at [440, 29] on input "text" at bounding box center [527, 23] width 602 height 21
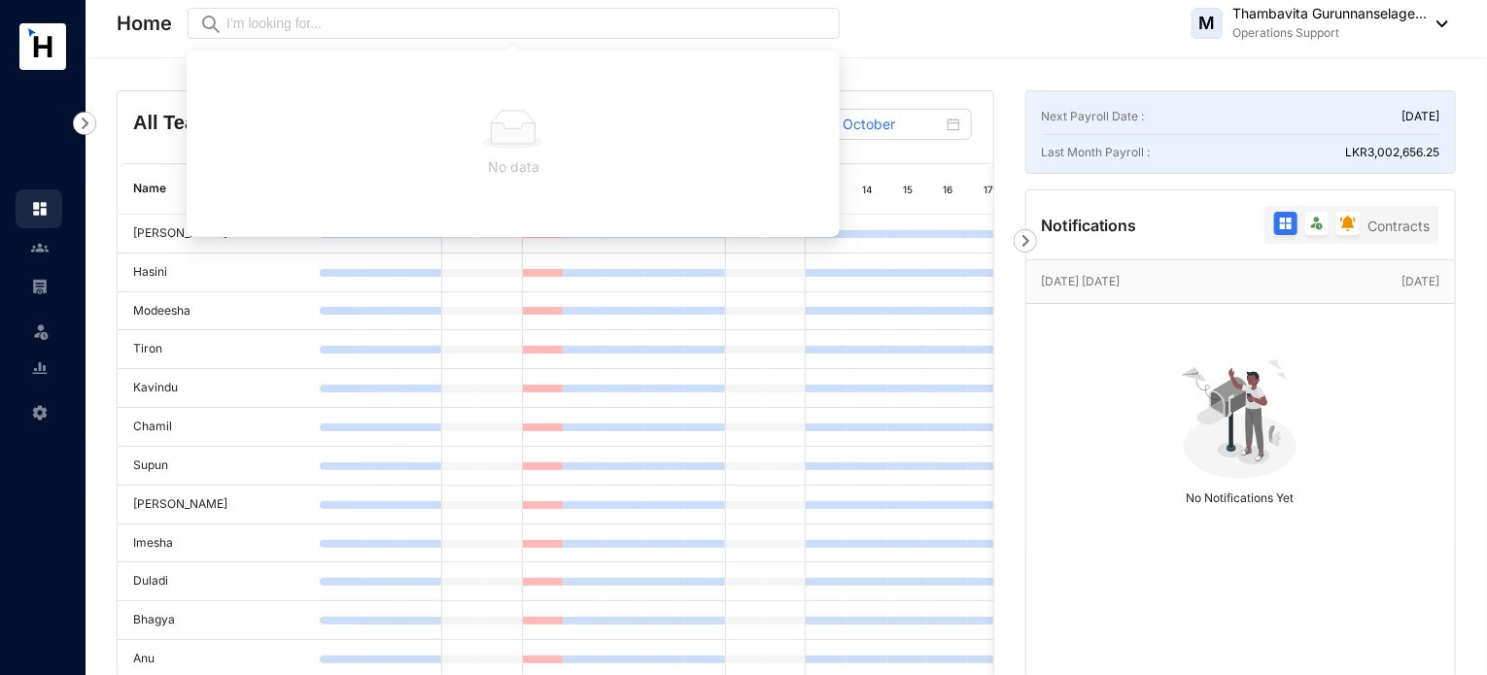
click at [886, 33] on div "Home Preview M Thambavita Gurunnanselage... Operations Support" at bounding box center [782, 23] width 1331 height 39
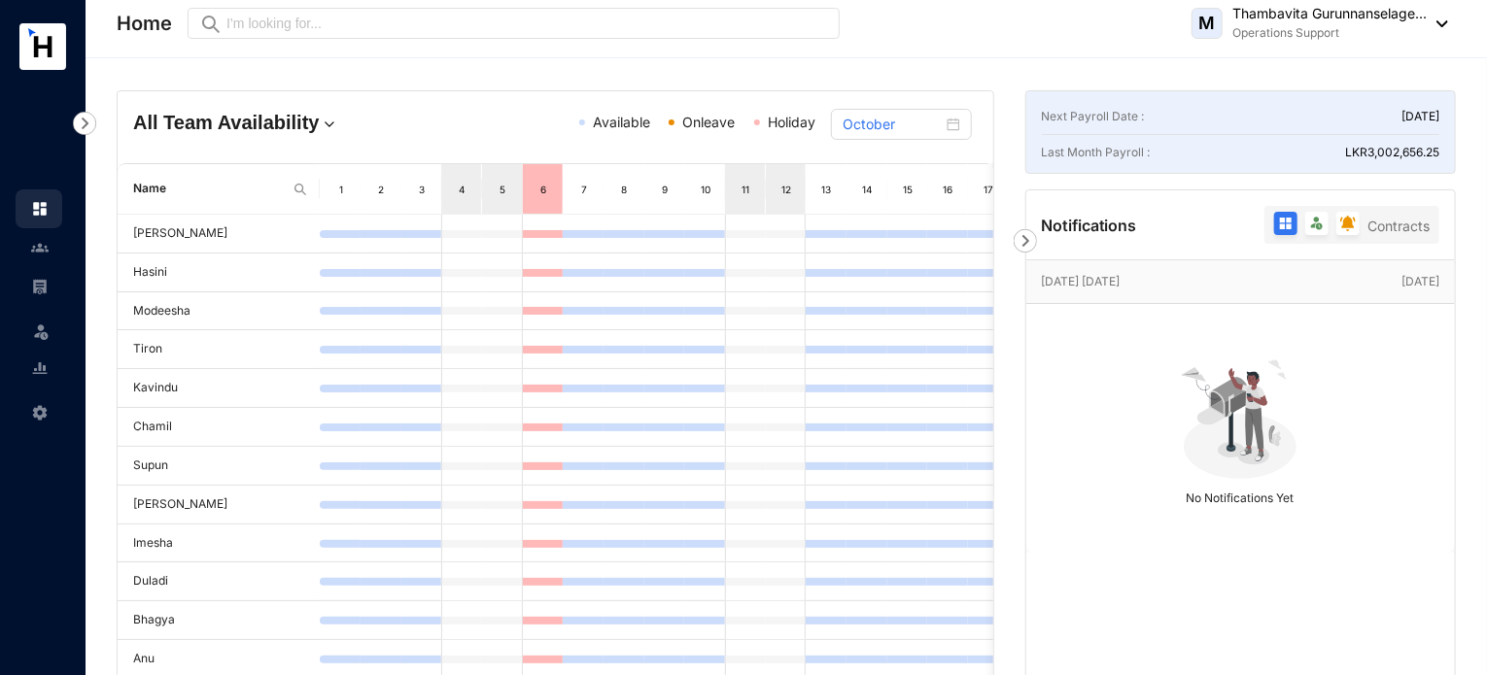
click at [400, 104] on div "All Team Availability Available Onleave Holiday October" at bounding box center [556, 127] width 876 height 72
click at [526, 57] on header "Home Preview M Thambavita Gurunnanselage... Operations Support" at bounding box center [786, 29] width 1401 height 58
click at [498, 120] on div "Vap Full Moon Poya Day" at bounding box center [479, 134] width 67 height 35
click at [498, 100] on div "All Team Availability Available Onleave Holiday October" at bounding box center [556, 127] width 876 height 72
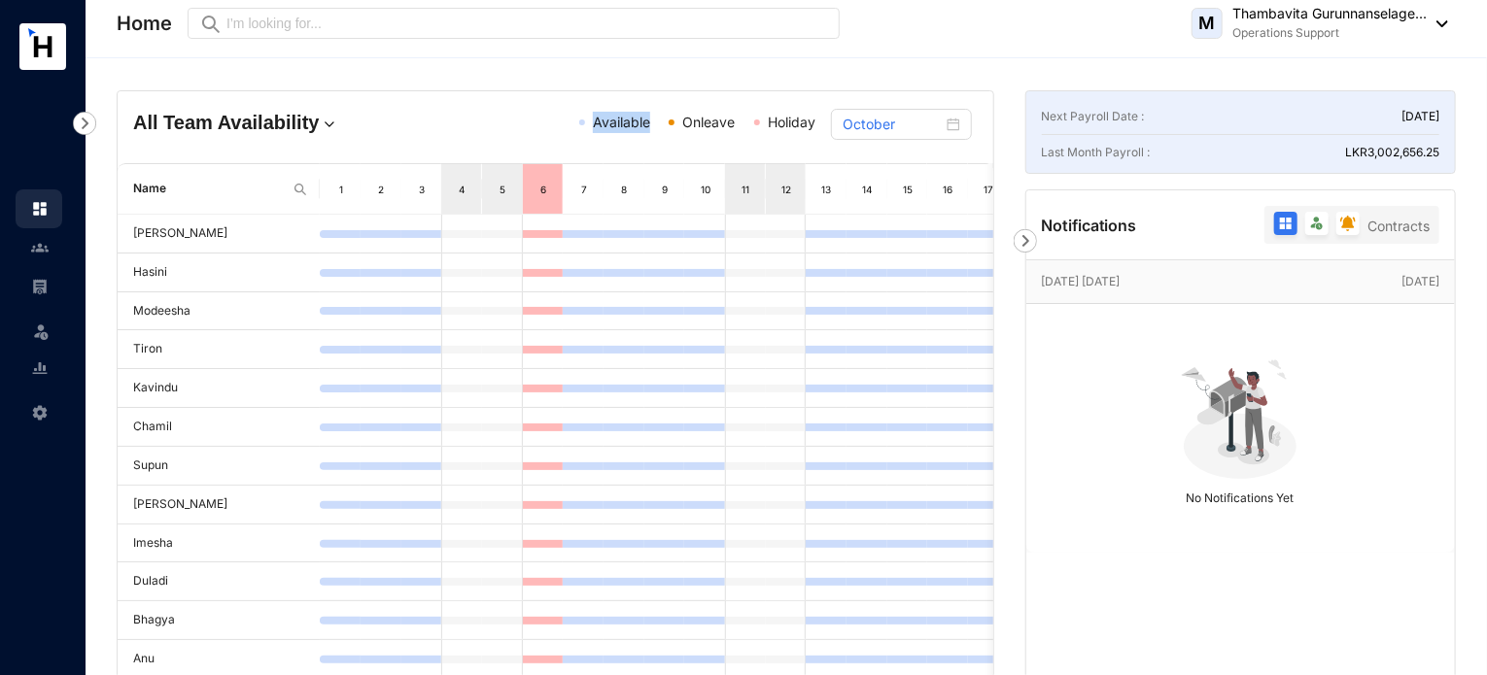
click at [498, 100] on div "All Team Availability Available Onleave Holiday October" at bounding box center [556, 127] width 876 height 72
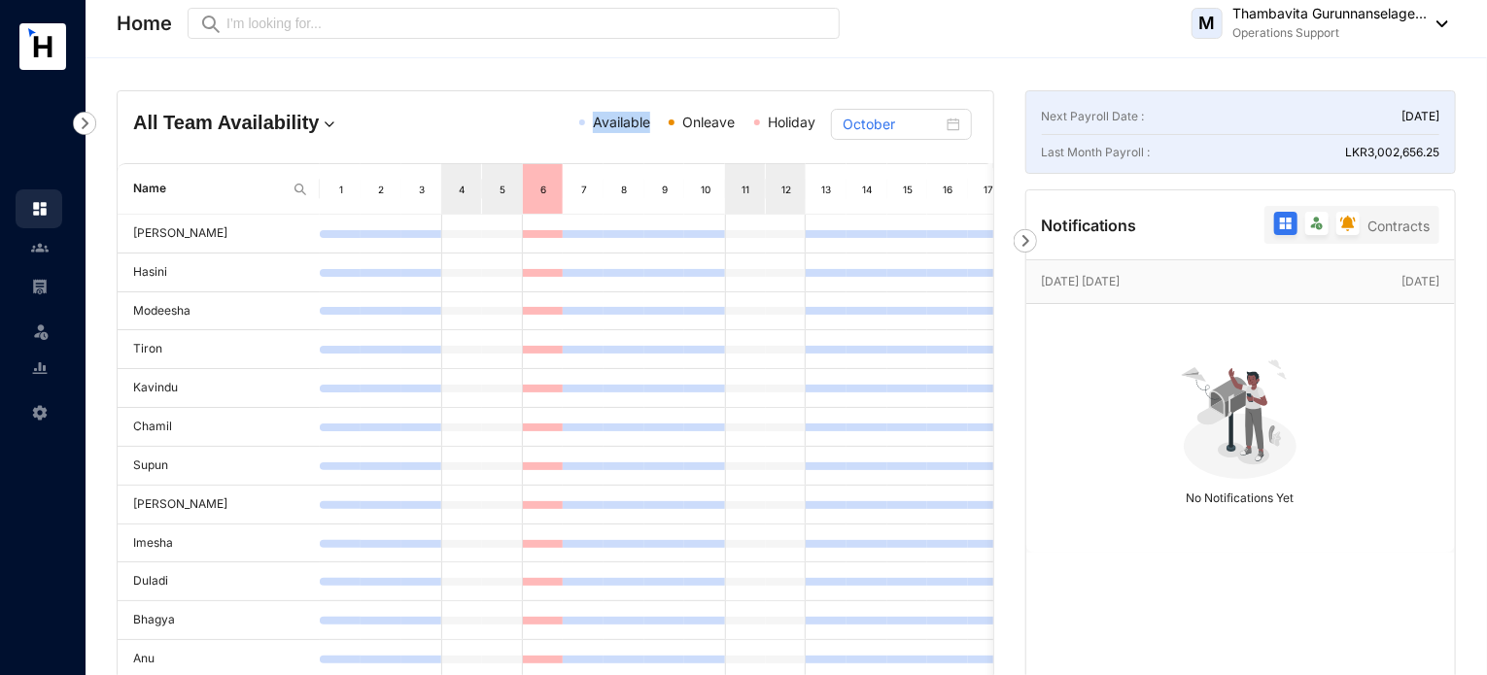
click at [498, 100] on div "All Team Availability Available Onleave Holiday October" at bounding box center [556, 127] width 876 height 72
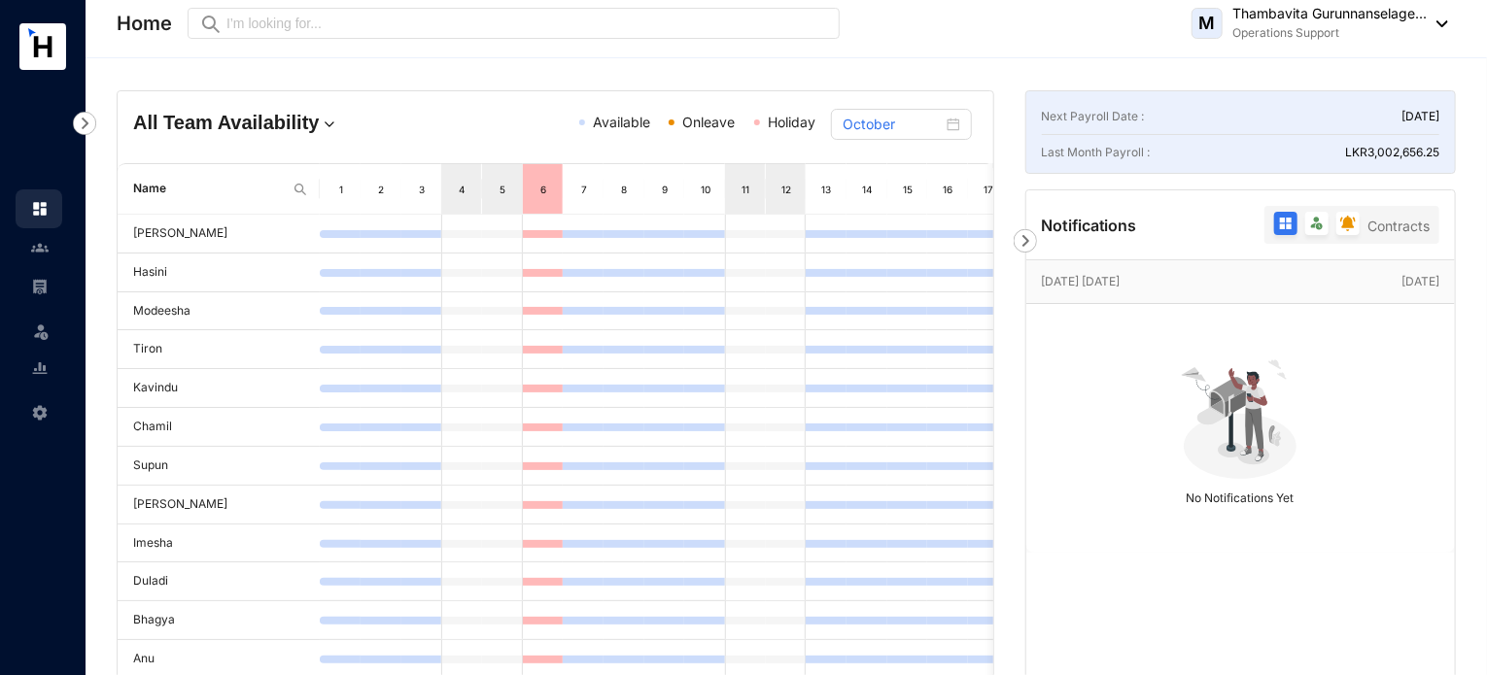
click at [498, 100] on div "All Team Availability Available Onleave Holiday October" at bounding box center [556, 127] width 876 height 72
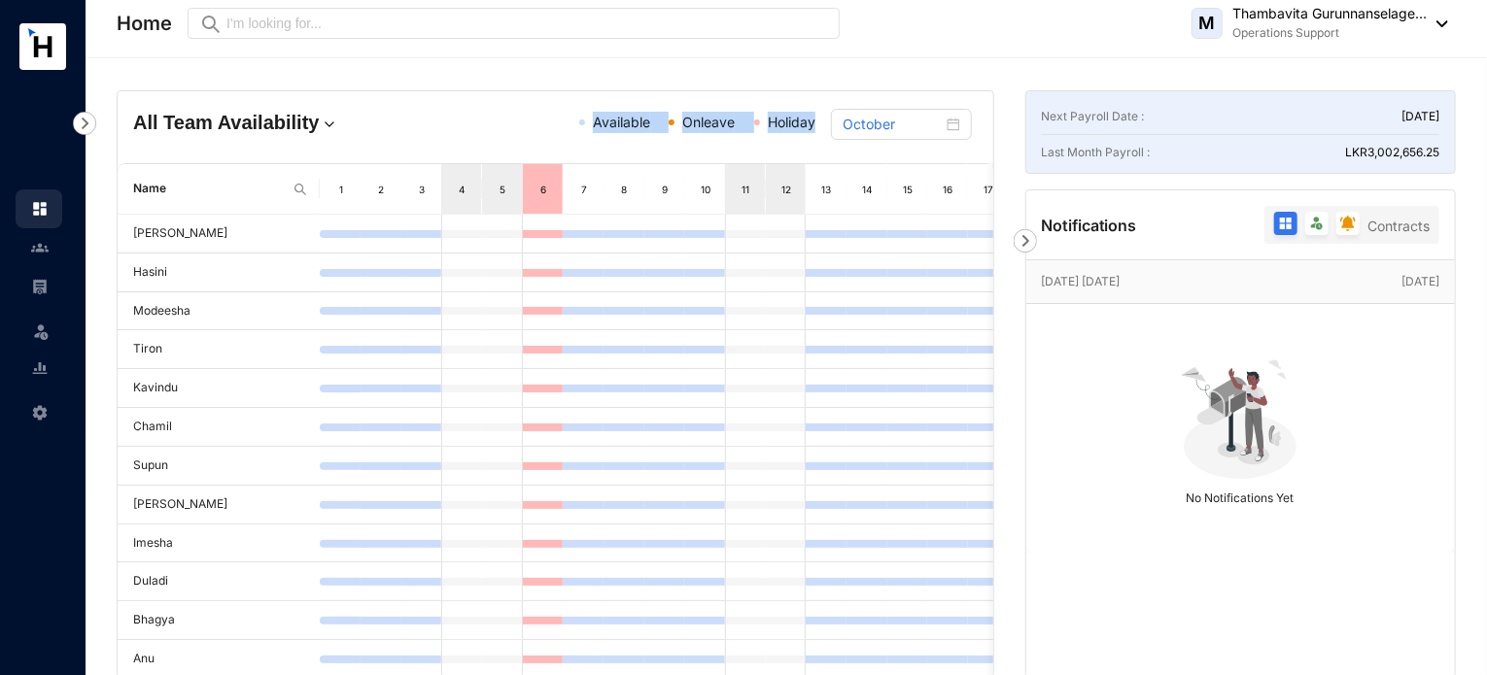
click at [498, 100] on div "All Team Availability Available Onleave Holiday October" at bounding box center [556, 127] width 876 height 72
click at [1057, 465] on div "No Notifications Yet" at bounding box center [1240, 429] width 397 height 218
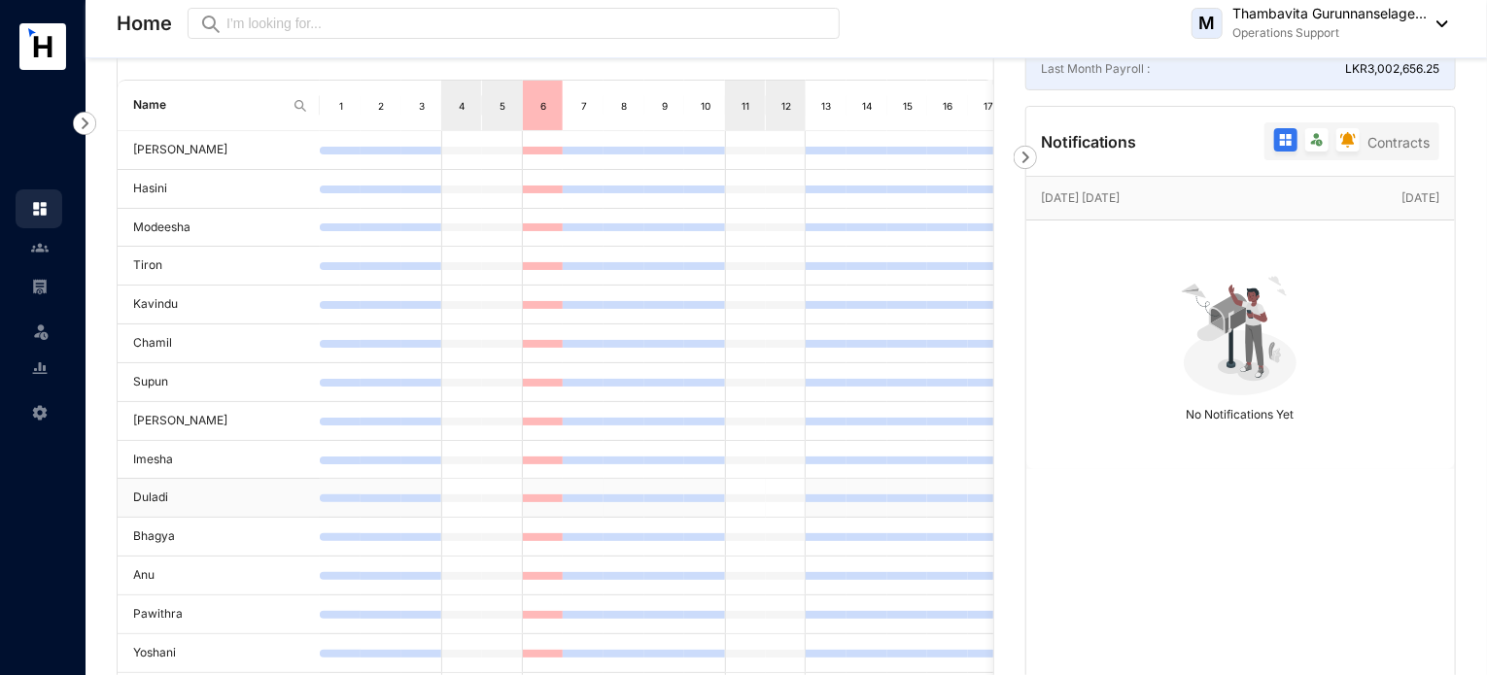
scroll to position [281, 0]
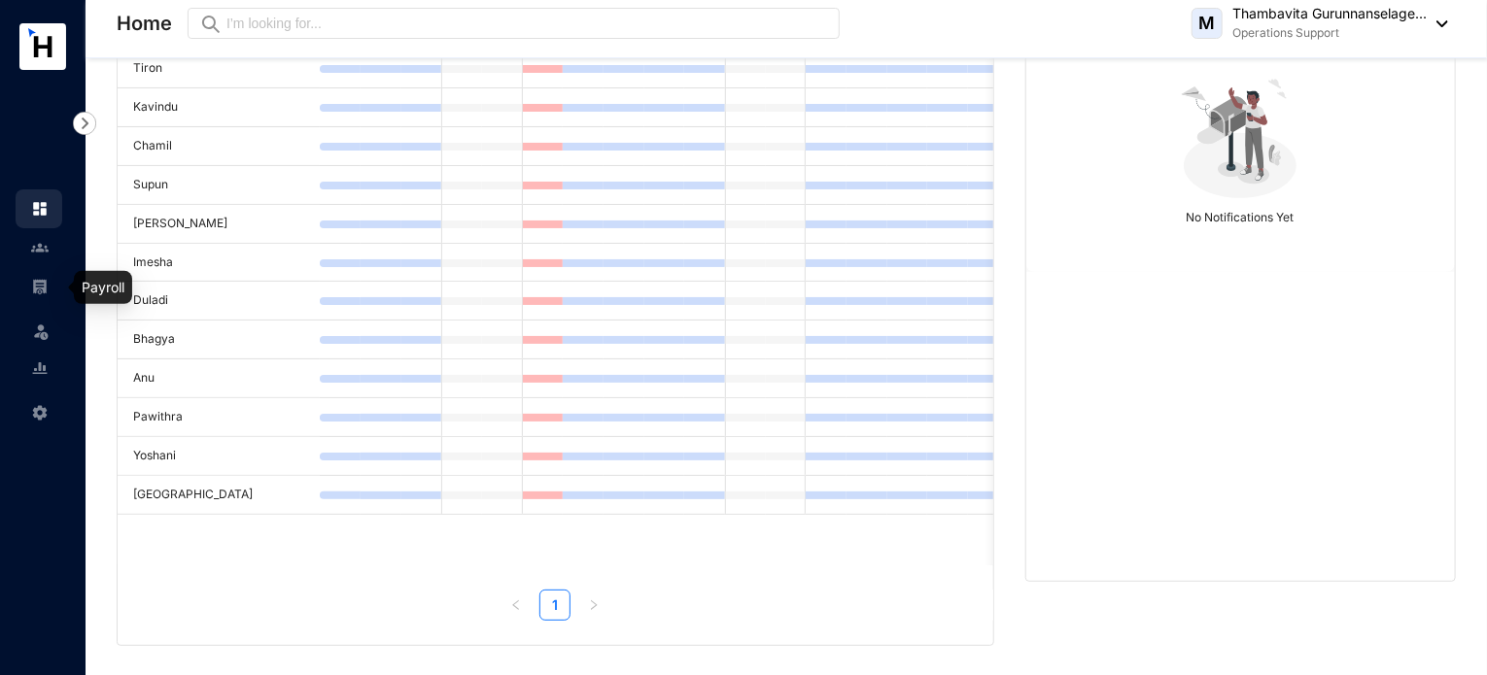
click at [43, 281] on img at bounding box center [39, 286] width 17 height 17
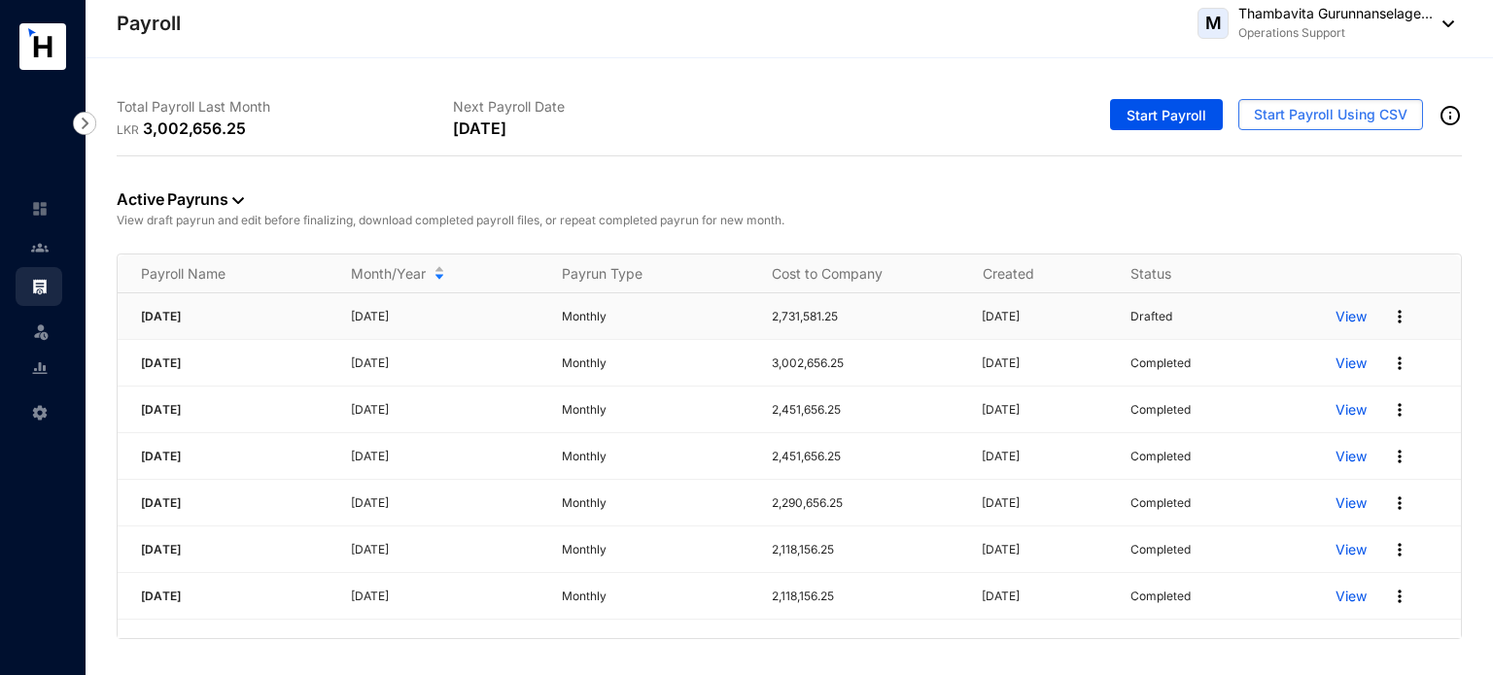
click at [1354, 319] on p "View" at bounding box center [1350, 316] width 31 height 19
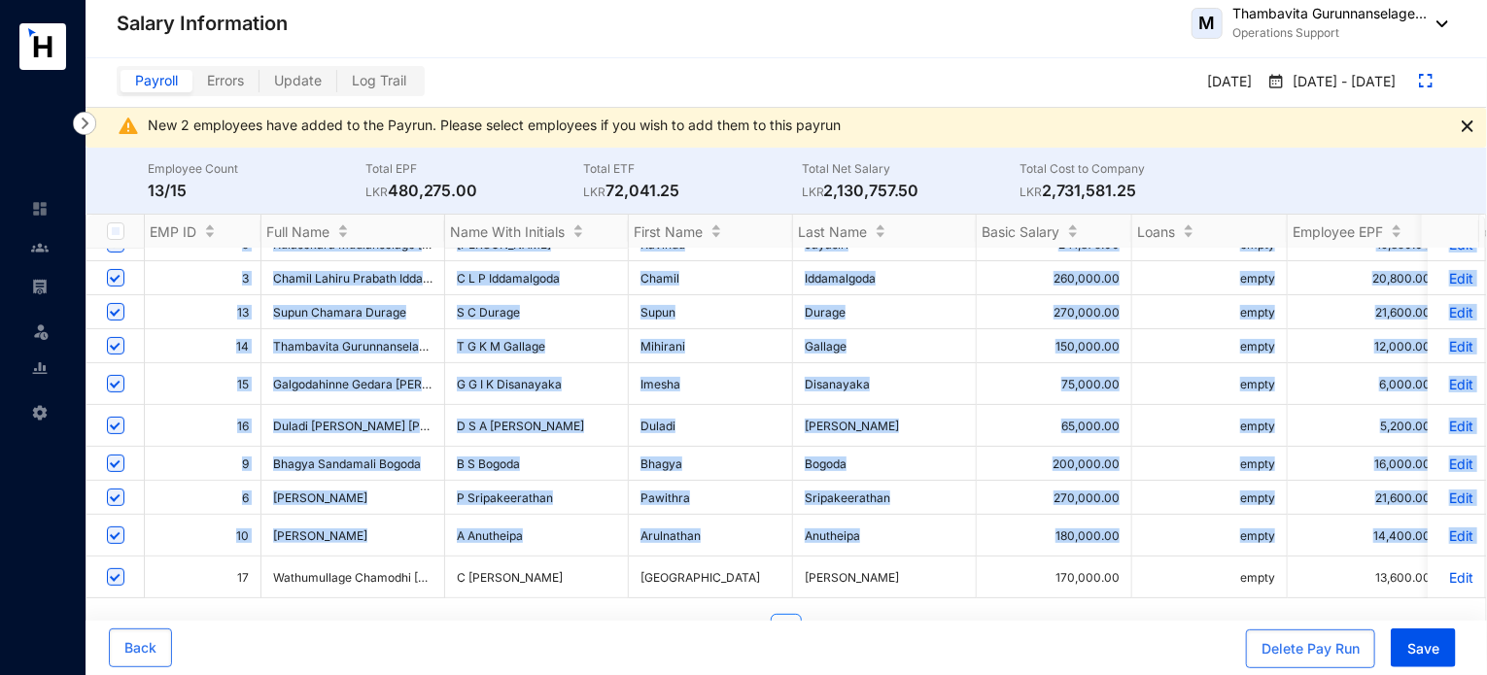
drag, startPoint x: 190, startPoint y: 582, endPoint x: 292, endPoint y: 585, distance: 101.1
click at [292, 585] on div "*** [PERSON_NAME] *** empty [PERSON_NAME] empty empty empty empty empty empty e…" at bounding box center [785, 424] width 1399 height 350
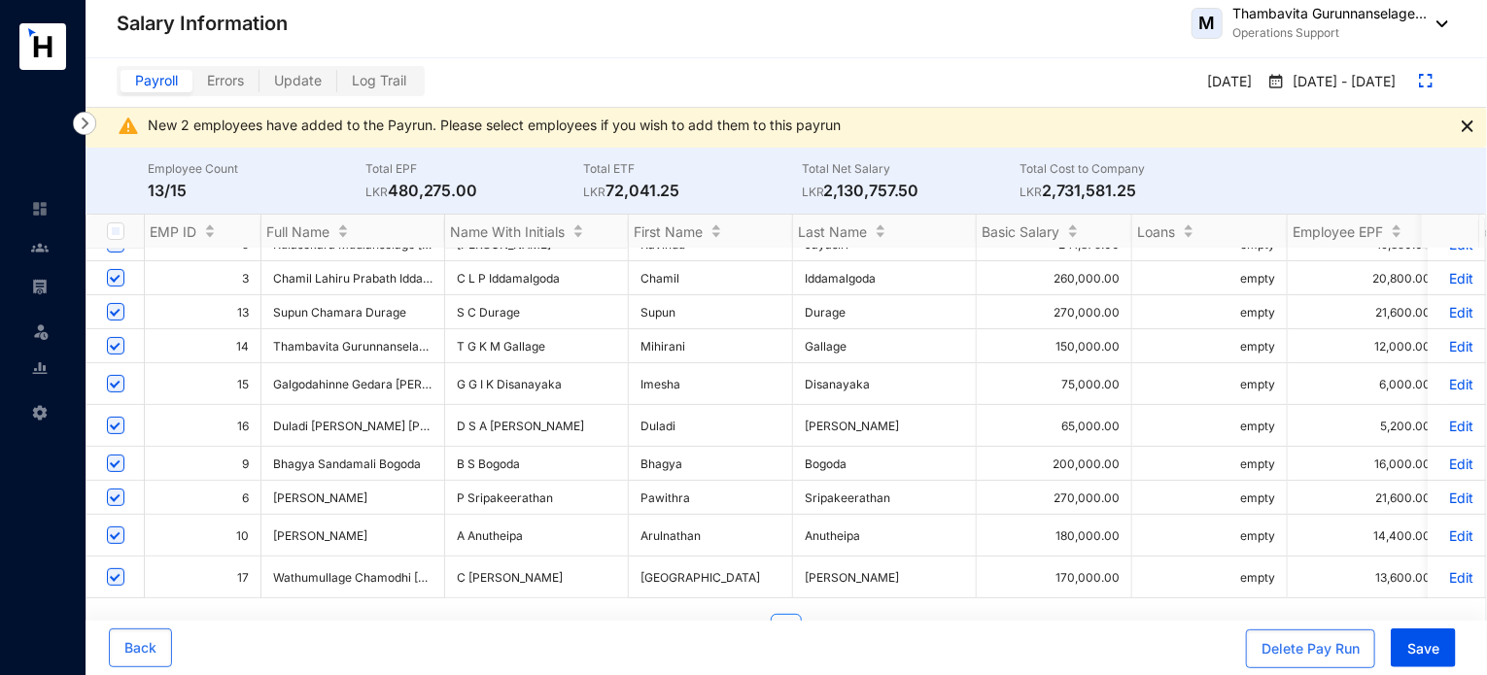
click at [345, 652] on div "Back" at bounding box center [445, 649] width 673 height 40
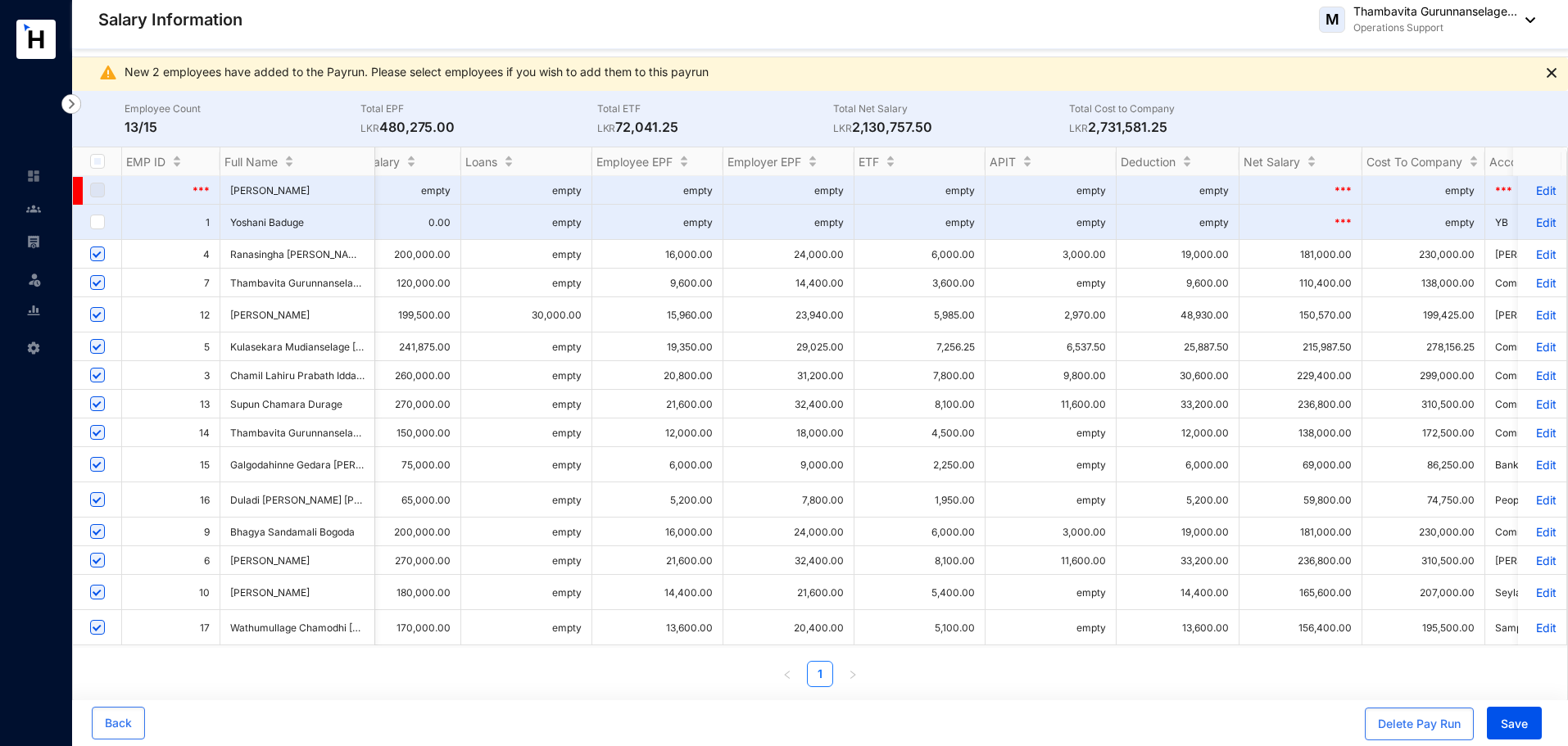
scroll to position [0, 498]
click at [1258, 568] on div "*** [PERSON_NAME] *** empty [PERSON_NAME] empty empty empty empty empty empty e…" at bounding box center [819, 412] width 1495 height 472
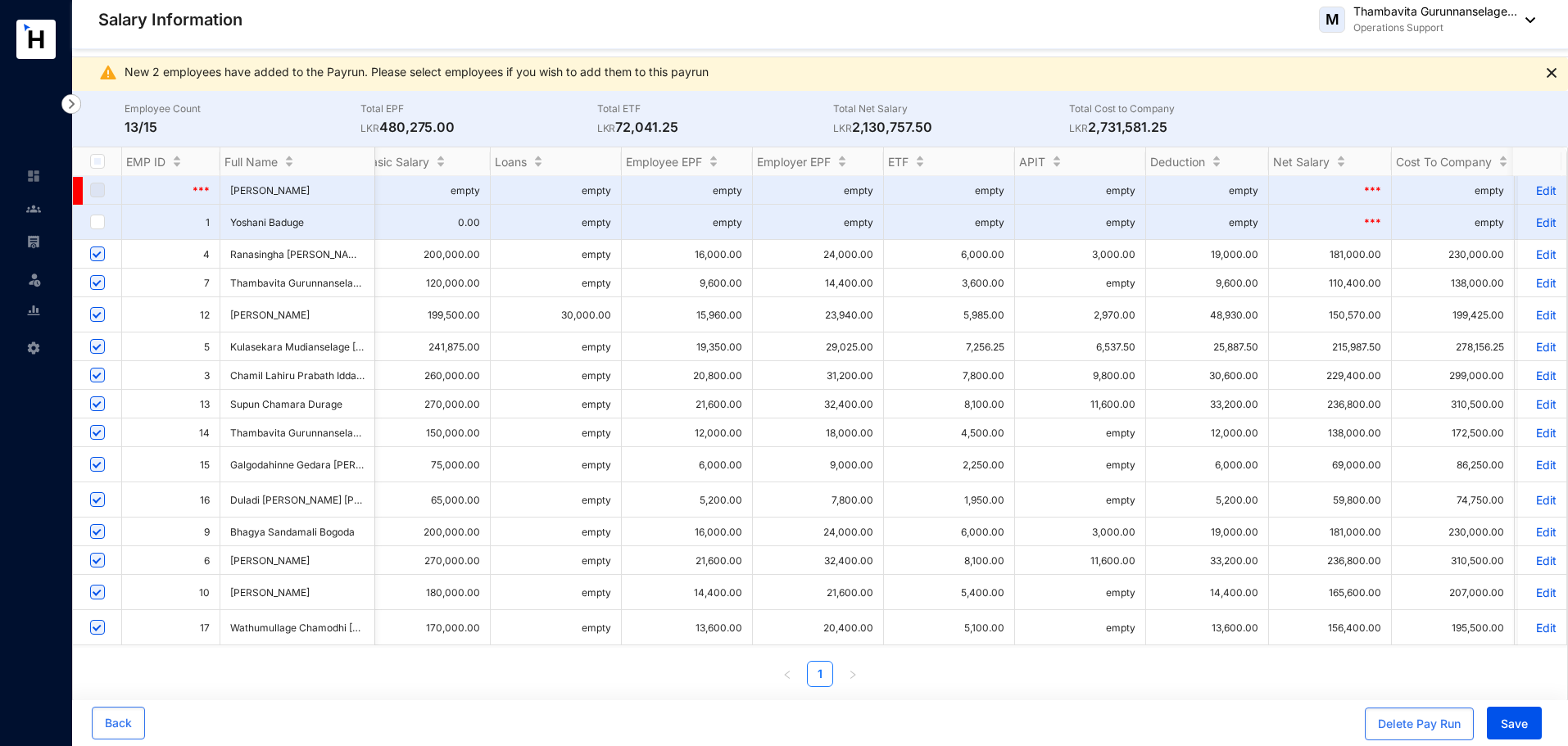
scroll to position [0, 464]
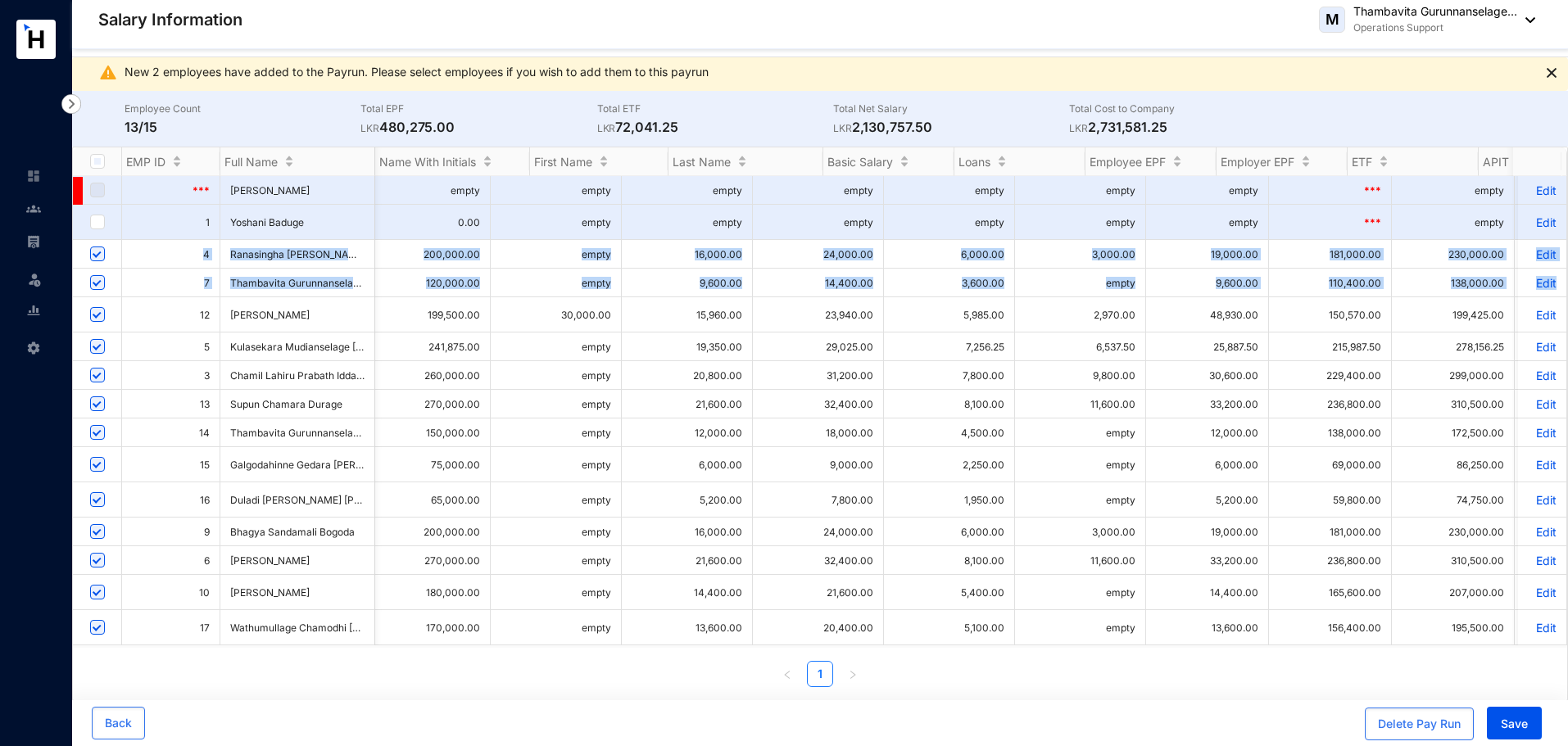
click at [814, 271] on td "14,400.00" at bounding box center [818, 283] width 131 height 29
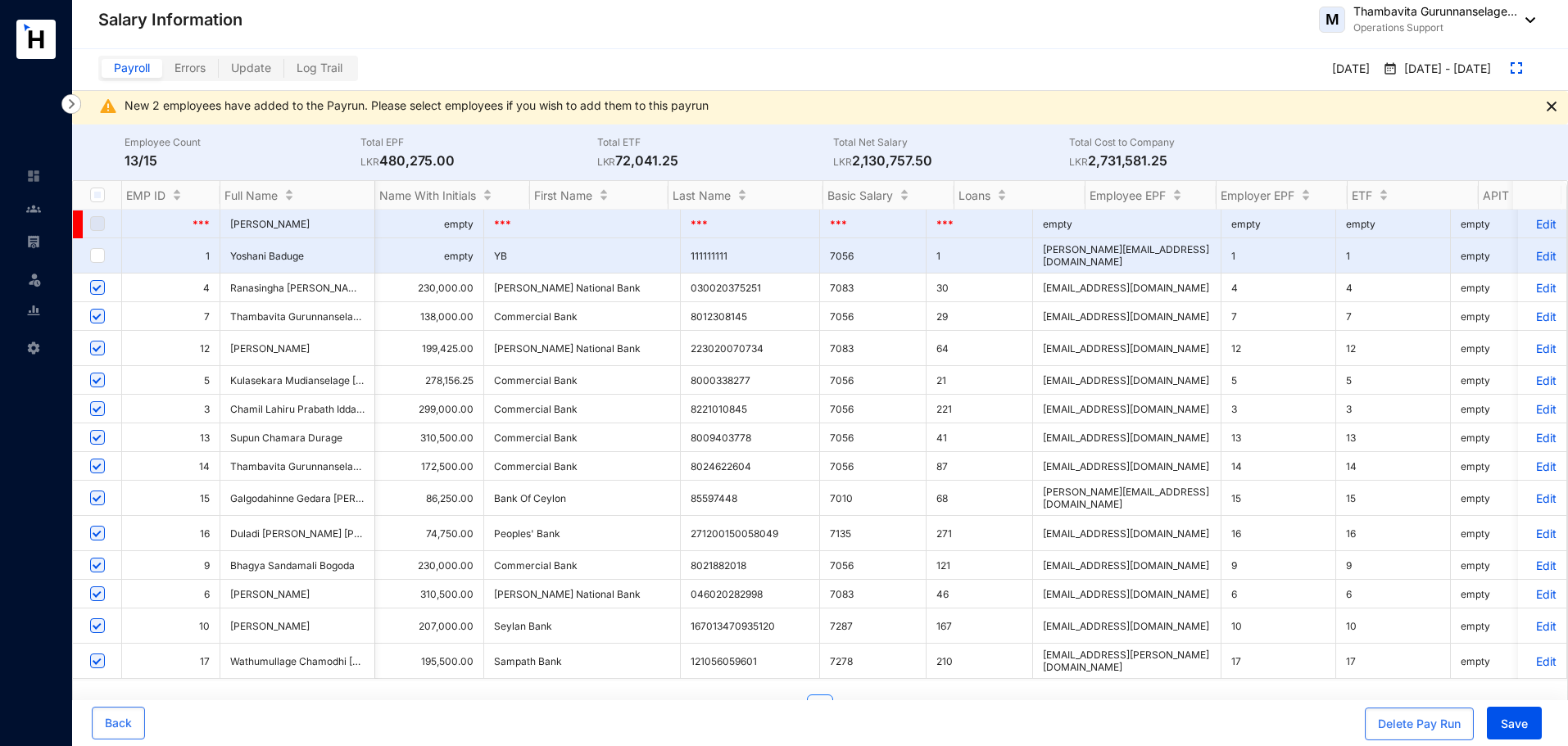
scroll to position [0, 1495]
click at [1258, 568] on p "Edit" at bounding box center [1542, 661] width 29 height 14
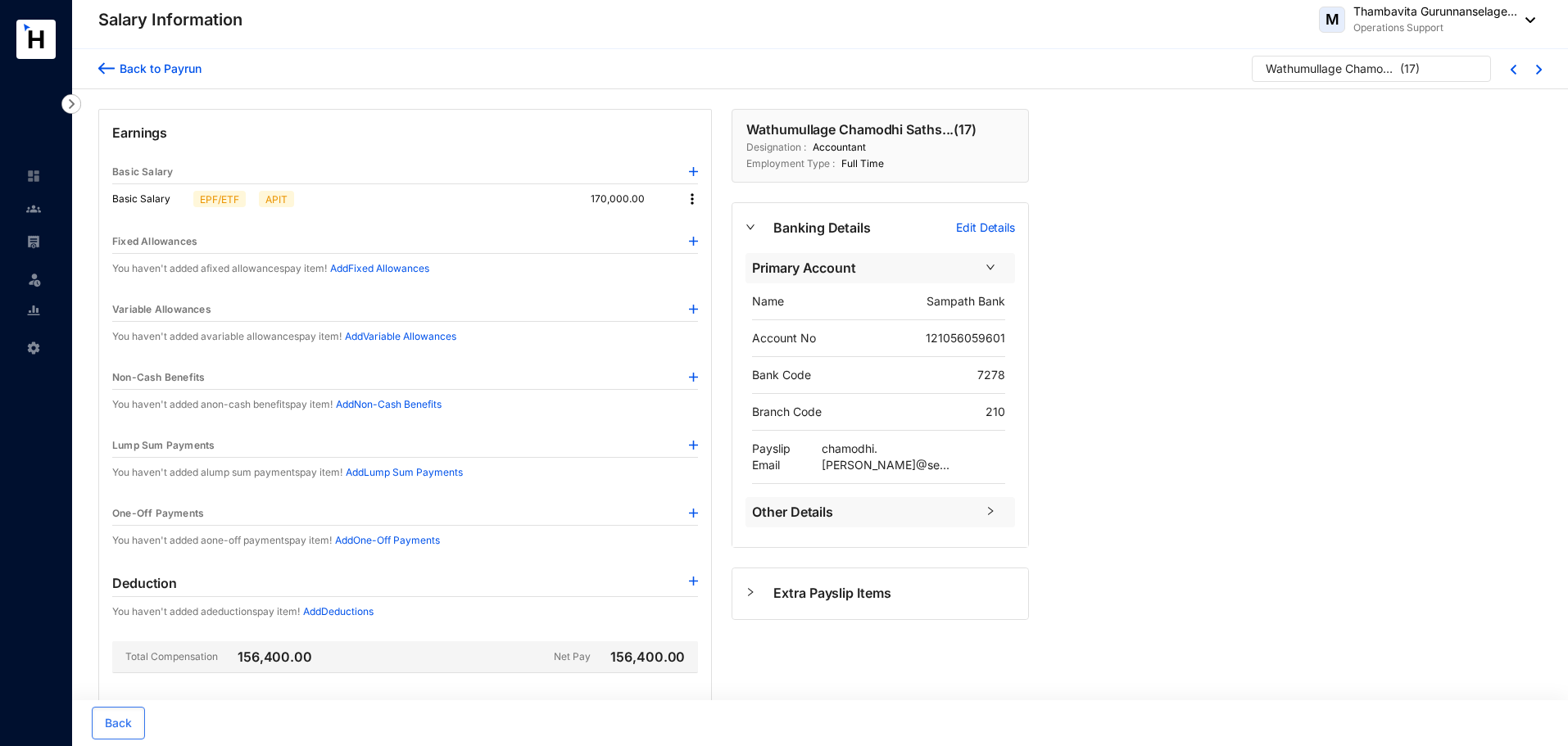
click at [323, 568] on p "Add Deductions" at bounding box center [339, 611] width 71 height 16
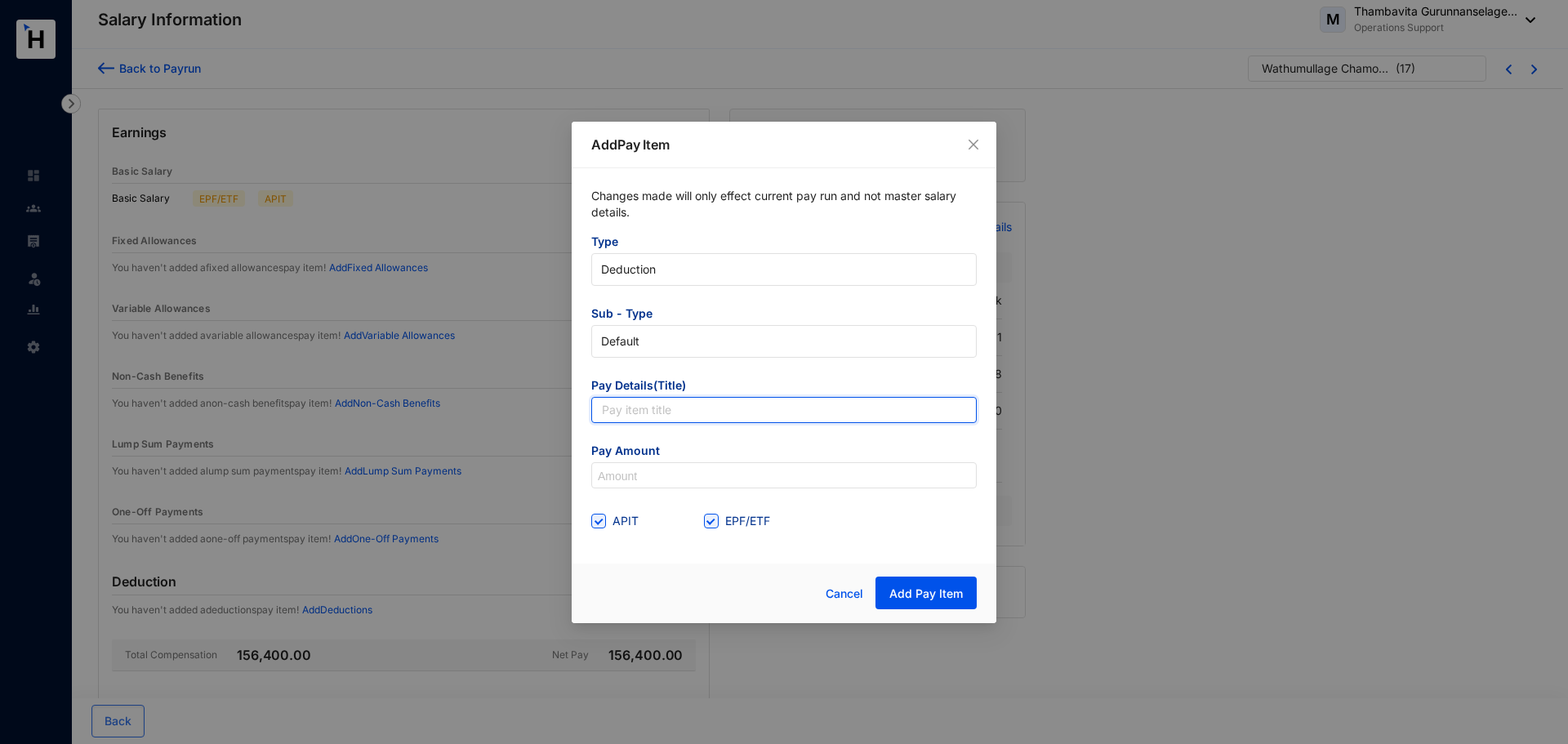
click at [720, 398] on input "text" at bounding box center [784, 409] width 386 height 26
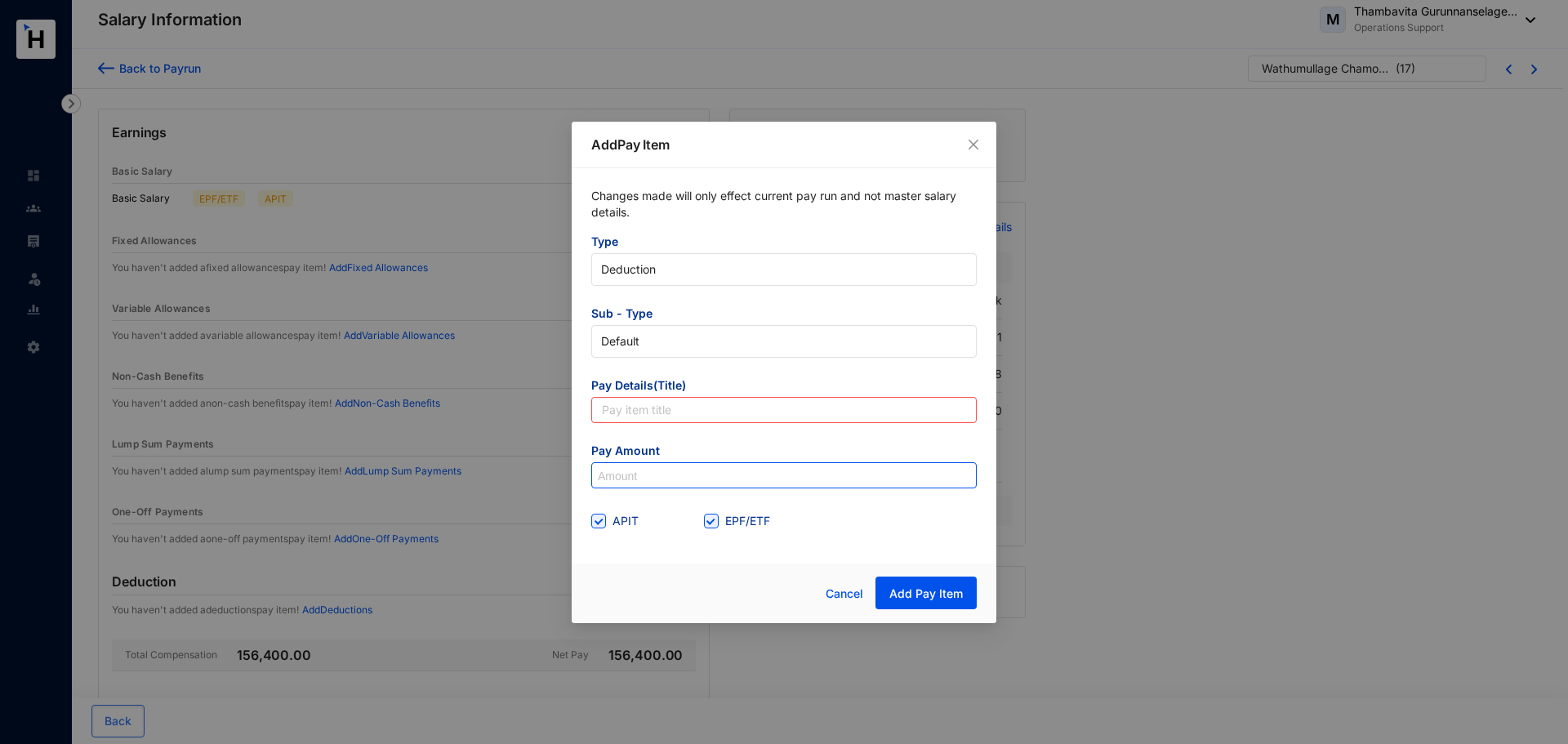
click at [668, 472] on input at bounding box center [784, 476] width 384 height 26
click at [668, 405] on input "text" at bounding box center [784, 409] width 386 height 26
type input "APIT"
click at [661, 464] on input at bounding box center [784, 476] width 384 height 26
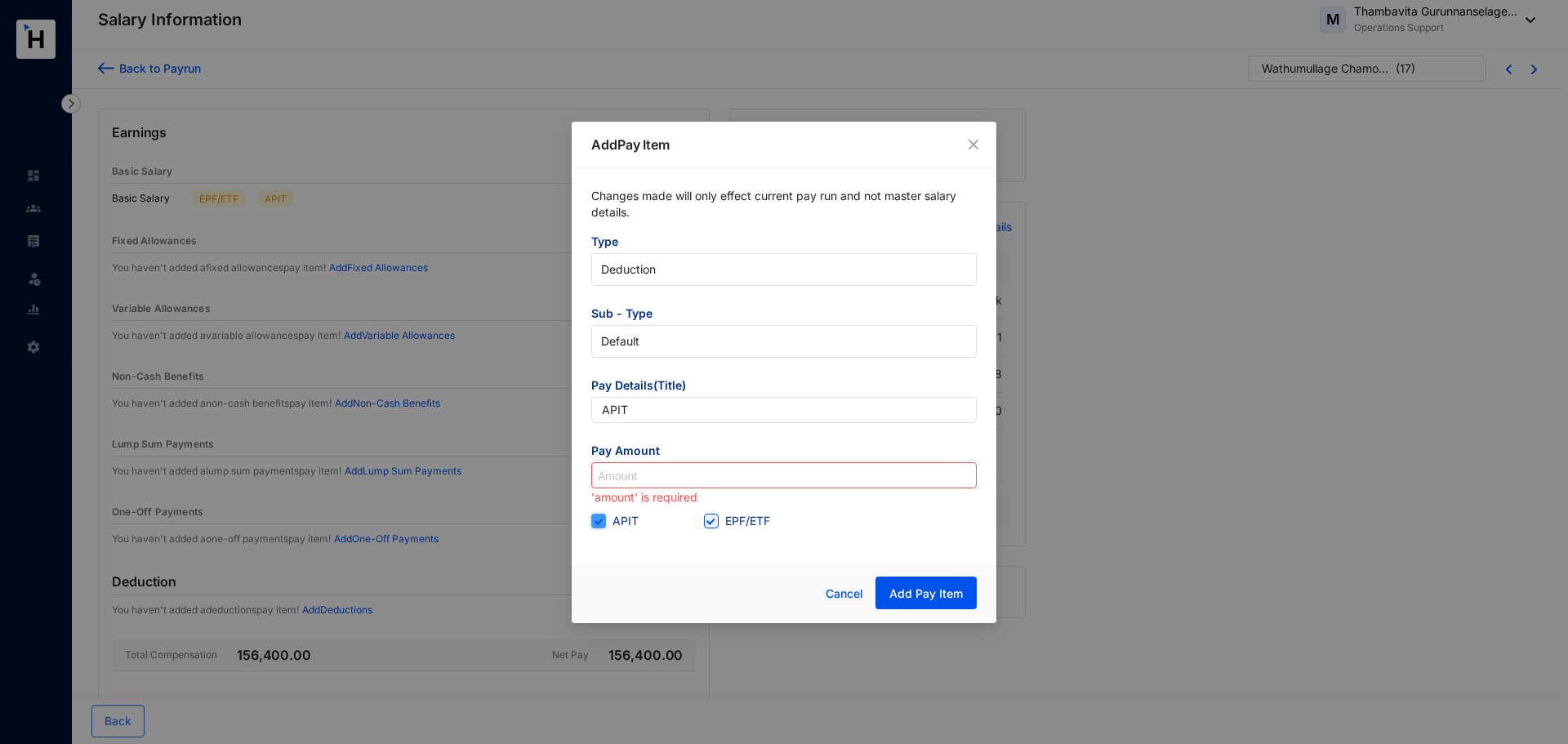
click at [599, 521] on input "APIT" at bounding box center [597, 520] width 12 height 12
checkbox input "false"
click at [719, 521] on span "EPF/ETF" at bounding box center [747, 520] width 58 height 18
click at [715, 521] on input "EPF/ETF" at bounding box center [710, 520] width 12 height 12
checkbox input "false"
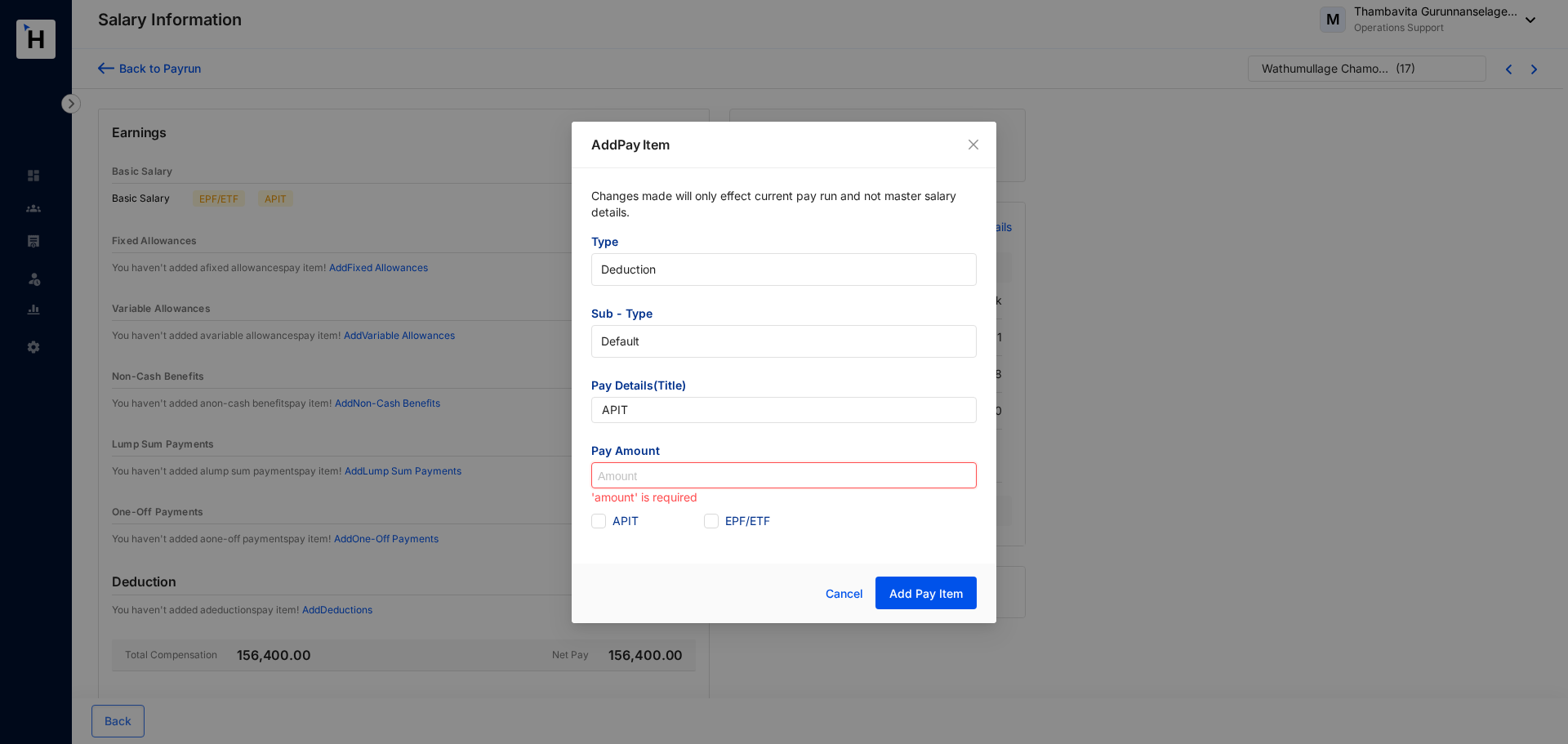
click at [698, 483] on input at bounding box center [784, 476] width 384 height 26
type input "1,200"
click at [908, 567] on span "Add Pay Item" at bounding box center [925, 594] width 73 height 16
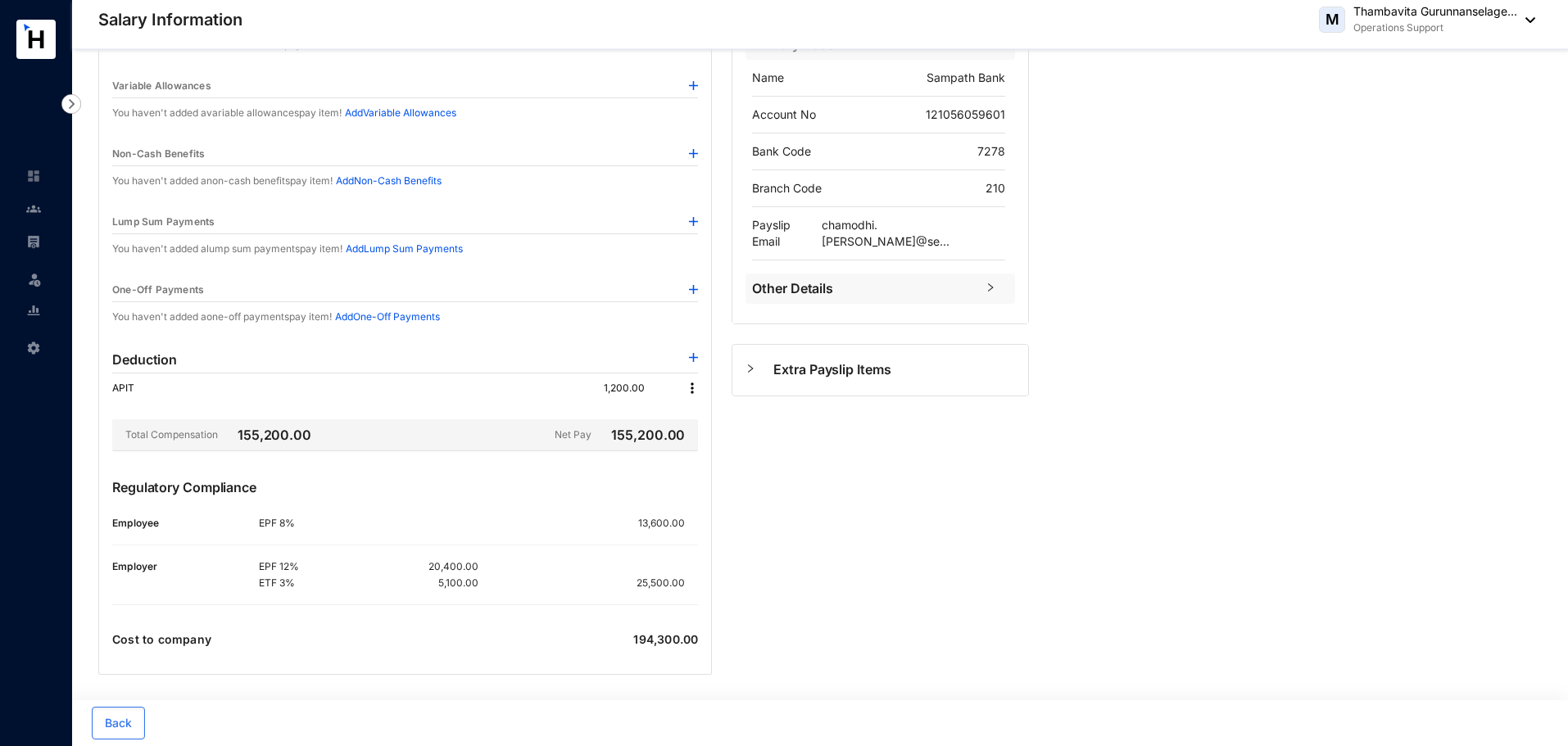
scroll to position [229, 0]
